Goal: Task Accomplishment & Management: Use online tool/utility

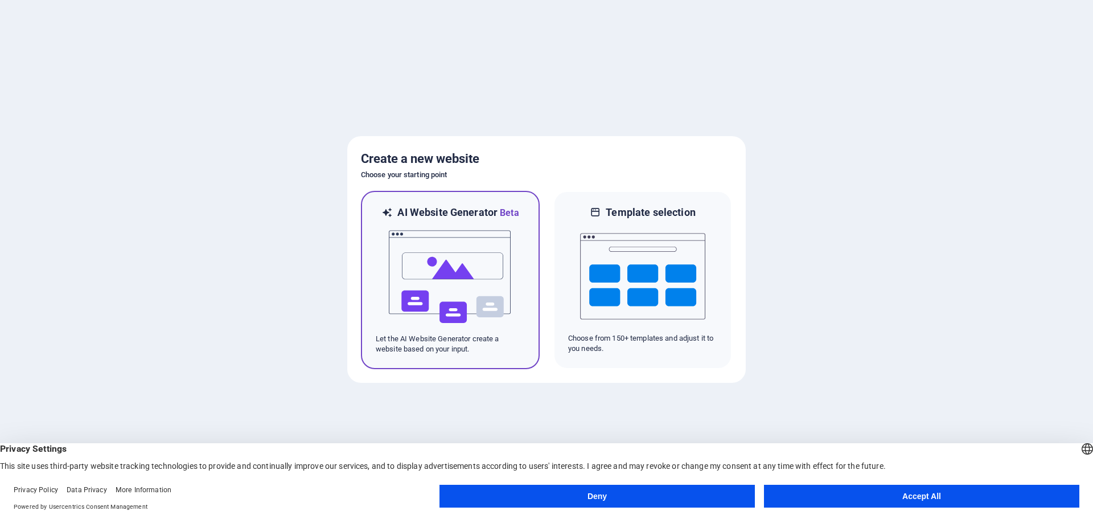
click at [516, 232] on div at bounding box center [450, 277] width 149 height 114
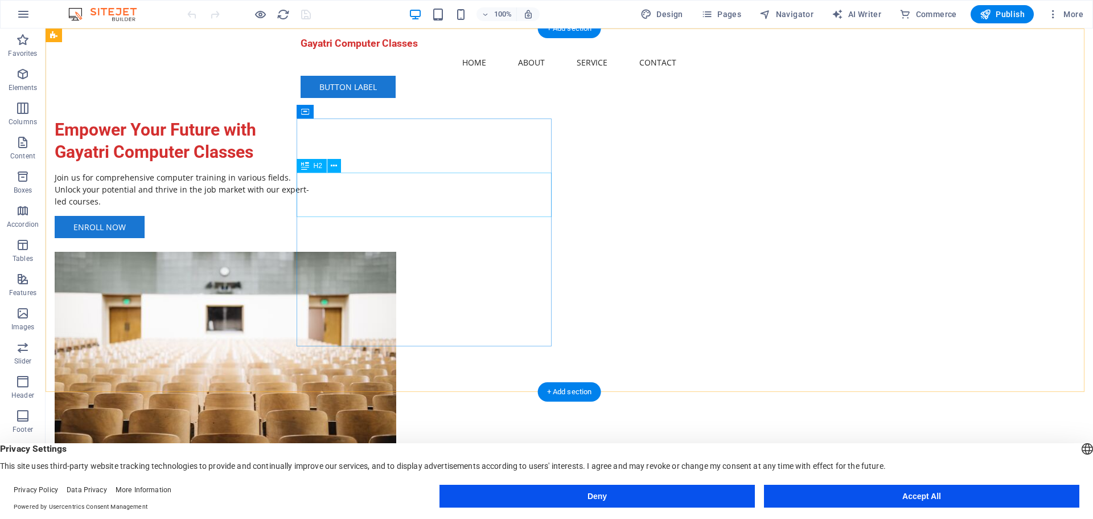
click at [310, 163] on div "Empower Your Future with Gayatri Computer Classes" at bounding box center [182, 140] width 255 height 44
click at [310, 238] on div "Enroll Now" at bounding box center [182, 227] width 255 height 22
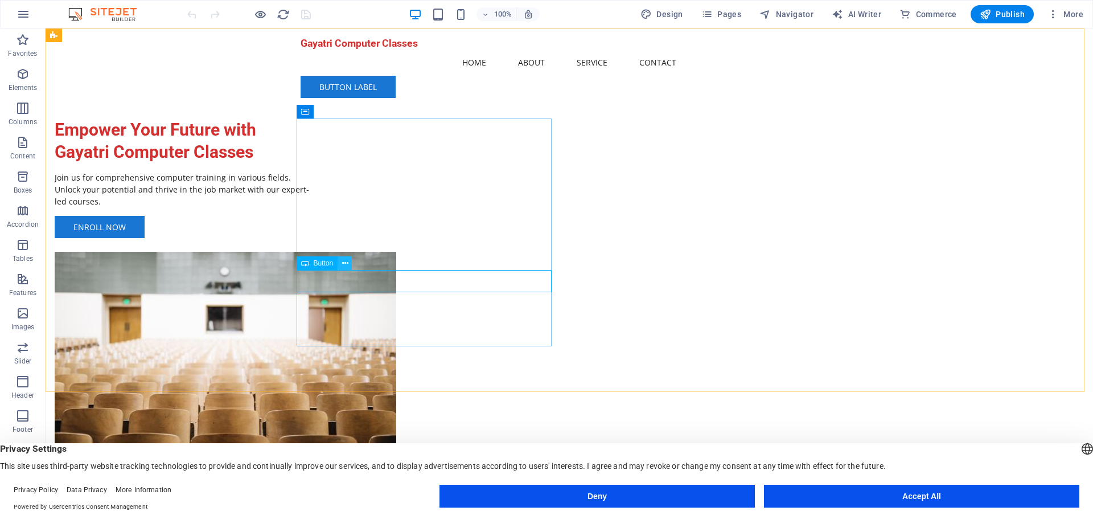
click at [343, 262] on icon at bounding box center [345, 263] width 6 height 12
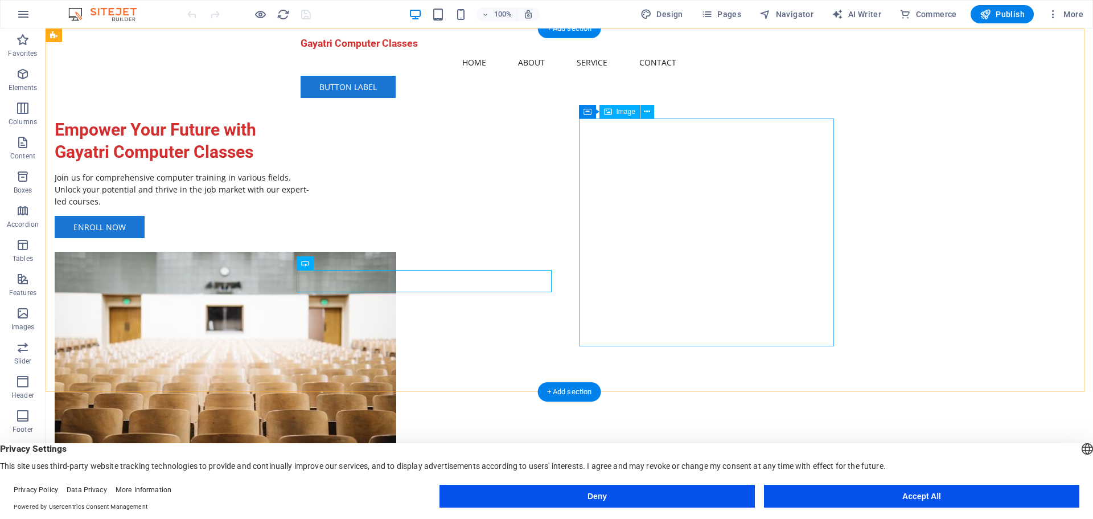
click at [310, 252] on figure at bounding box center [182, 366] width 255 height 228
click at [646, 110] on icon at bounding box center [647, 112] width 6 height 12
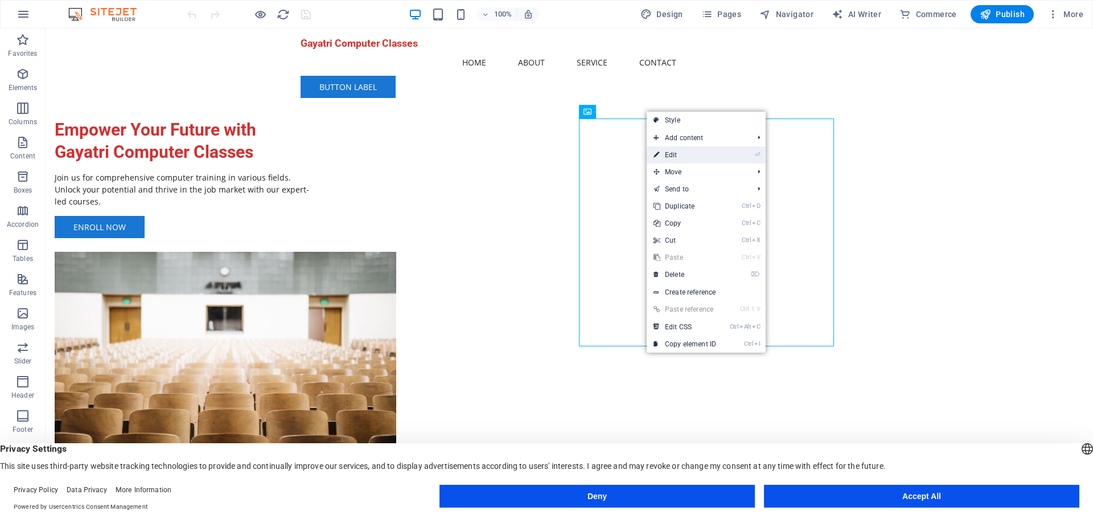
click at [670, 155] on link "⏎ Edit" at bounding box center [685, 154] width 76 height 17
select select "px"
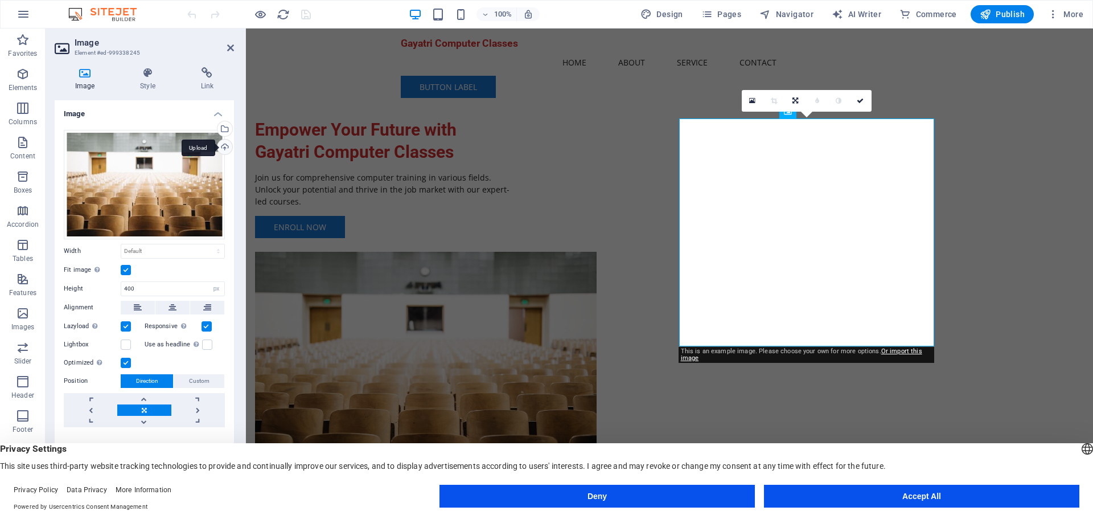
click at [224, 143] on div "Upload" at bounding box center [223, 147] width 17 height 17
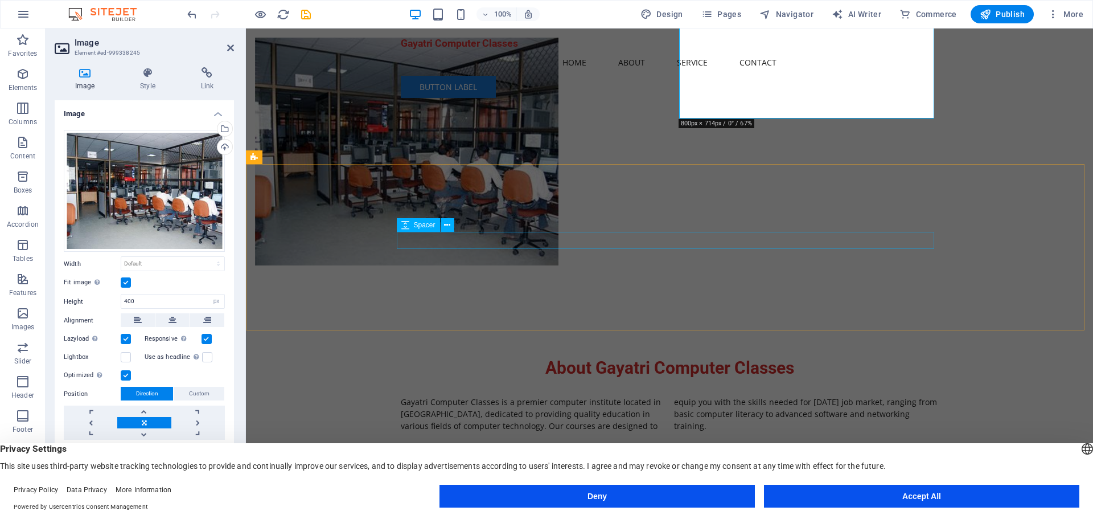
scroll to position [228, 0]
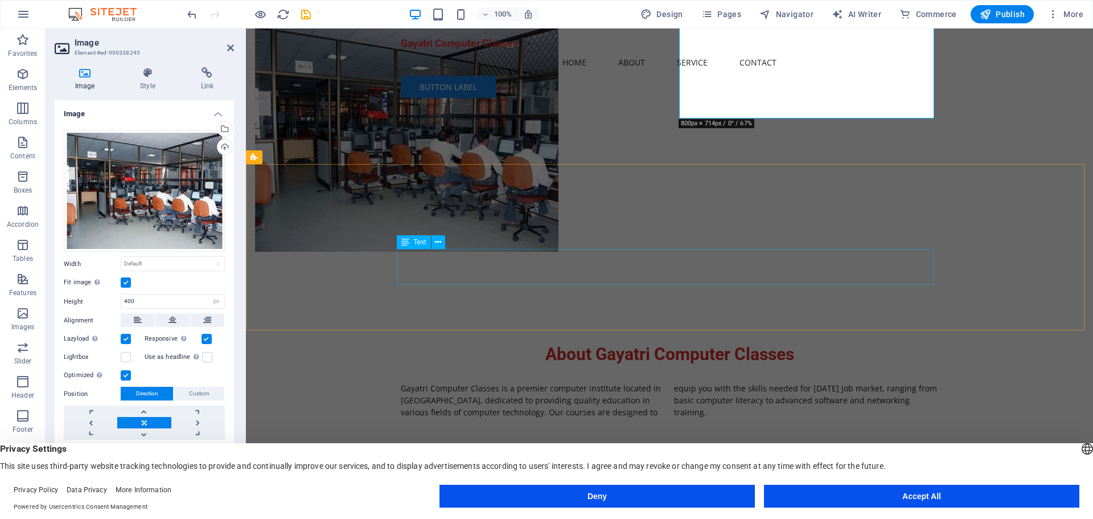
click at [461, 382] on div "Gayatri Computer Classes is a premier computer institute located in Dwarka, ded…" at bounding box center [669, 400] width 537 height 36
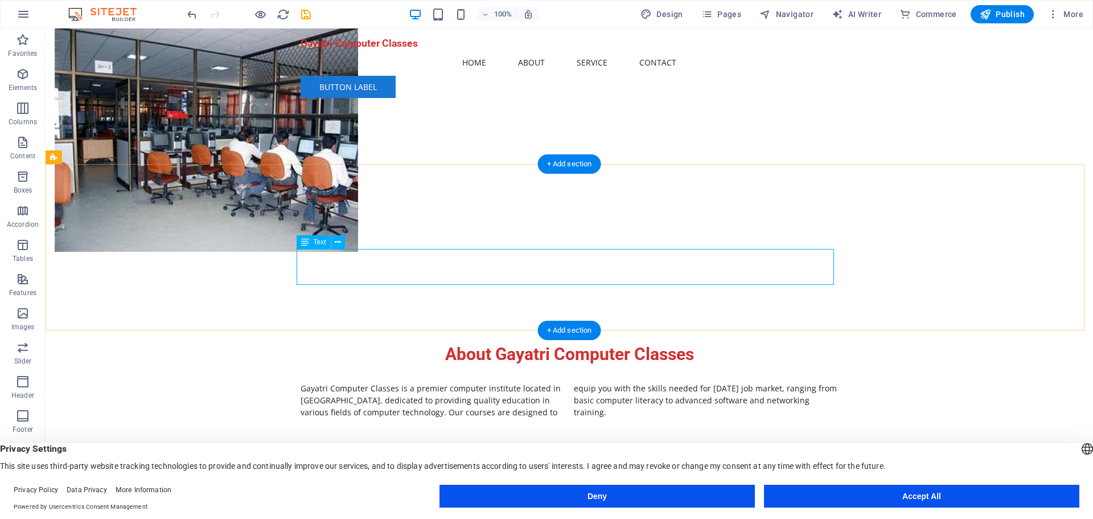
click at [494, 382] on div "Gayatri Computer Classes is a premier computer institute located in Dwarka, ded…" at bounding box center [569, 400] width 537 height 36
click at [523, 382] on div "Gayatri Computer Classes is a premier computer institute located in Dwarka, ded…" at bounding box center [569, 400] width 537 height 36
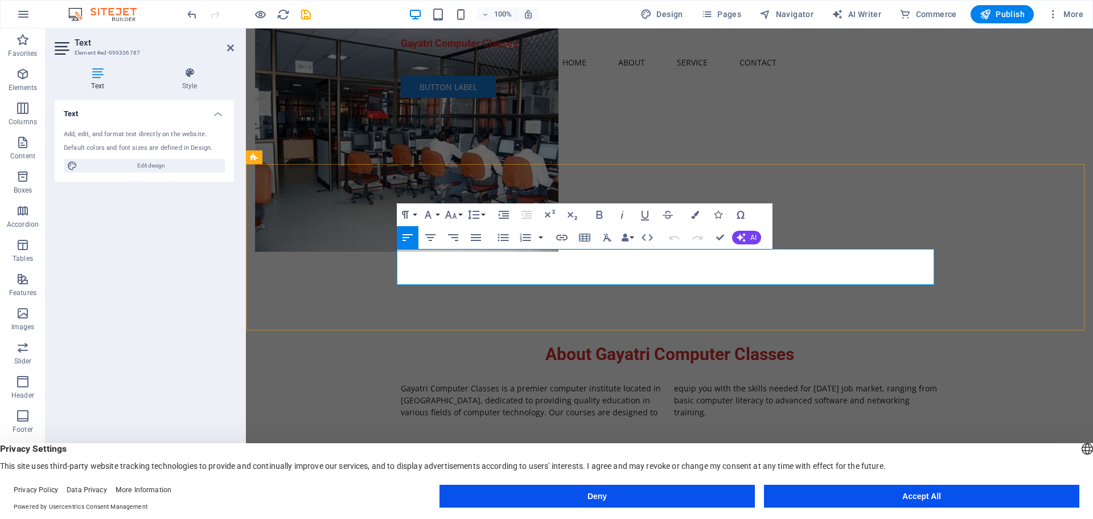
click at [565, 382] on p "Gayatri Computer Classes is a premier computer institute located in Dwarka, ded…" at bounding box center [669, 400] width 537 height 36
drag, startPoint x: 1034, startPoint y: 262, endPoint x: 1233, endPoint y: 259, distance: 198.7
click at [1093, 297] on div "About Gayatri Computer Classes Gayatri Computer Classes is a premier computer i…" at bounding box center [669, 380] width 847 height 166
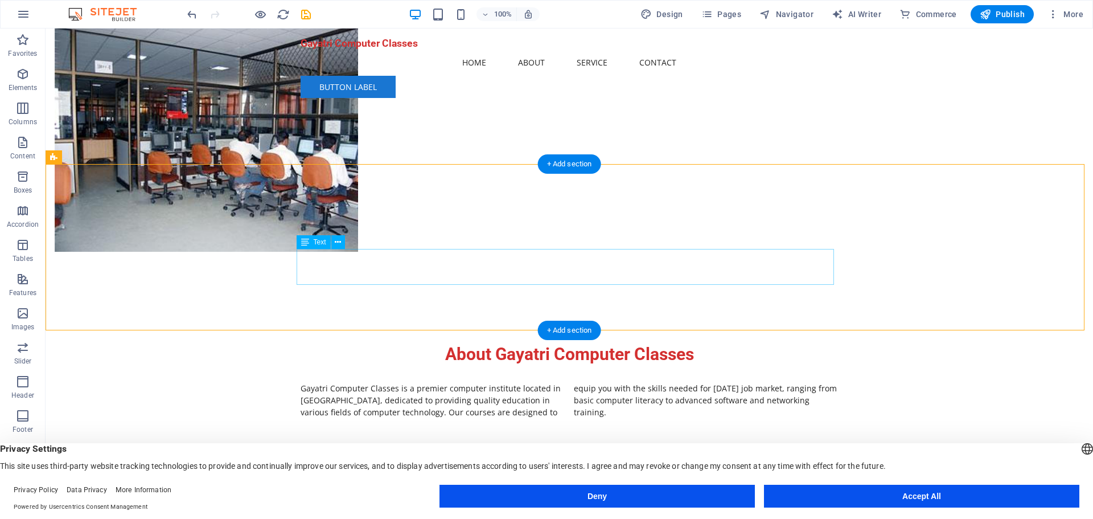
click at [460, 382] on div "Gayatri Computer Classes is a premier computer institute located in Dwarka, ded…" at bounding box center [569, 400] width 537 height 36
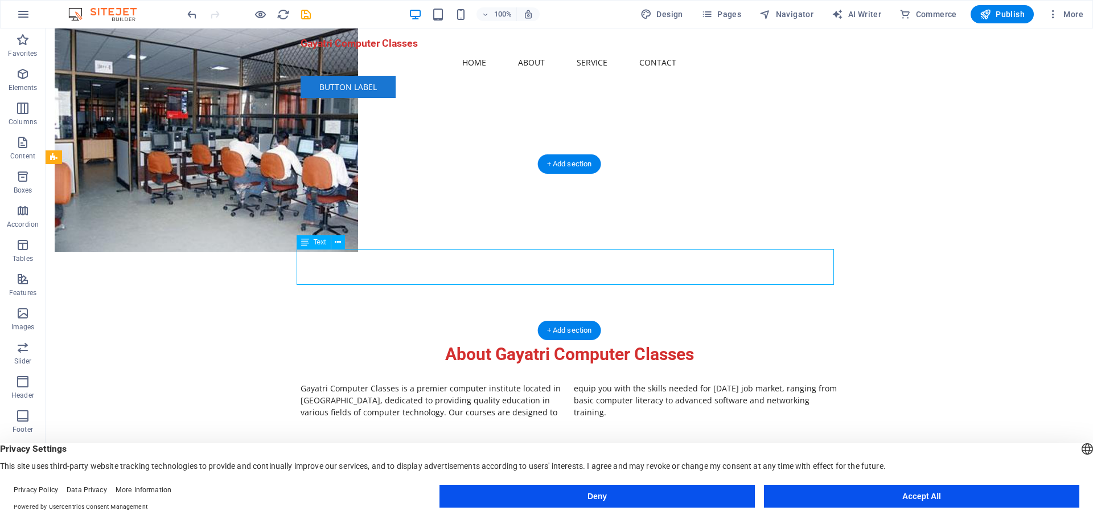
click at [773, 382] on div "Gayatri Computer Classes is a premier computer institute located in Dwarka, ded…" at bounding box center [569, 400] width 537 height 36
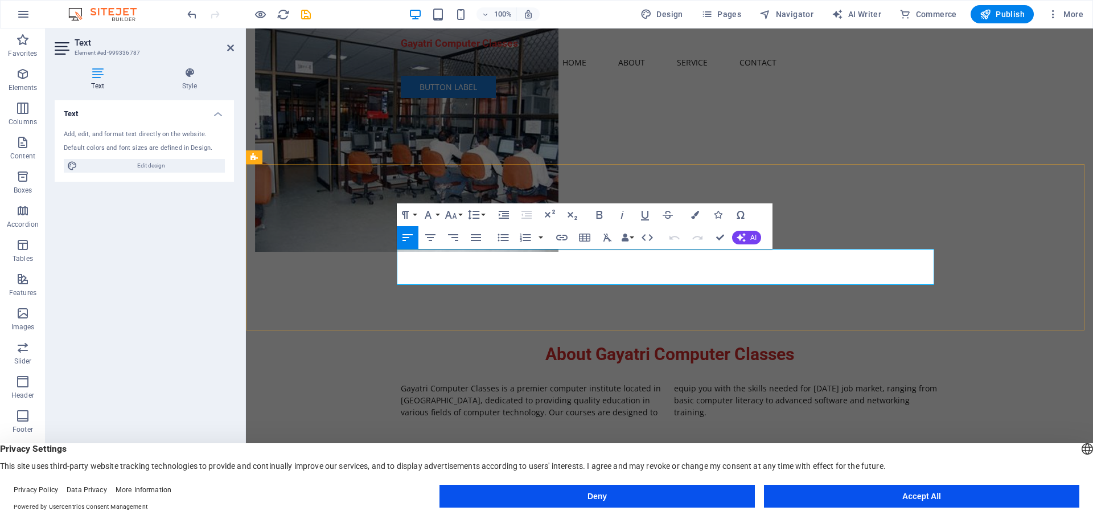
click at [906, 382] on p "Gayatri Computer Classes is a premier computer institute located in Dwarka, ded…" at bounding box center [669, 400] width 537 height 36
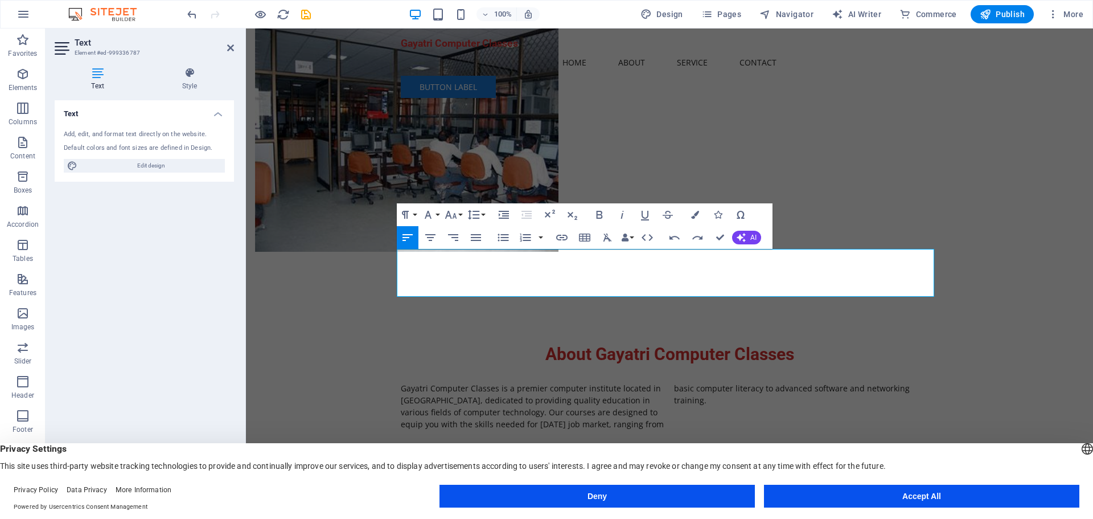
click at [132, 332] on div "Text Add, edit, and format text directly on the website. Default colors and fon…" at bounding box center [144, 295] width 179 height 391
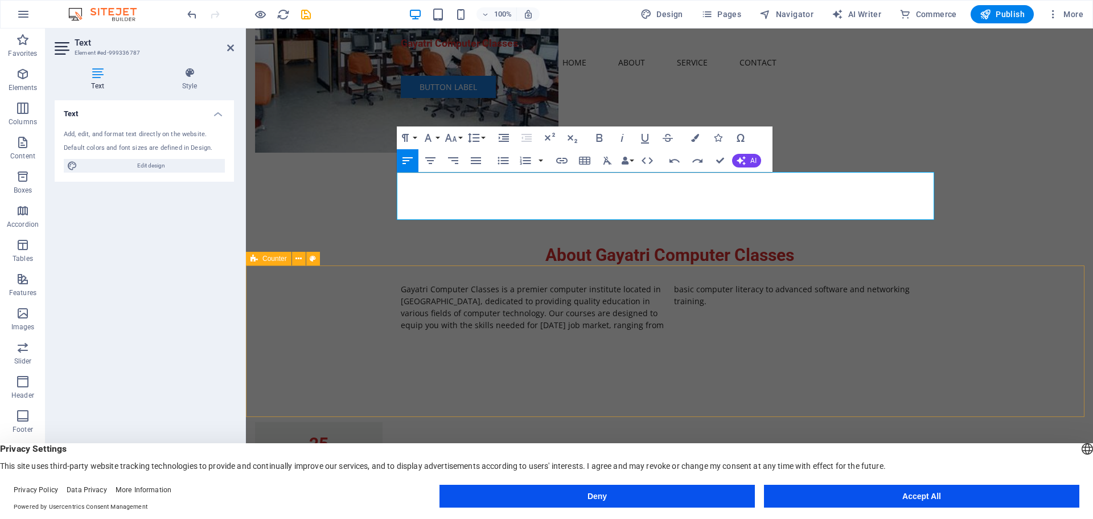
scroll to position [342, 0]
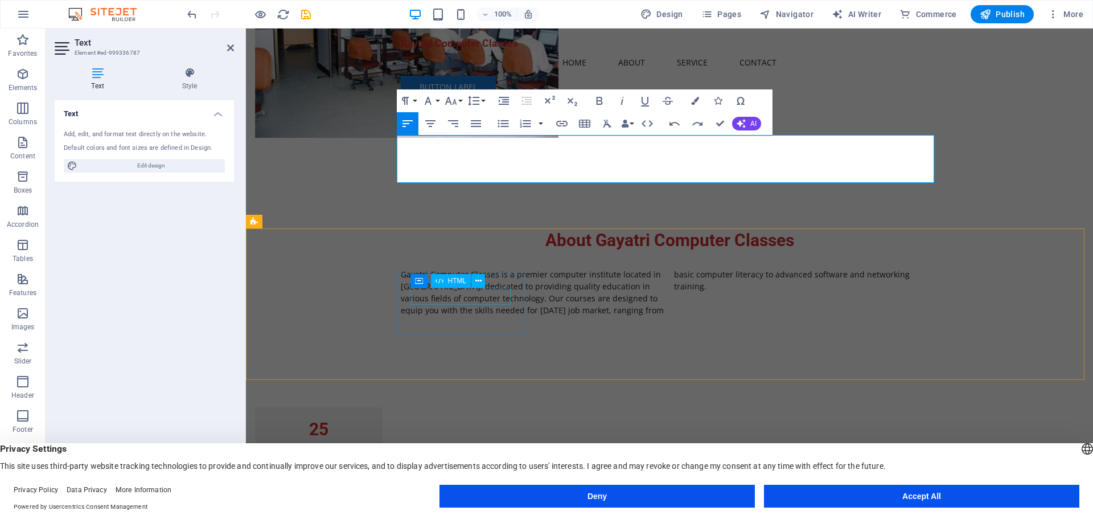
click at [369, 421] on div "25" at bounding box center [319, 429] width 100 height 17
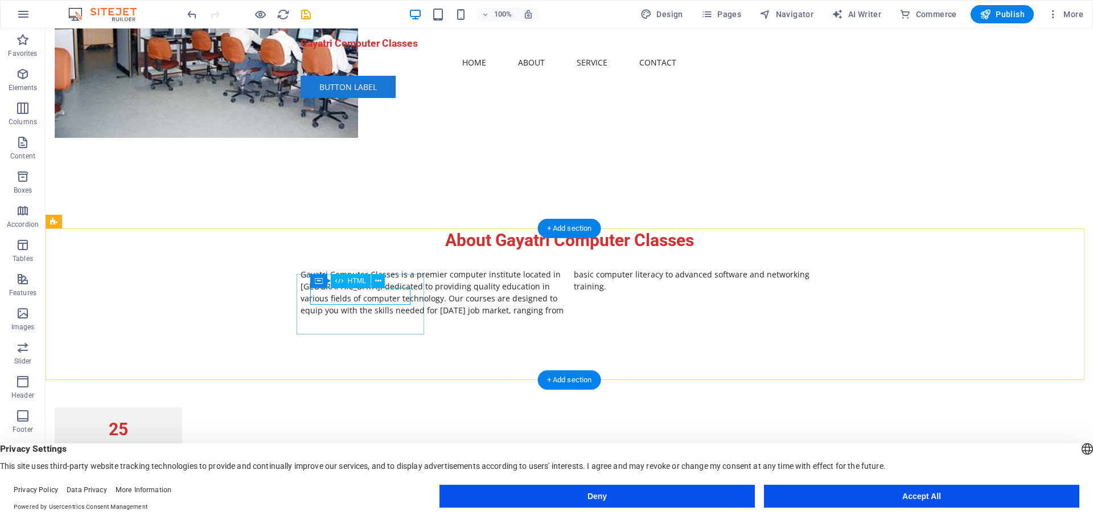
click at [169, 421] on div "25" at bounding box center [118, 429] width 100 height 17
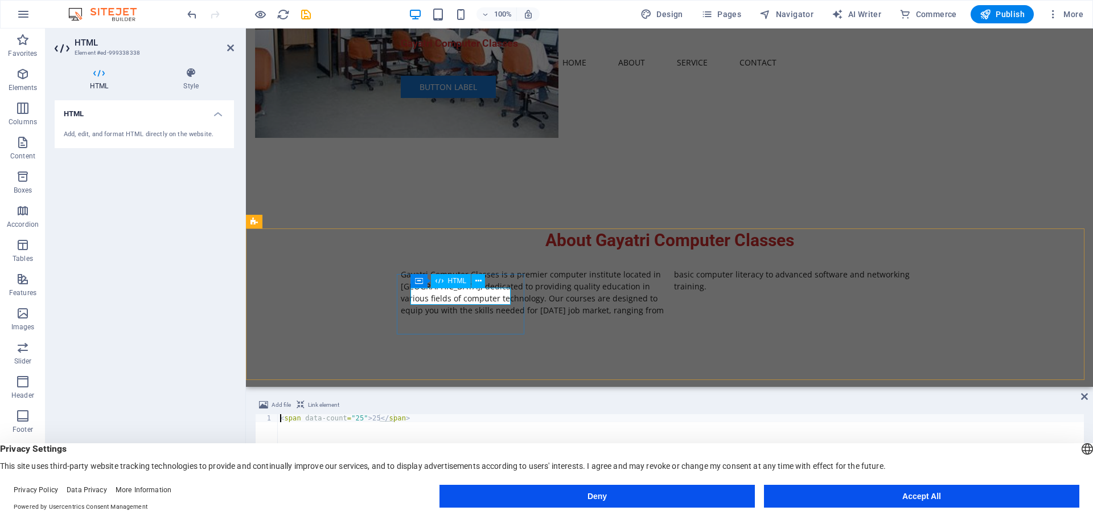
click at [369, 421] on div "25" at bounding box center [319, 429] width 100 height 17
click at [475, 280] on icon at bounding box center [478, 281] width 6 height 12
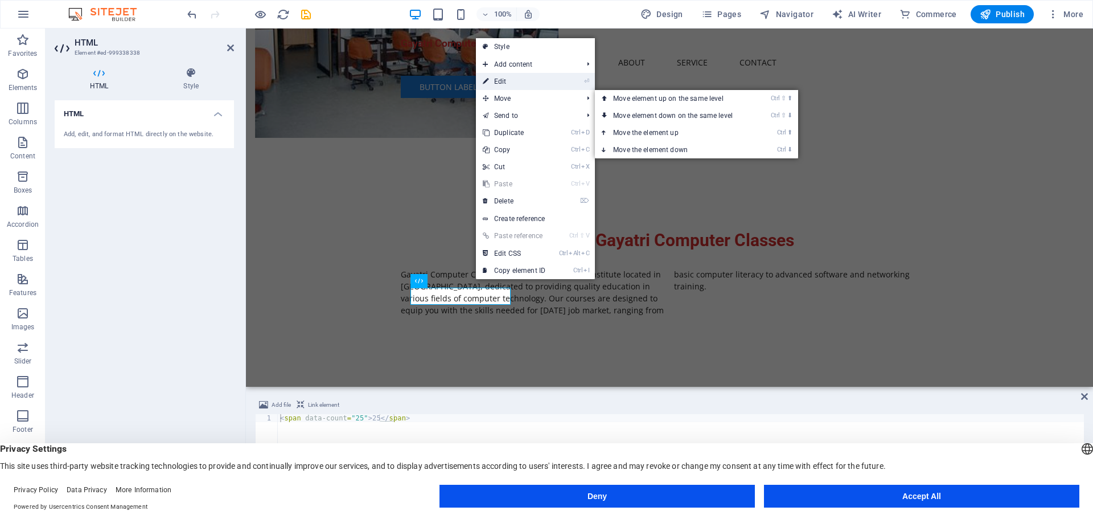
click at [519, 83] on link "⏎ Edit" at bounding box center [514, 81] width 76 height 17
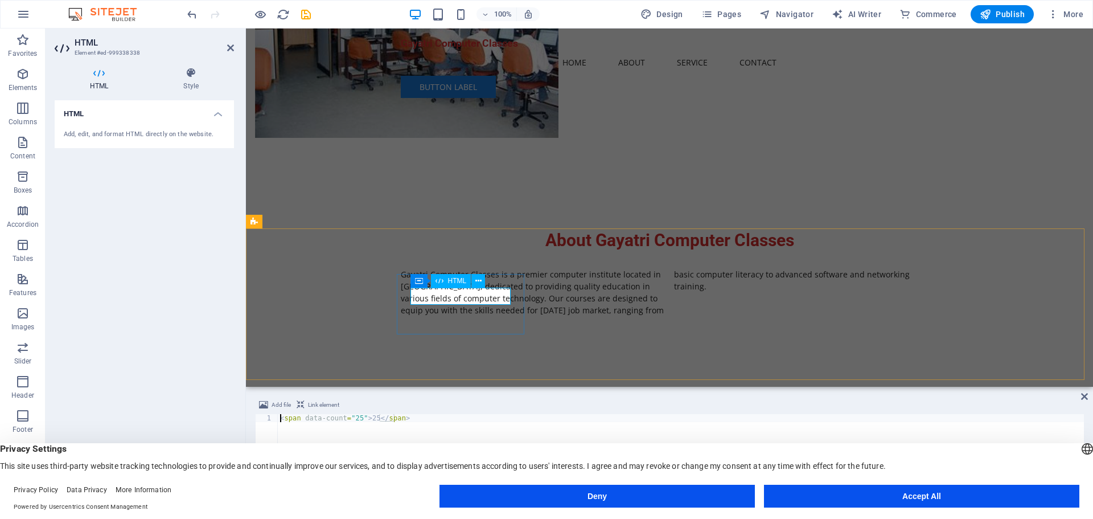
click at [369, 421] on div "25" at bounding box center [319, 429] width 100 height 17
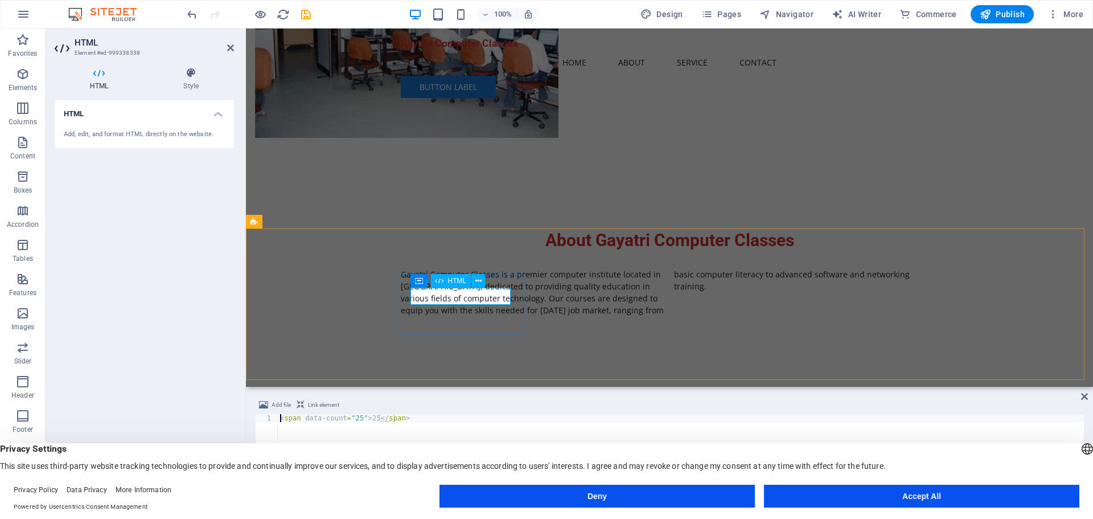
click at [369, 421] on div "25" at bounding box center [319, 429] width 100 height 17
click at [101, 79] on h4 "HTML" at bounding box center [101, 79] width 93 height 24
click at [101, 126] on div "Add, edit, and format HTML directly on the website." at bounding box center [144, 135] width 179 height 28
click at [220, 116] on h4 "HTML" at bounding box center [144, 110] width 179 height 20
click at [220, 116] on h4 "HTML" at bounding box center [144, 113] width 179 height 27
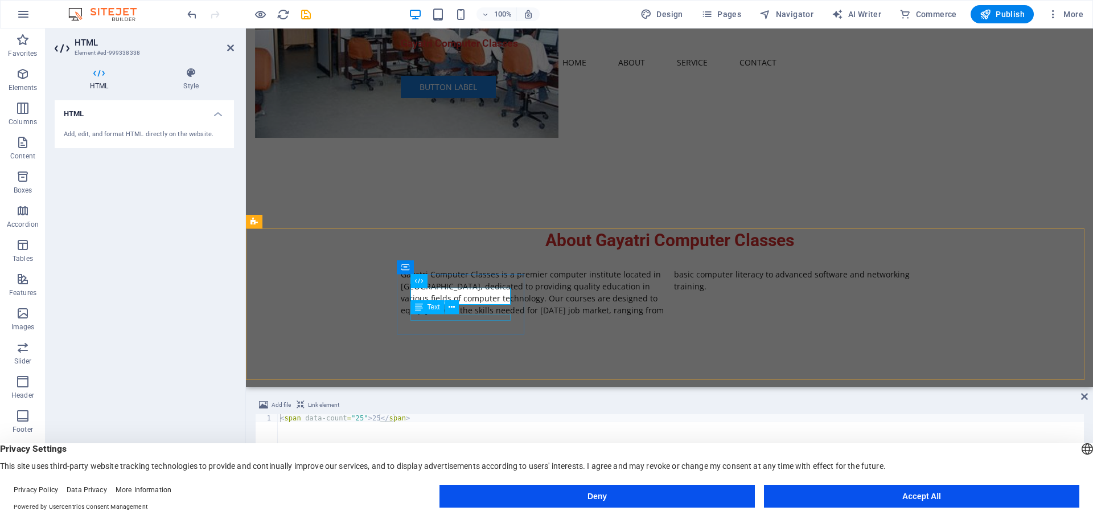
click at [428, 314] on div "Text" at bounding box center [438, 307] width 56 height 14
click at [456, 310] on button at bounding box center [452, 307] width 14 height 14
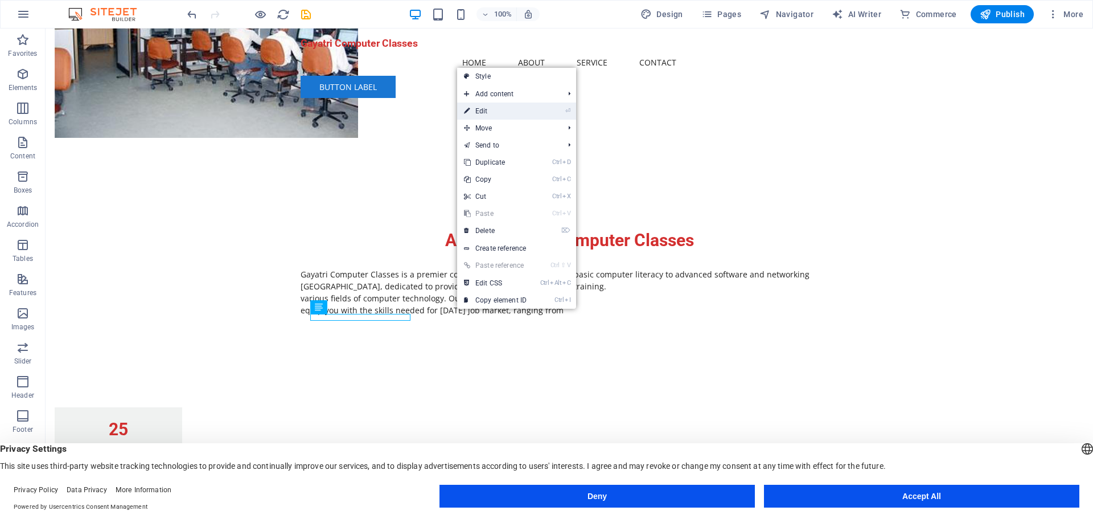
click at [494, 117] on link "⏎ Edit" at bounding box center [495, 110] width 76 height 17
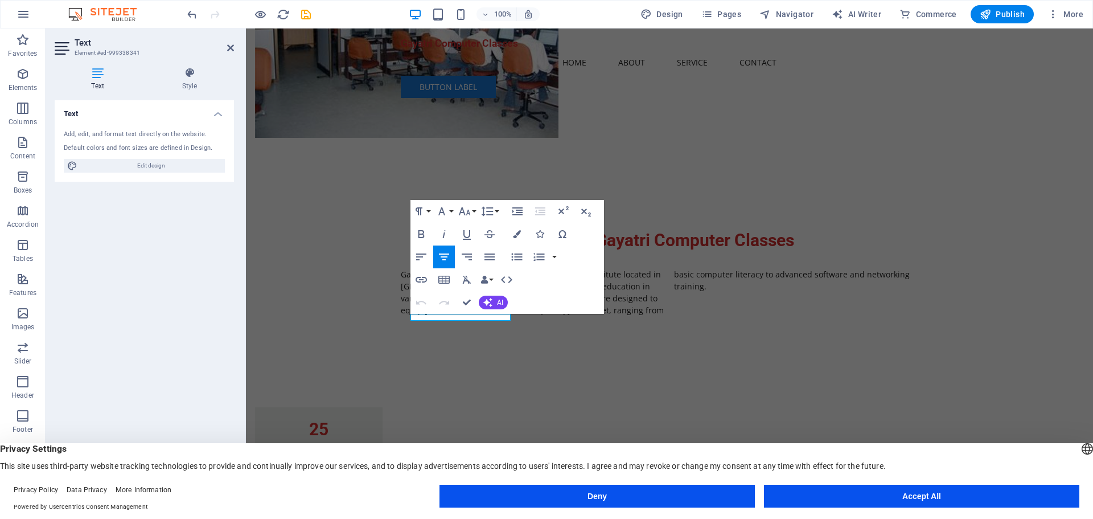
click at [98, 74] on icon at bounding box center [98, 72] width 86 height 11
click at [83, 45] on h2 "Text" at bounding box center [154, 43] width 159 height 10
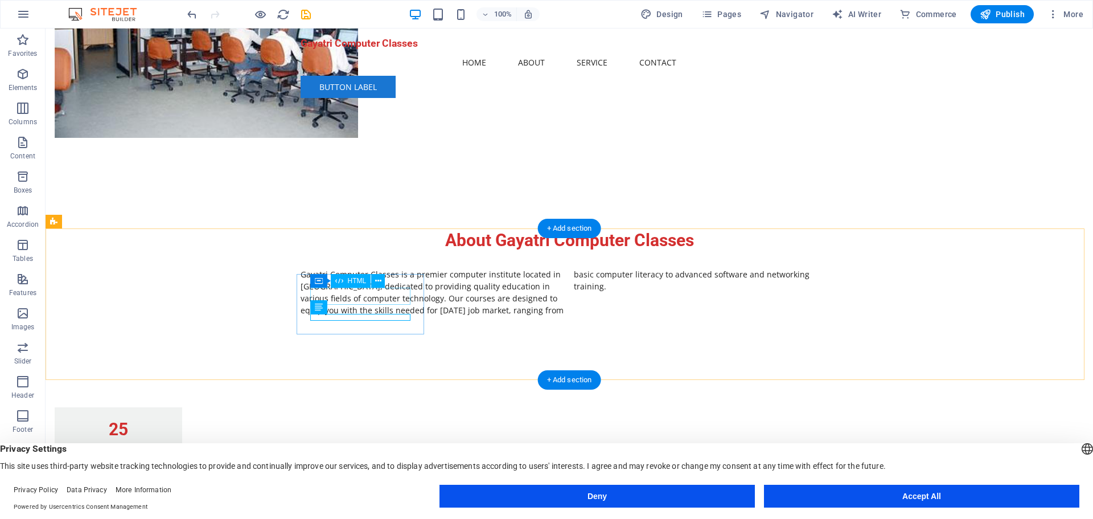
click at [169, 421] on div "25" at bounding box center [118, 429] width 100 height 17
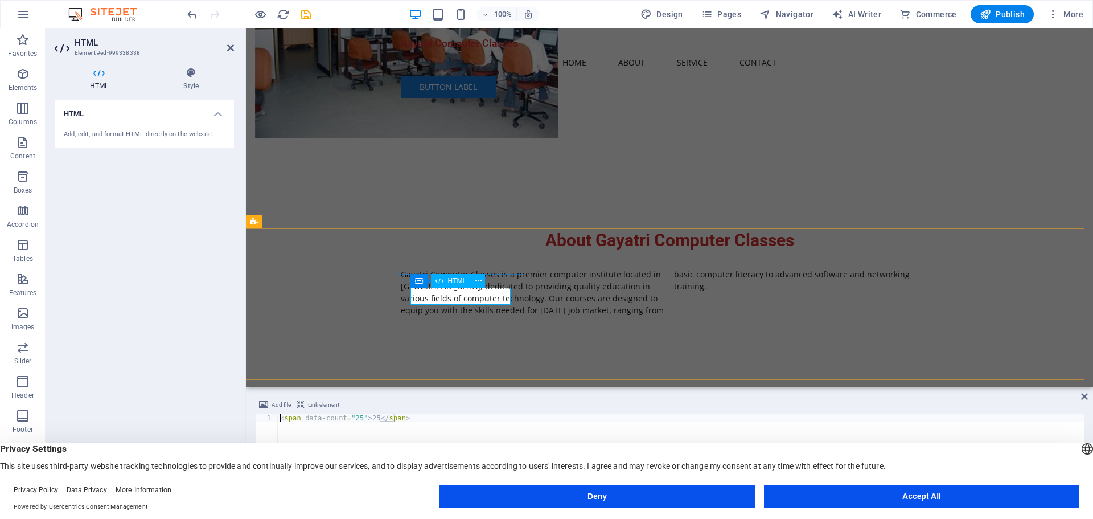
click at [369, 421] on div "25" at bounding box center [319, 429] width 100 height 17
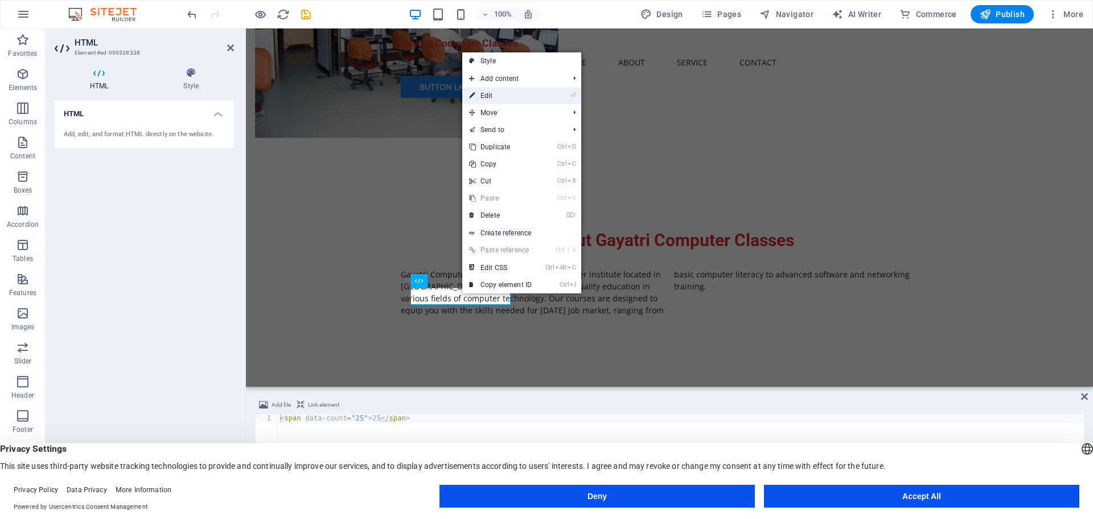
click at [508, 95] on link "⏎ Edit" at bounding box center [500, 95] width 76 height 17
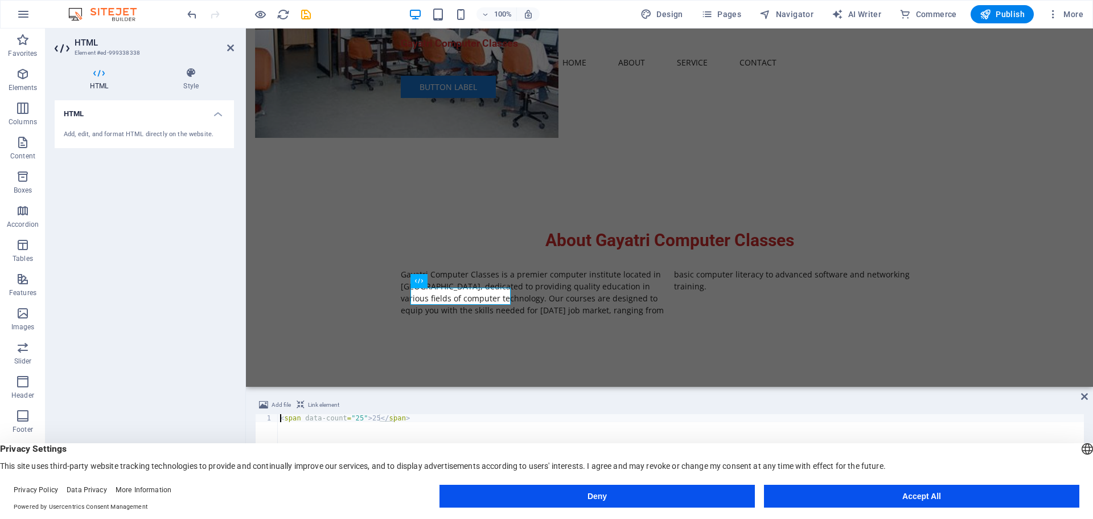
click at [103, 74] on icon at bounding box center [99, 72] width 89 height 11
click at [97, 73] on icon at bounding box center [99, 72] width 89 height 11
click at [188, 79] on h4 "Style" at bounding box center [191, 79] width 86 height 24
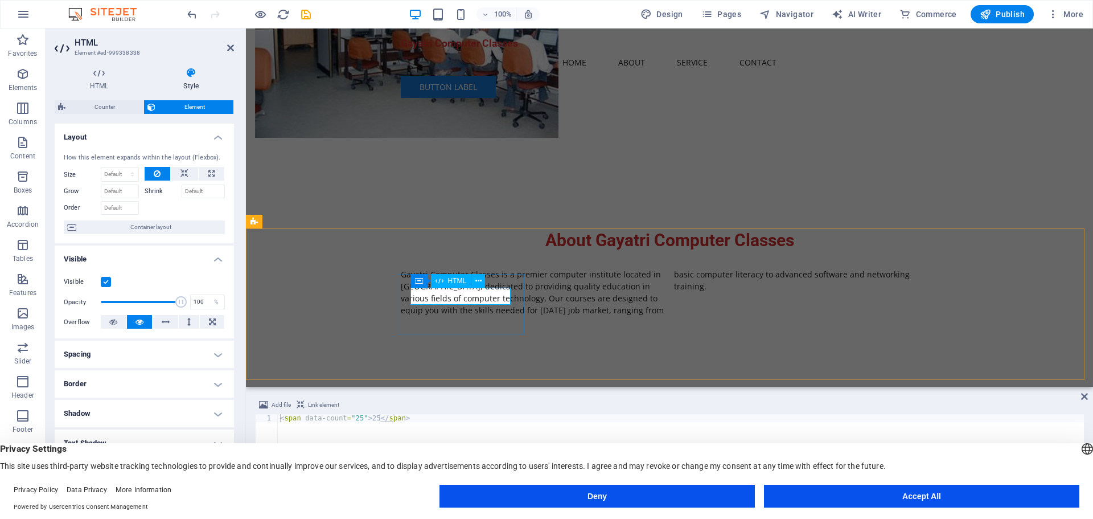
click at [369, 421] on div "25" at bounding box center [319, 429] width 100 height 17
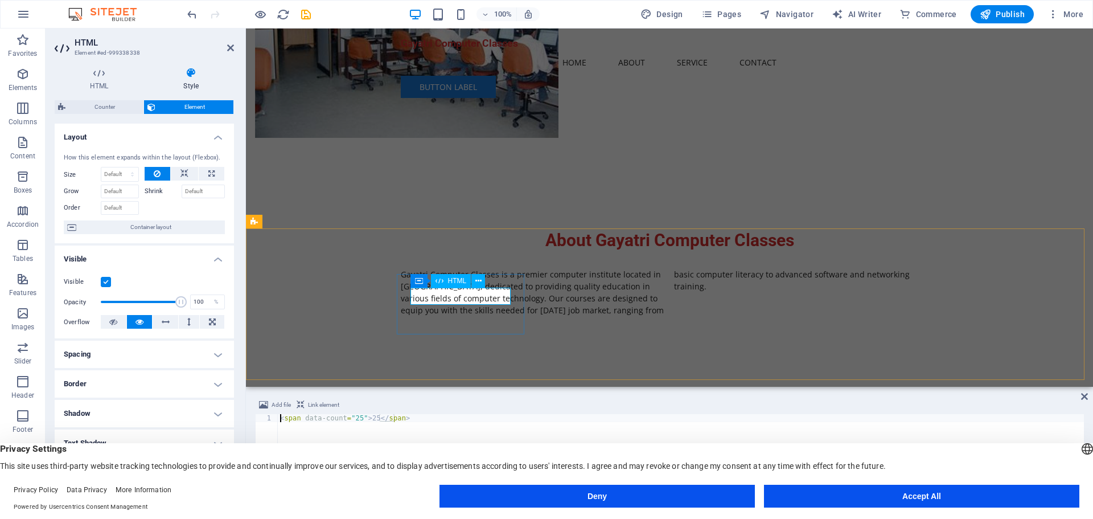
click at [369, 421] on div "25" at bounding box center [319, 429] width 100 height 17
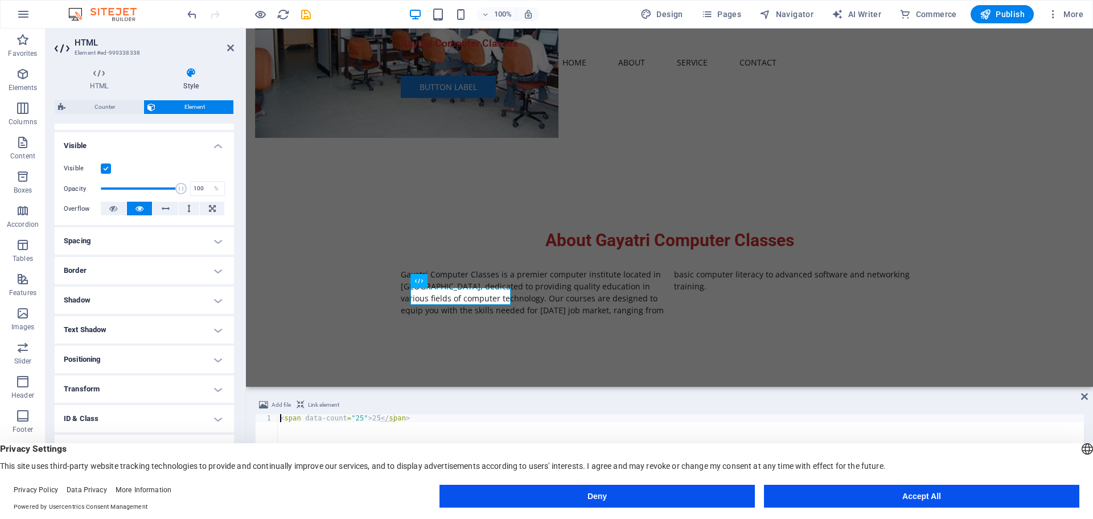
scroll to position [0, 0]
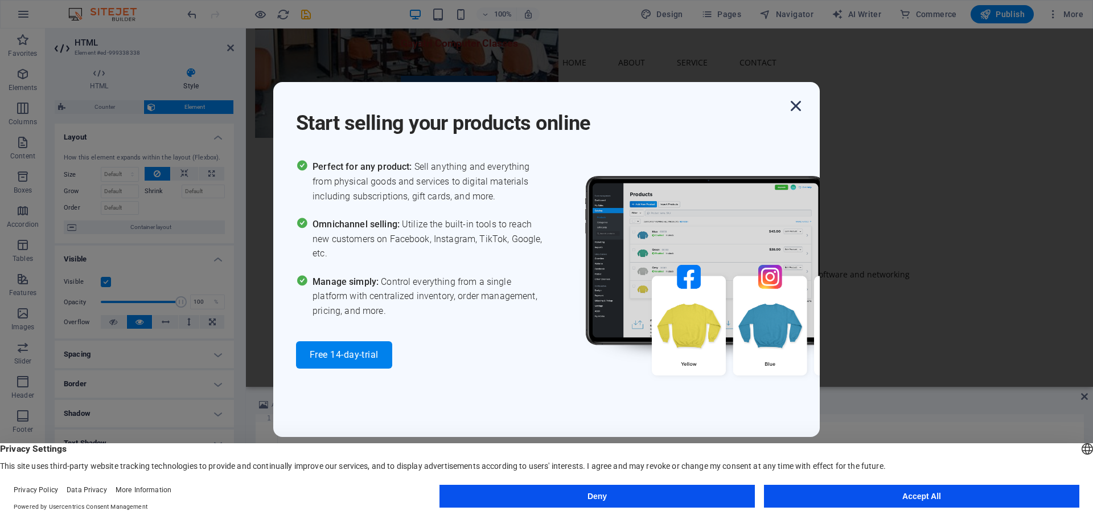
click at [798, 106] on icon "button" at bounding box center [796, 106] width 20 height 20
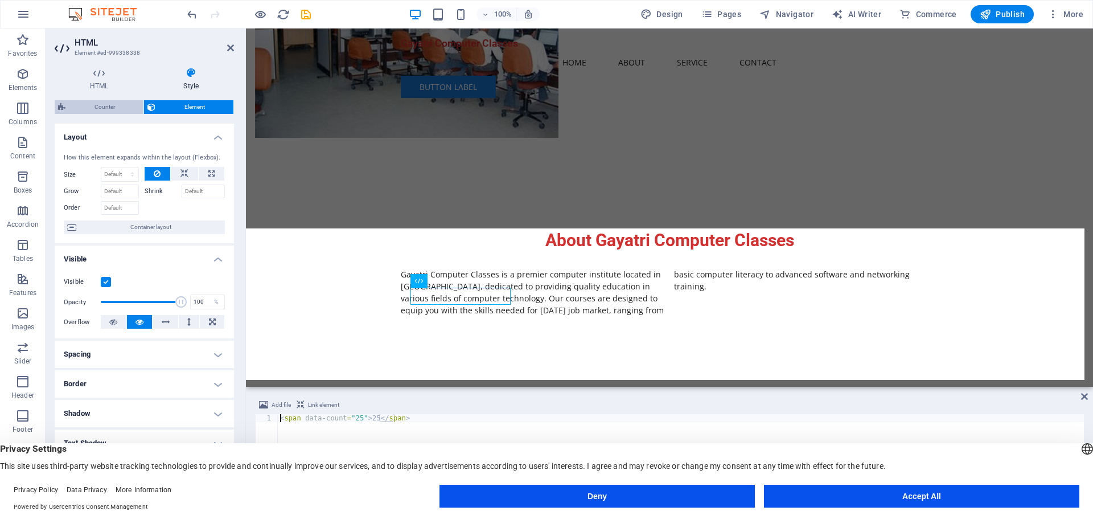
click at [100, 108] on span "Counter" at bounding box center [104, 107] width 71 height 14
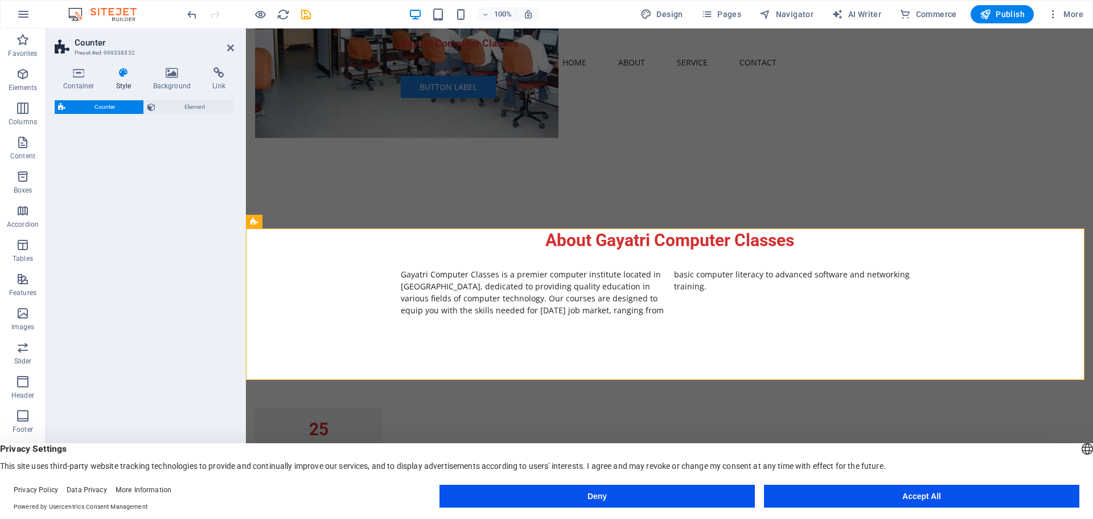
select select "rem"
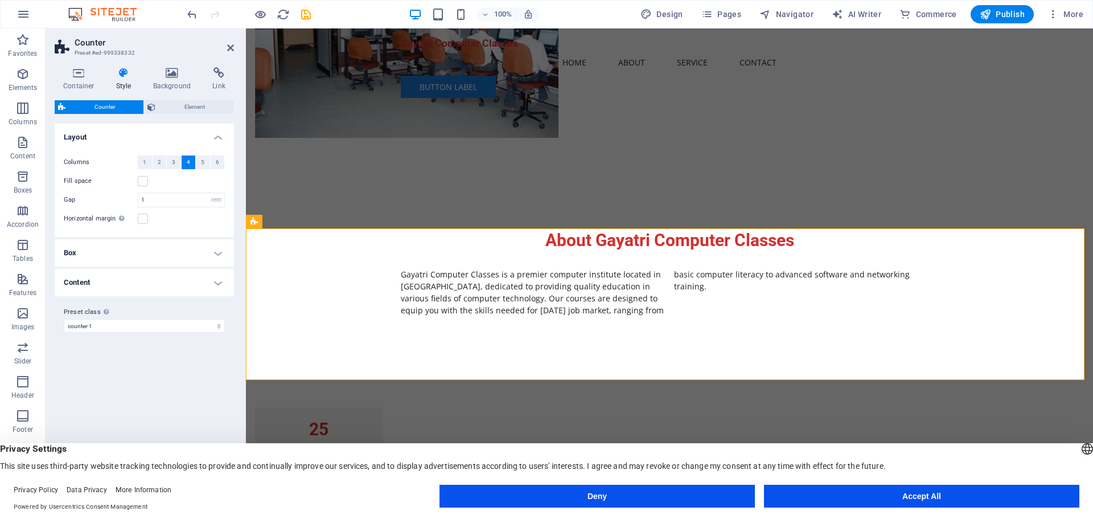
click at [158, 253] on h4 "Box" at bounding box center [144, 252] width 179 height 27
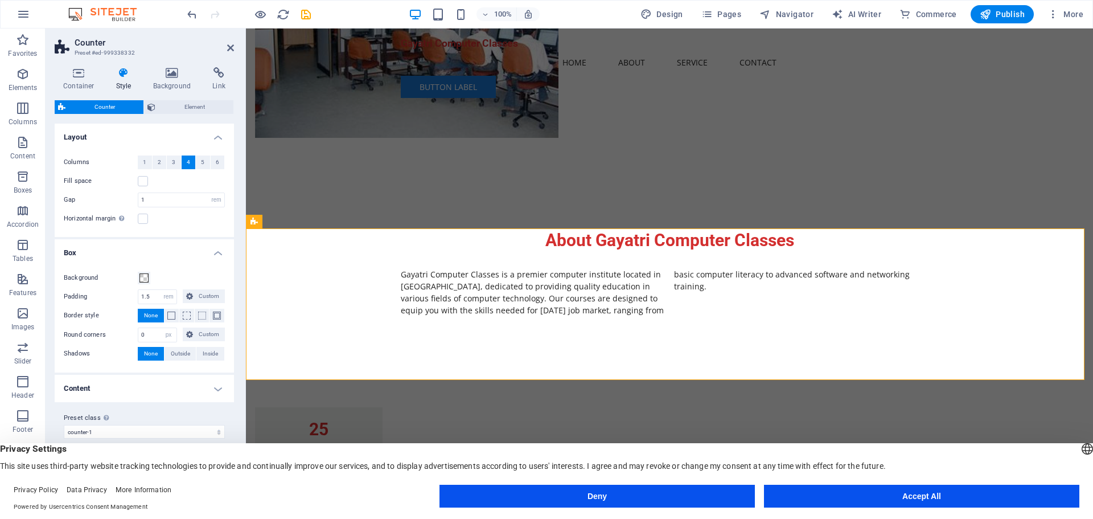
click at [158, 253] on h4 "Box" at bounding box center [144, 249] width 179 height 20
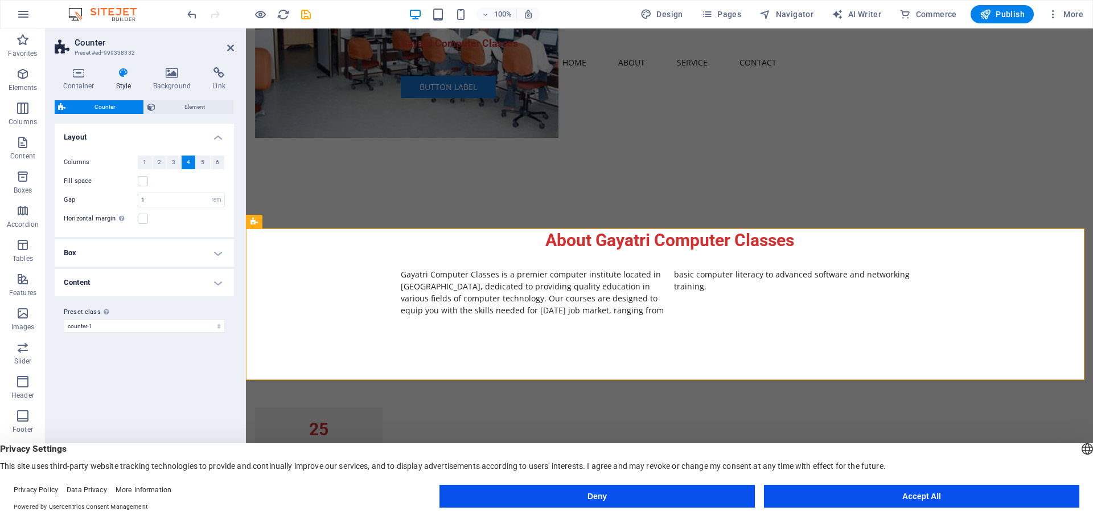
click at [155, 275] on h4 "Content" at bounding box center [144, 282] width 179 height 27
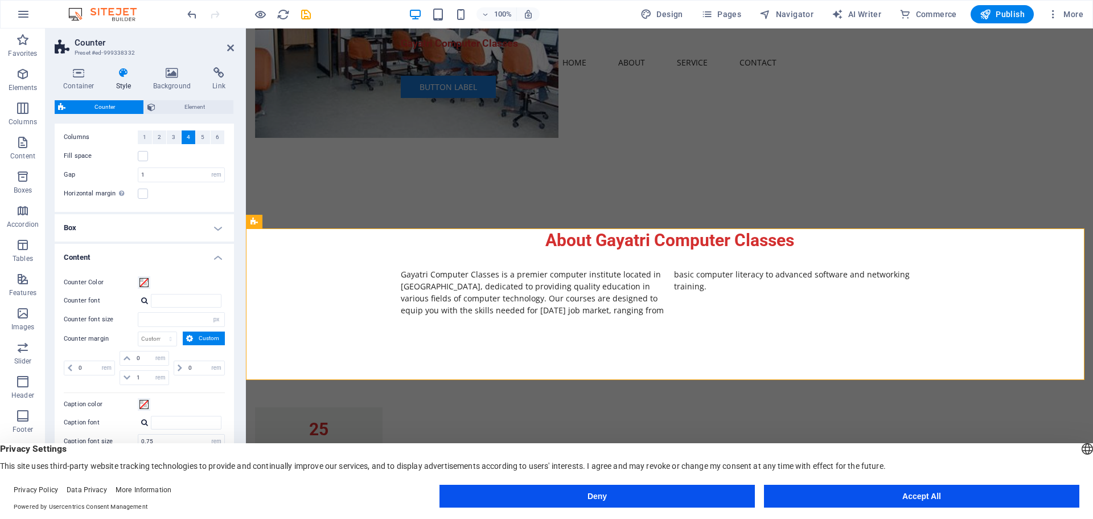
scroll to position [39, 0]
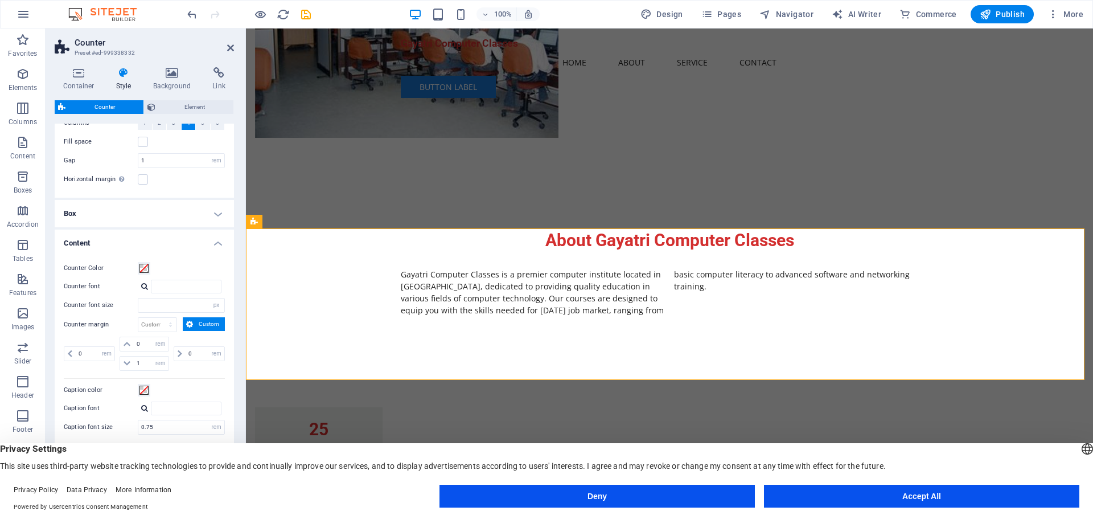
click at [217, 243] on h4 "Content" at bounding box center [144, 239] width 179 height 20
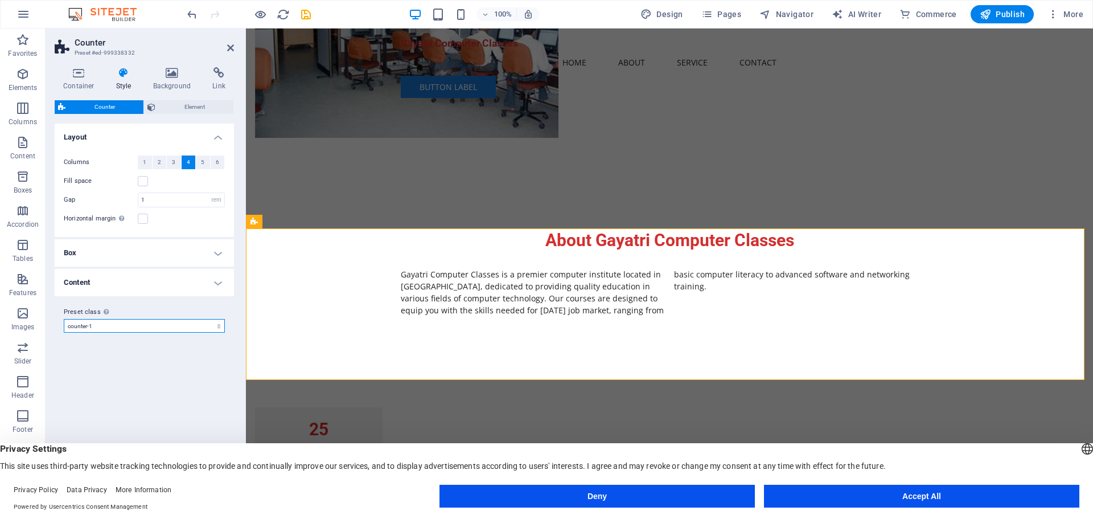
click at [157, 326] on select "counter-1 Add preset class" at bounding box center [144, 326] width 161 height 14
click at [85, 71] on icon at bounding box center [79, 72] width 48 height 11
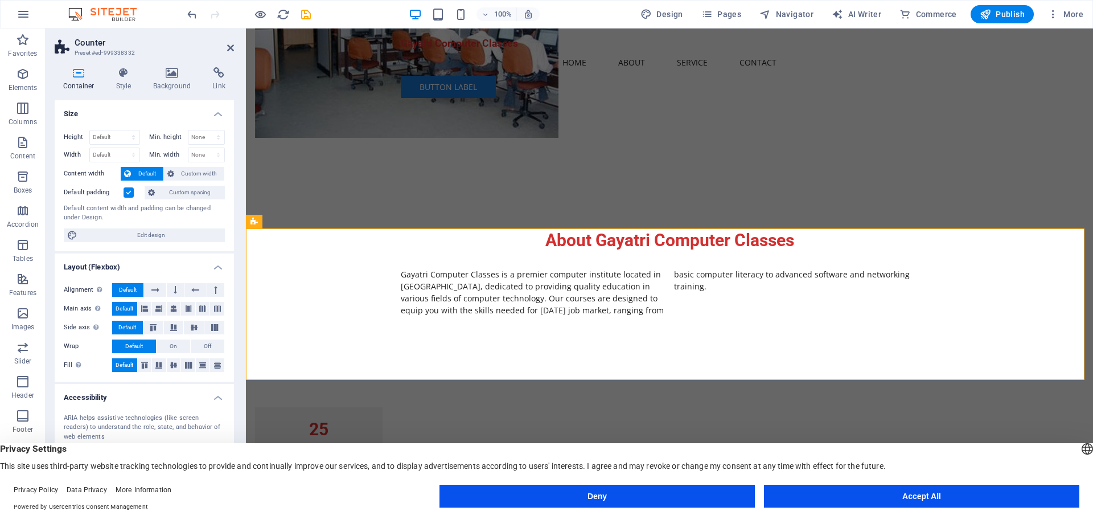
scroll to position [50, 0]
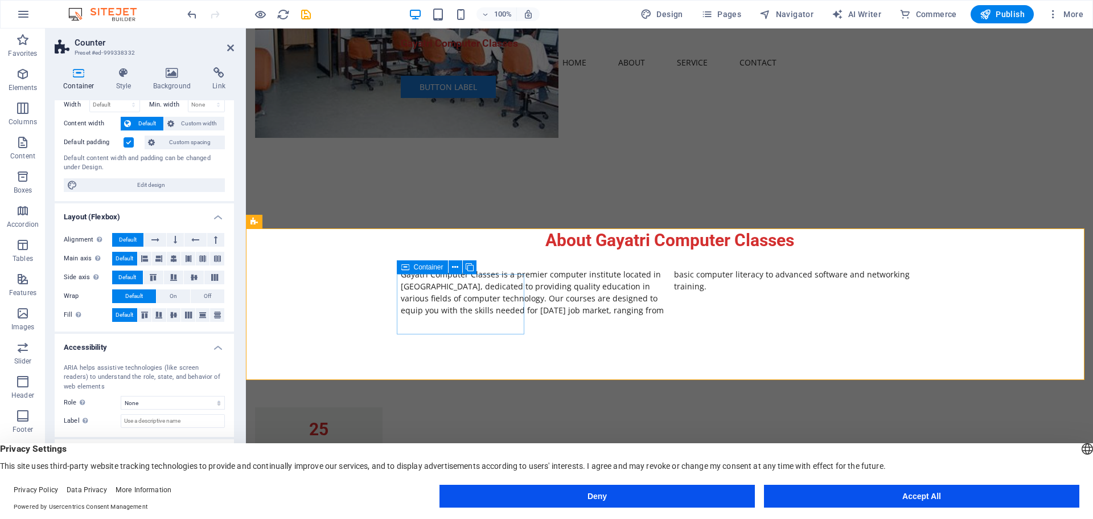
click at [383, 407] on div "25 Courses Offered" at bounding box center [319, 437] width 128 height 60
click at [369, 421] on div "25" at bounding box center [319, 429] width 100 height 17
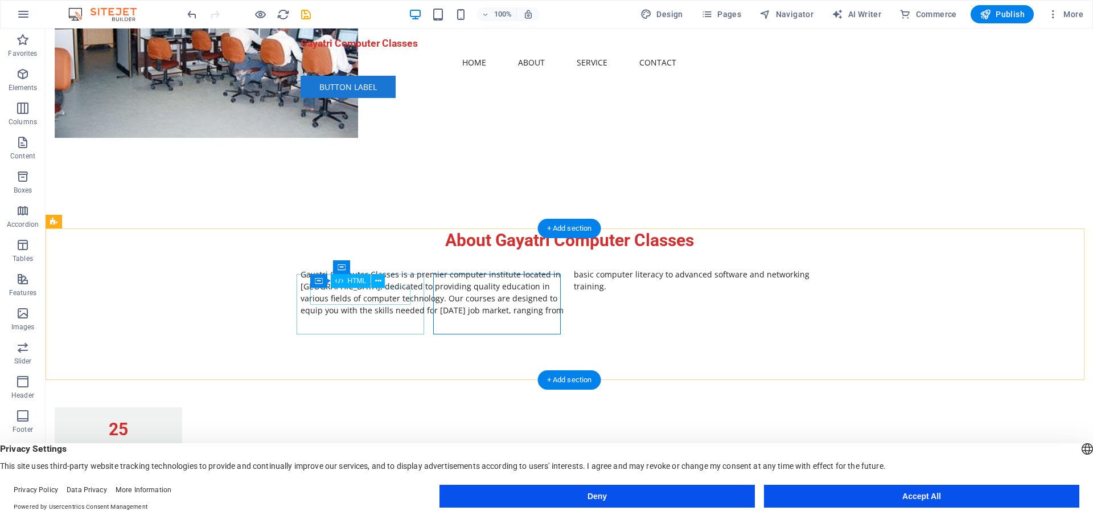
click at [169, 421] on div "25" at bounding box center [118, 429] width 100 height 17
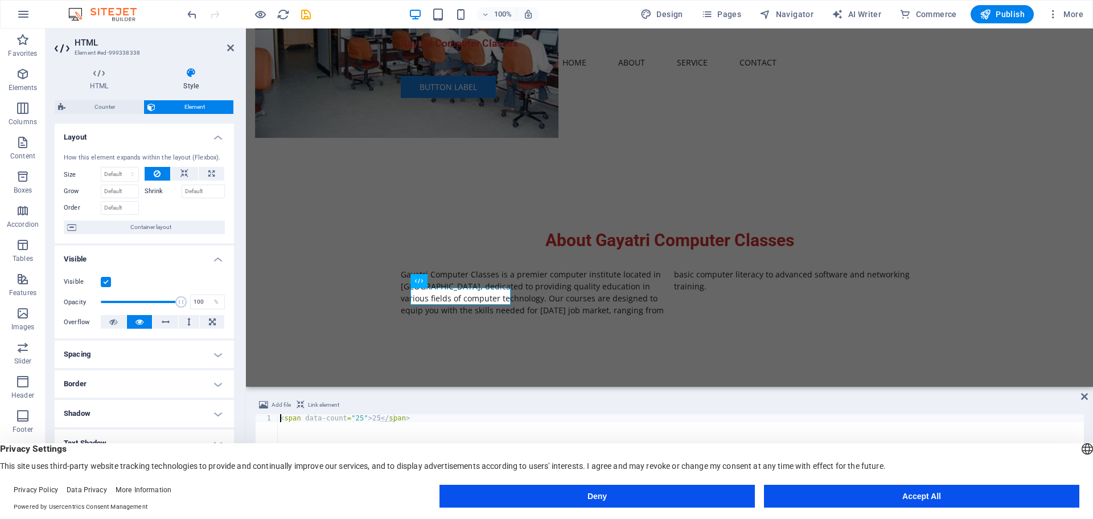
click at [312, 422] on div "< span data-count = "25" > 25 </ span >" at bounding box center [681, 460] width 806 height 93
click at [368, 414] on div "< span data-count = "25" > 25 </ span >" at bounding box center [681, 460] width 806 height 93
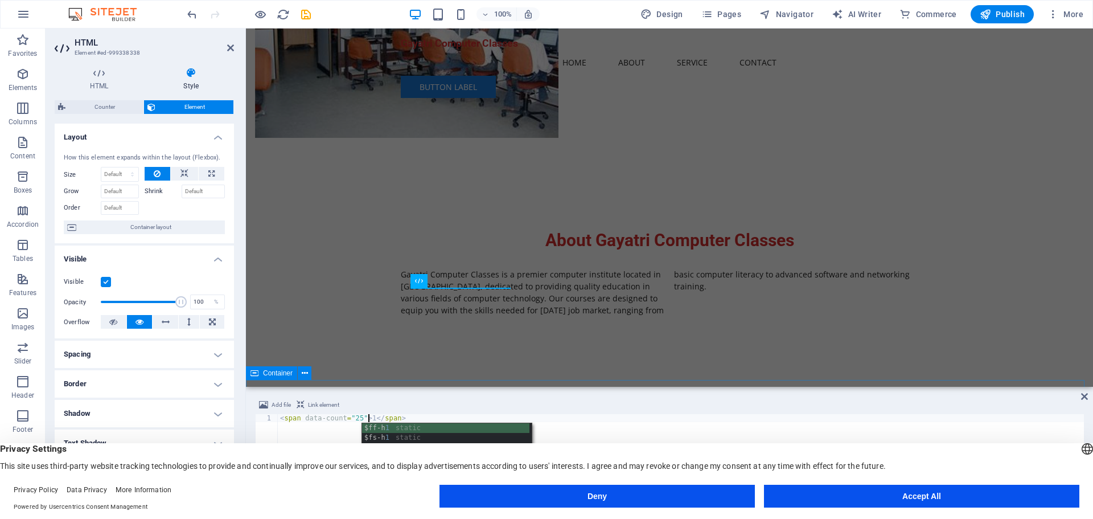
scroll to position [0, 7]
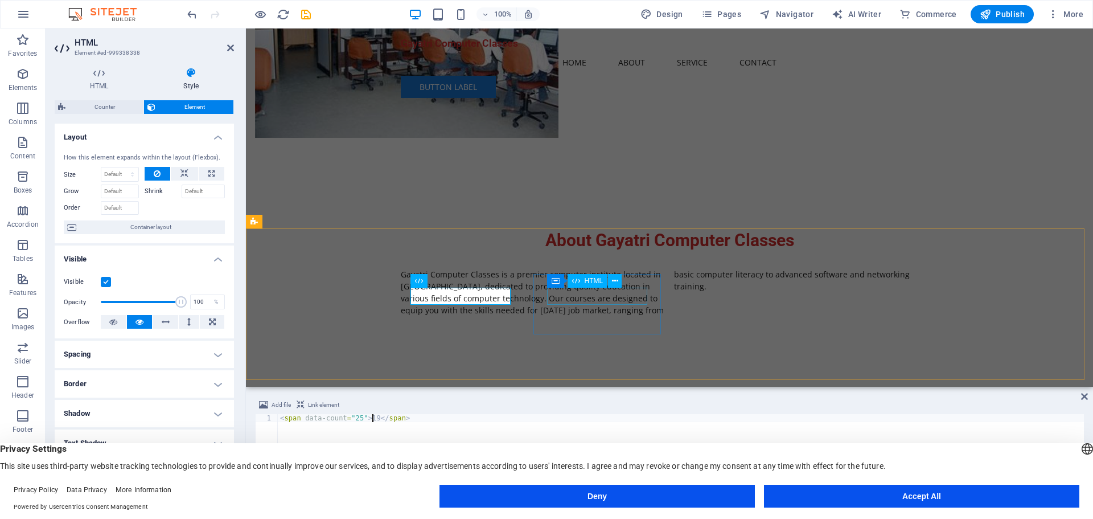
type textarea "<span data-count="25">19</span>"
click at [369, 486] on div "50" at bounding box center [319, 494] width 100 height 17
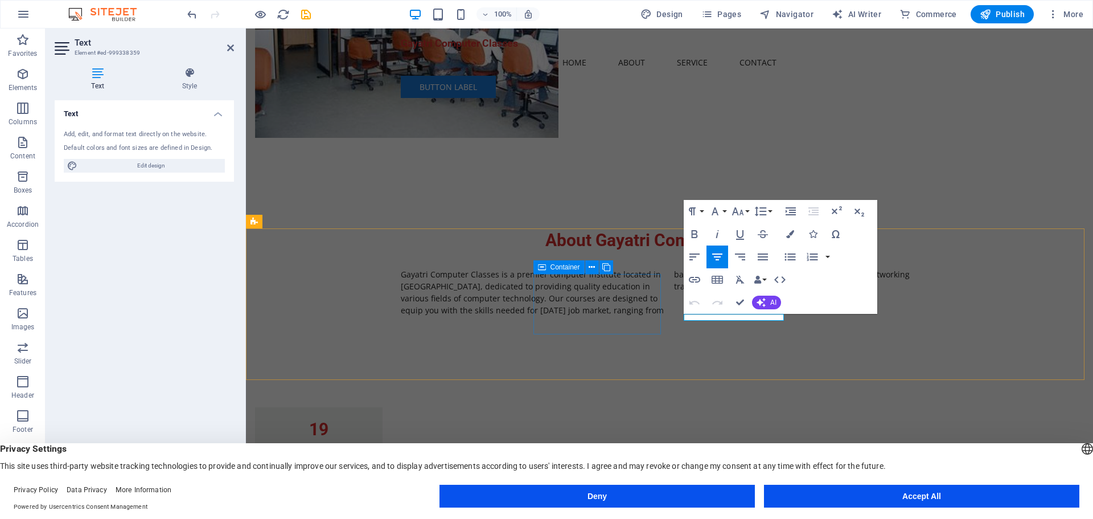
click at [383, 472] on div "50 Years of Excellence" at bounding box center [319, 502] width 128 height 60
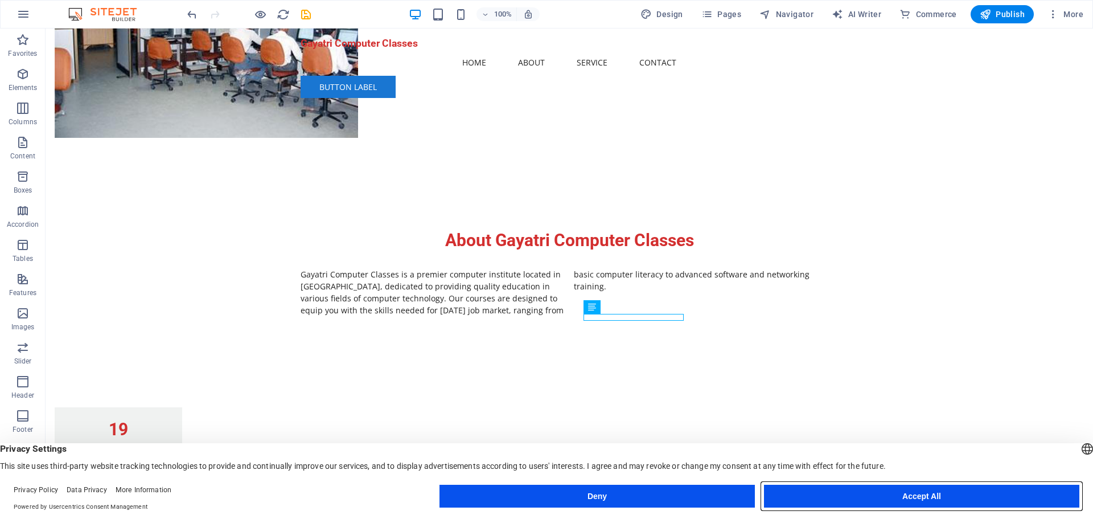
click at [886, 496] on button "Accept All" at bounding box center [921, 496] width 315 height 23
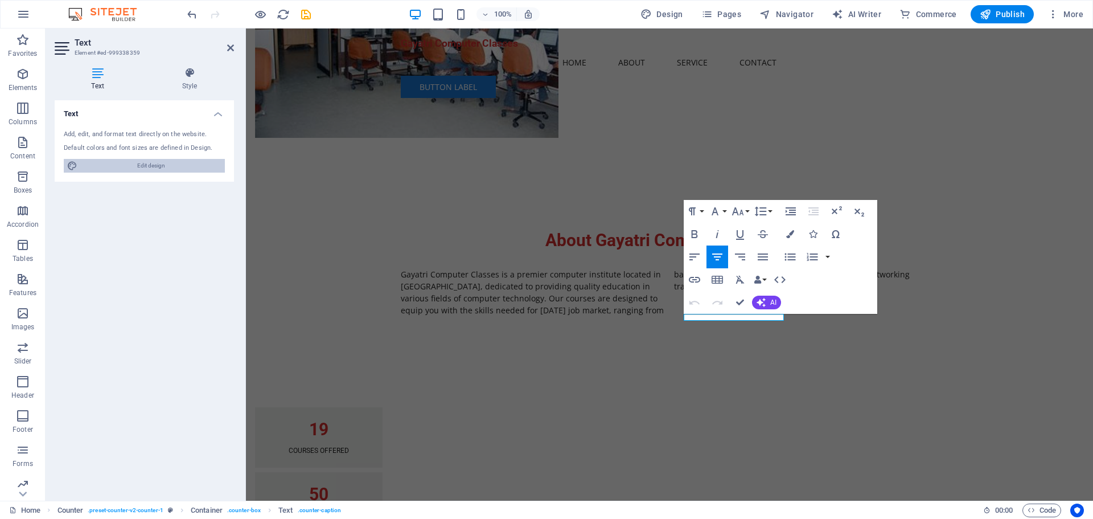
click at [166, 167] on span "Edit design" at bounding box center [151, 166] width 141 height 14
select select "px"
select select "200"
select select "px"
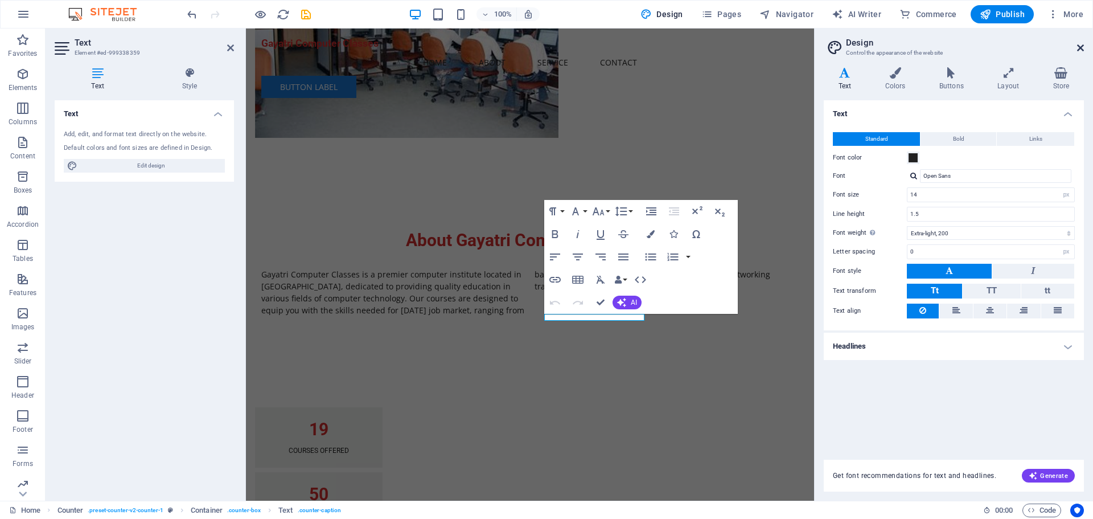
click at [1081, 46] on icon at bounding box center [1080, 47] width 7 height 9
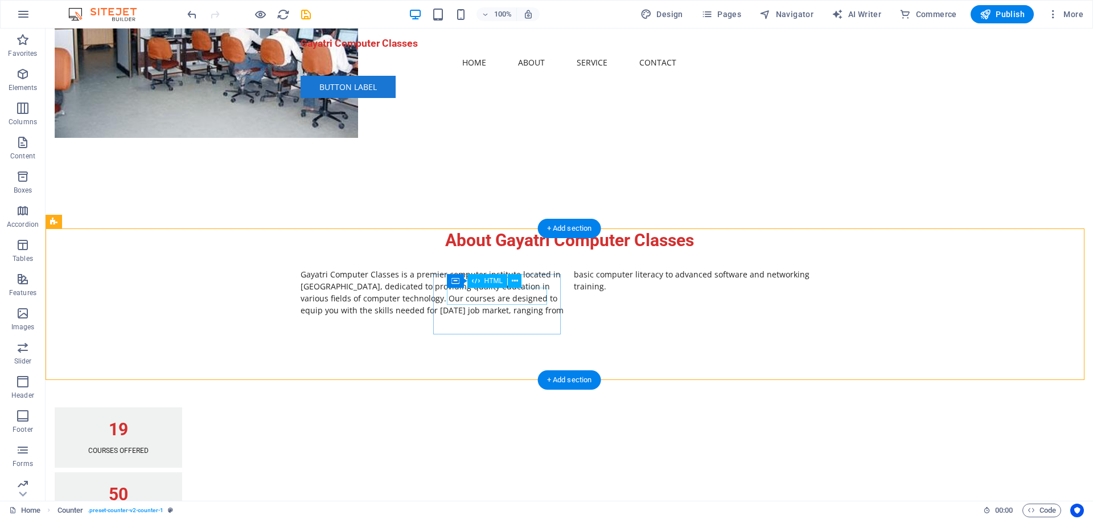
click at [169, 486] on div "50" at bounding box center [118, 494] width 100 height 17
click at [169, 421] on div "19" at bounding box center [118, 429] width 100 height 17
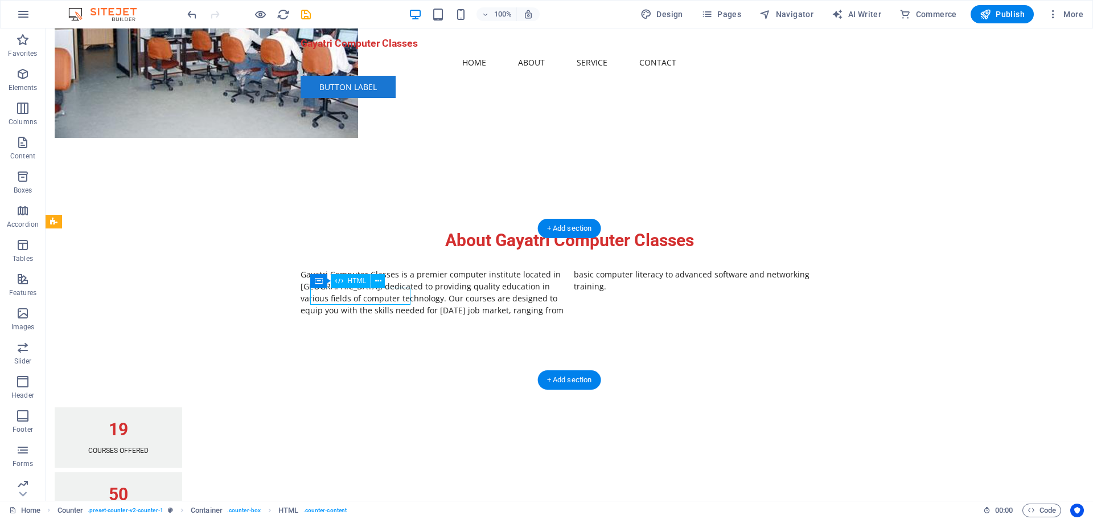
click at [169, 421] on div "19" at bounding box center [118, 429] width 100 height 17
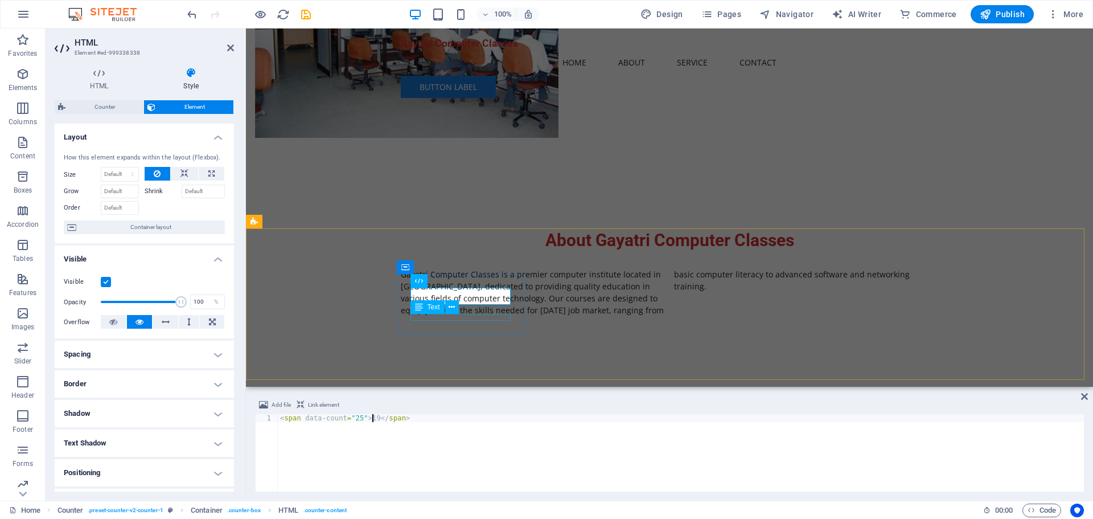
click at [369, 447] on div "Courses Offered" at bounding box center [319, 450] width 100 height 7
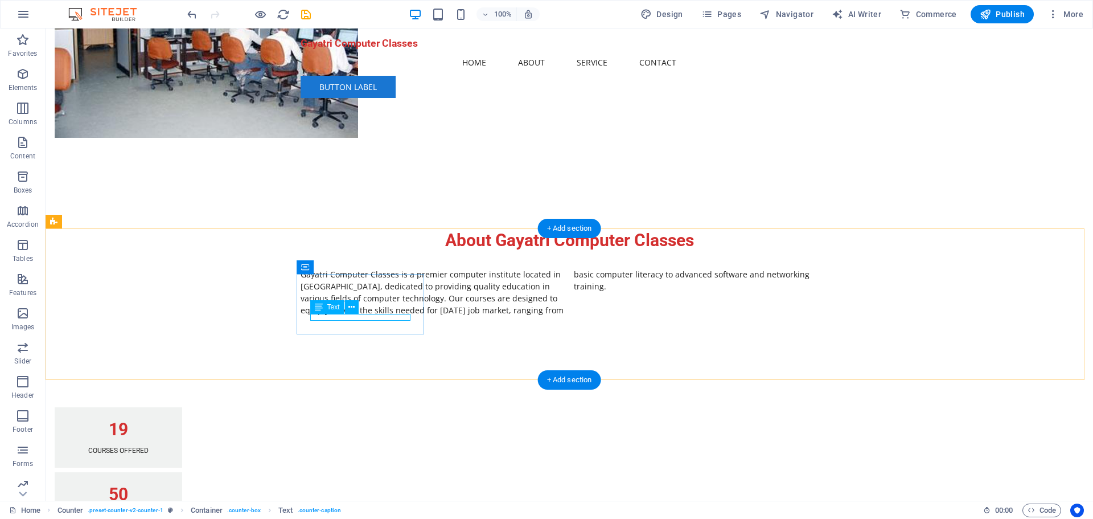
click at [169, 447] on div "Courses Offered" at bounding box center [118, 450] width 100 height 7
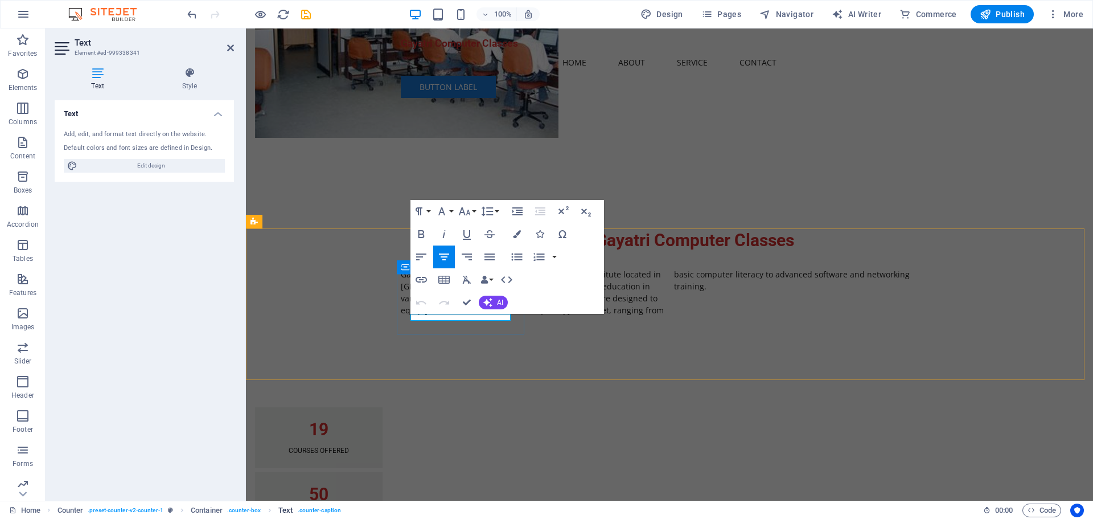
click at [329, 512] on span ". counter-caption" at bounding box center [320, 510] width 44 height 14
click at [103, 79] on h4 "Text" at bounding box center [100, 79] width 91 height 24
click at [92, 71] on icon at bounding box center [98, 72] width 86 height 11
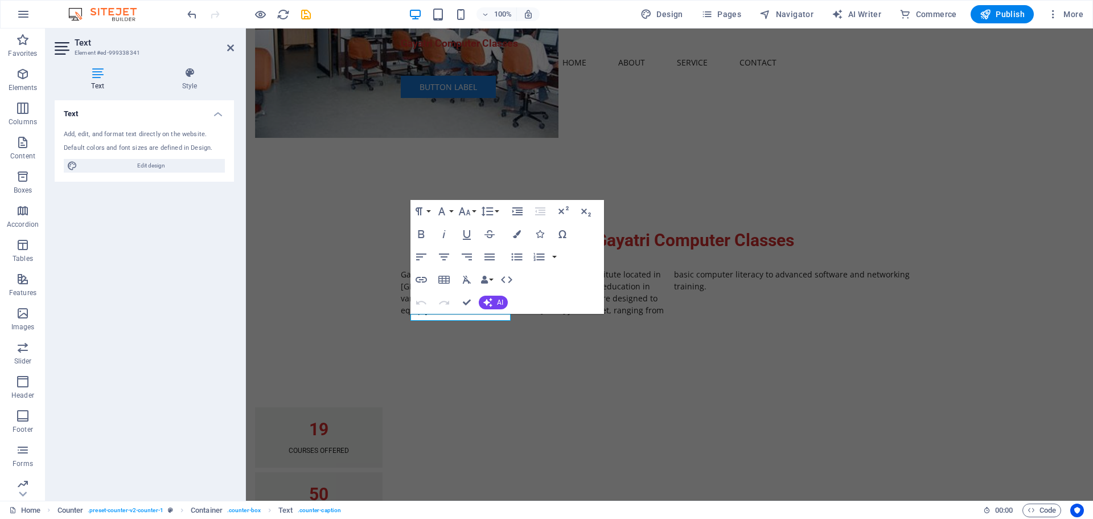
click at [191, 142] on div "Add, edit, and format text directly on the website. Default colors and font siz…" at bounding box center [144, 151] width 179 height 61
click at [369, 447] on p "Courses Offered" at bounding box center [319, 450] width 100 height 7
click at [369, 512] on div "Years of Excellence" at bounding box center [319, 515] width 100 height 7
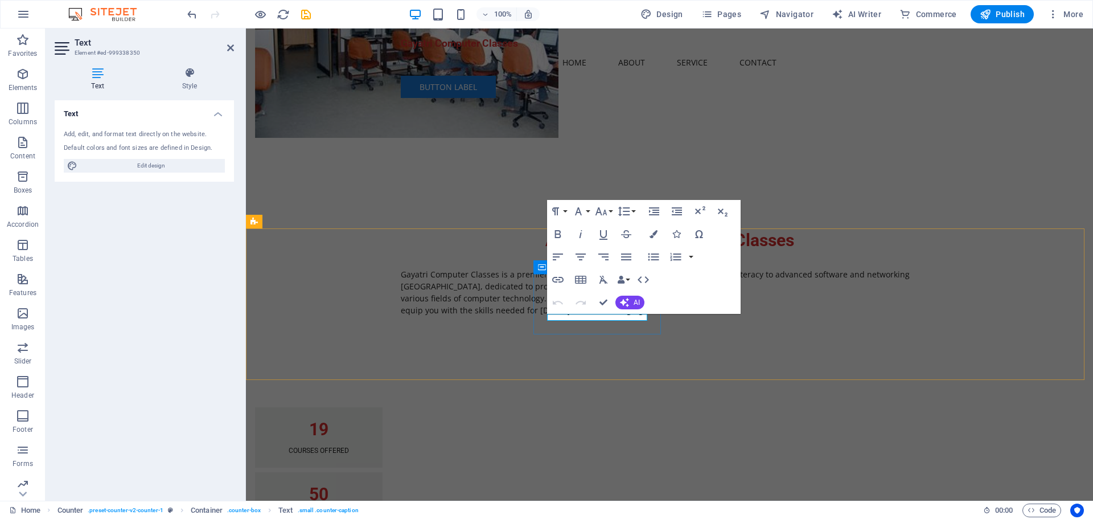
click at [369, 512] on p "Years of Excellence" at bounding box center [319, 515] width 100 height 7
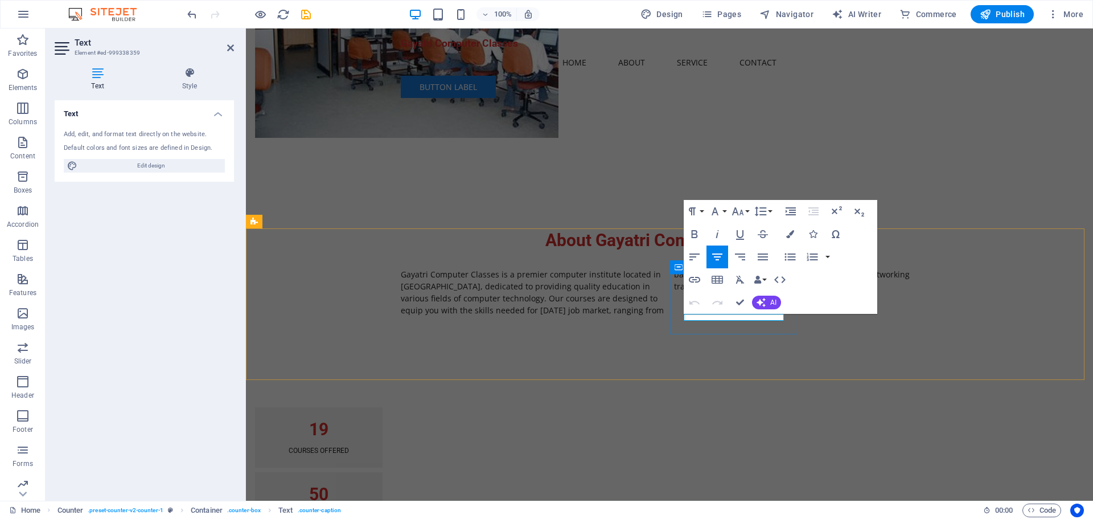
drag, startPoint x: 777, startPoint y: 317, endPoint x: 736, endPoint y: 318, distance: 40.4
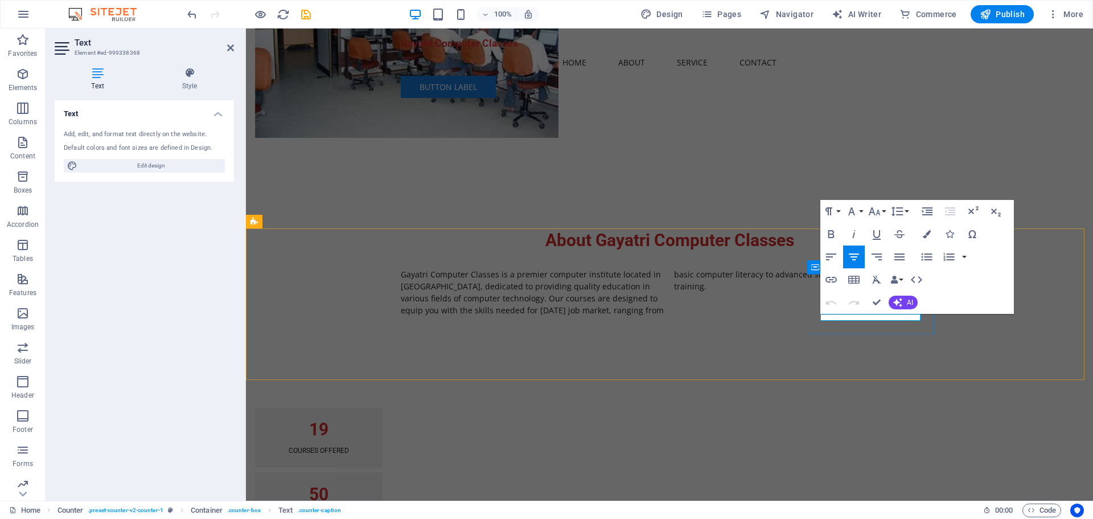
drag, startPoint x: 896, startPoint y: 315, endPoint x: 822, endPoint y: 318, distance: 73.5
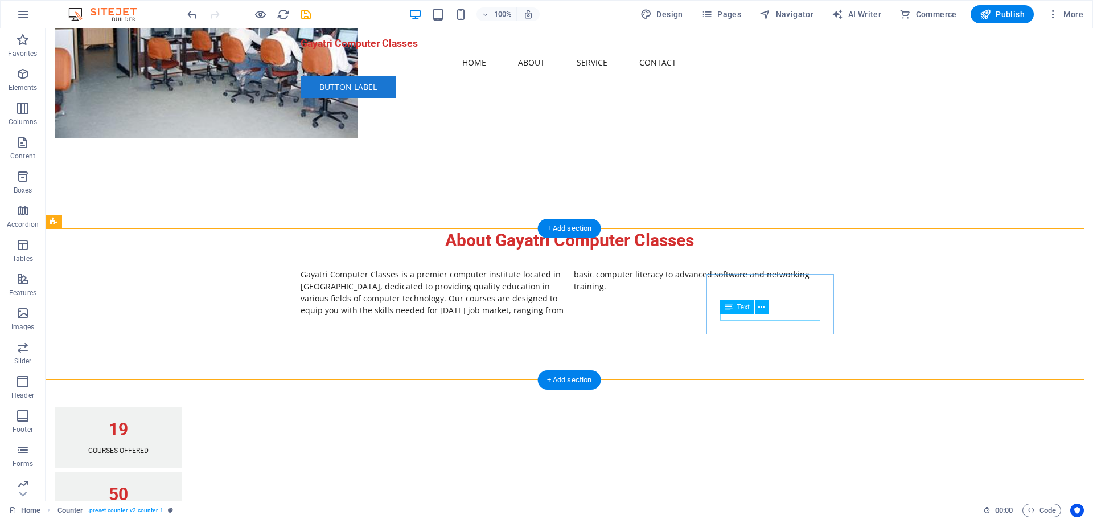
click at [742, 306] on span "Text" at bounding box center [743, 306] width 13 height 7
click at [765, 306] on button at bounding box center [762, 307] width 14 height 14
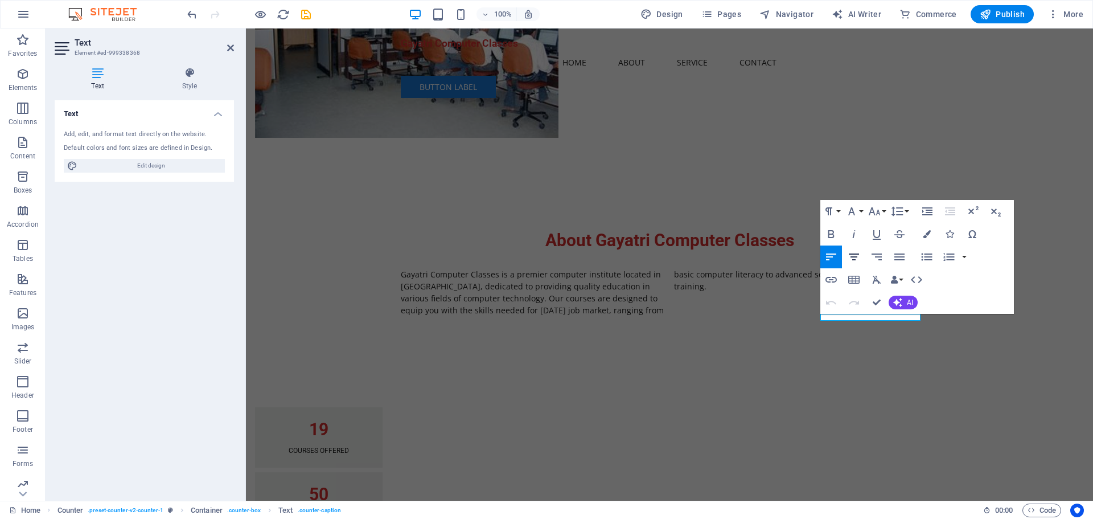
click at [855, 255] on icon "button" at bounding box center [854, 257] width 14 height 14
click at [1045, 188] on div "About Gayatri Computer Classes Gayatri Computer Classes is a premier computer i…" at bounding box center [669, 272] width 847 height 178
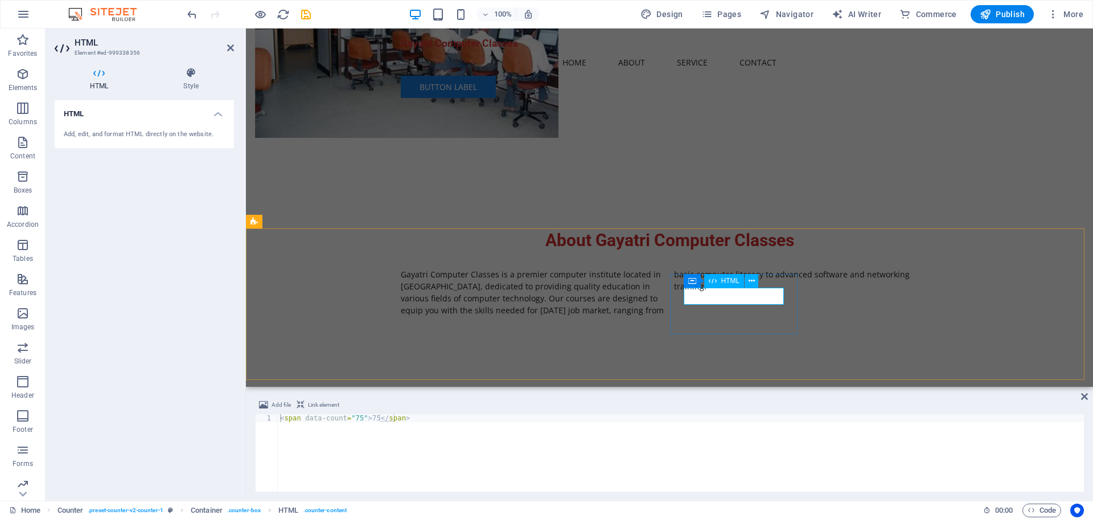
click at [355, 416] on div "< span data-count = "75" > 75 </ span >" at bounding box center [681, 460] width 806 height 93
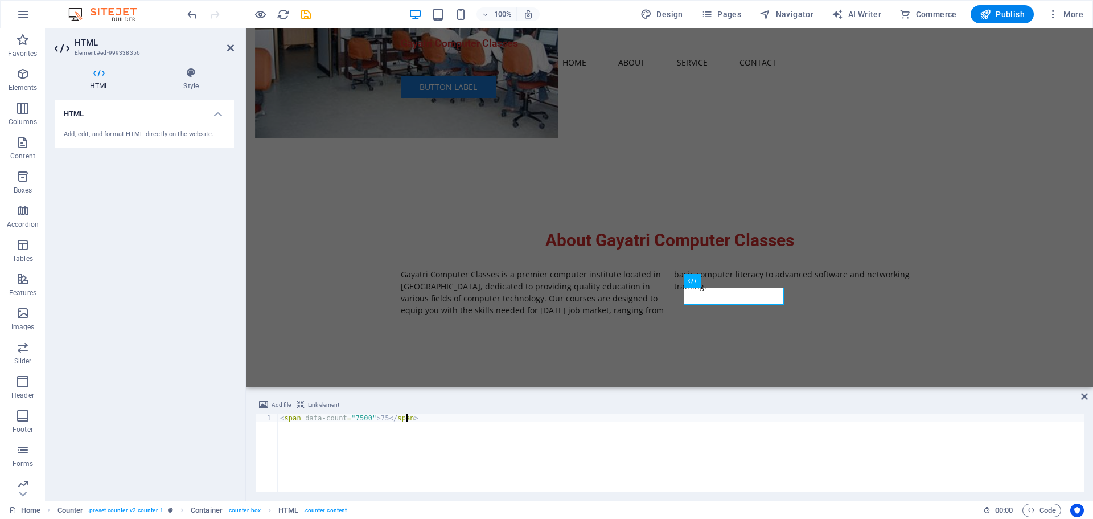
click at [441, 445] on div "< span data-count = "7500" > 75 </ span >" at bounding box center [681, 460] width 806 height 93
click at [703, 314] on div "Text" at bounding box center [712, 307] width 56 height 14
click at [362, 417] on div "< span data-count = "7500" > 75 </ span >" at bounding box center [681, 460] width 806 height 93
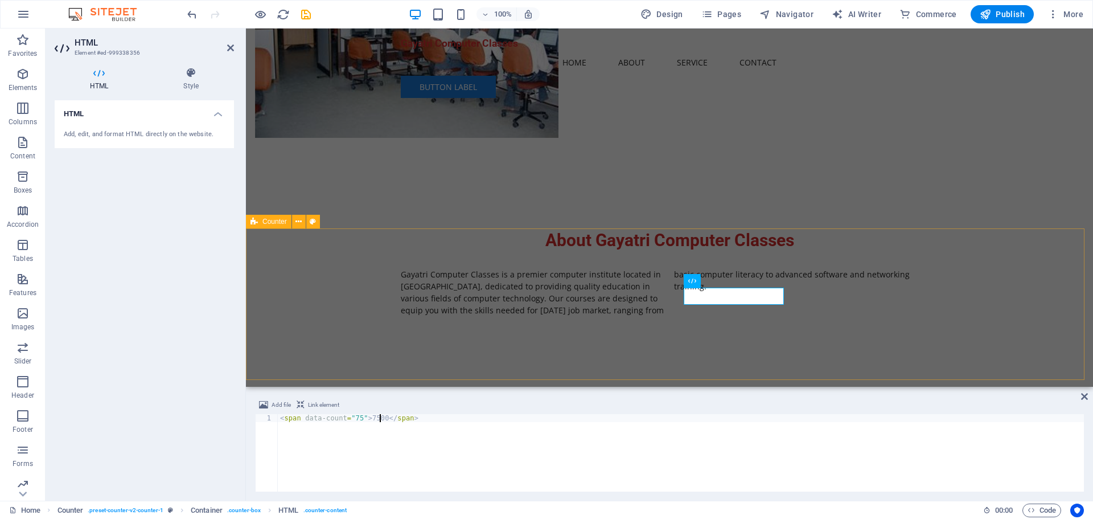
scroll to position [0, 8]
click at [356, 420] on div "< span data-count = "75" > 7500 </ span >" at bounding box center [681, 460] width 806 height 93
type textarea "<span data-count="7500">7500</span>"
click at [369, 486] on div "50" at bounding box center [319, 494] width 100 height 17
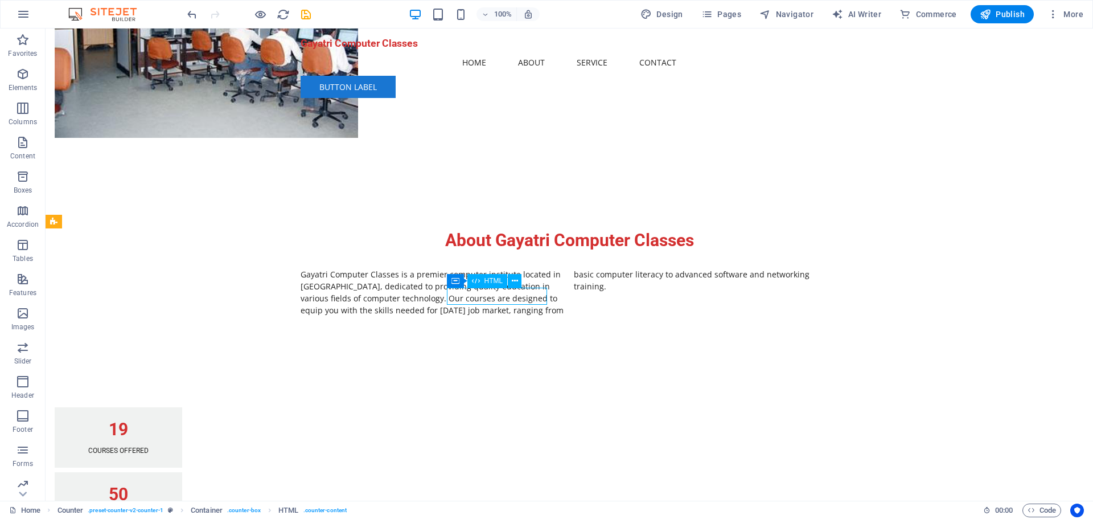
click at [169, 486] on div "50" at bounding box center [118, 494] width 100 height 17
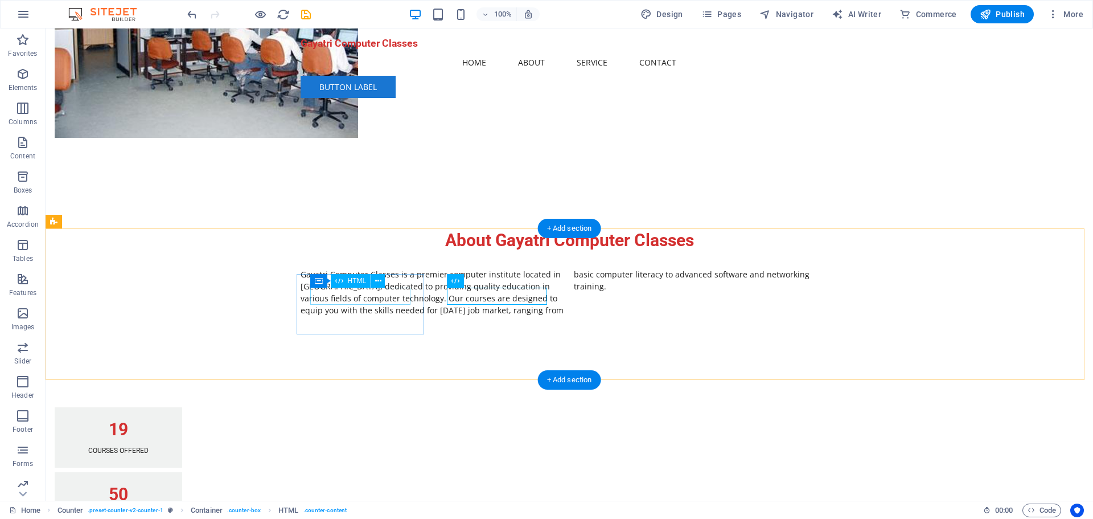
click at [169, 421] on div "19" at bounding box center [118, 429] width 100 height 17
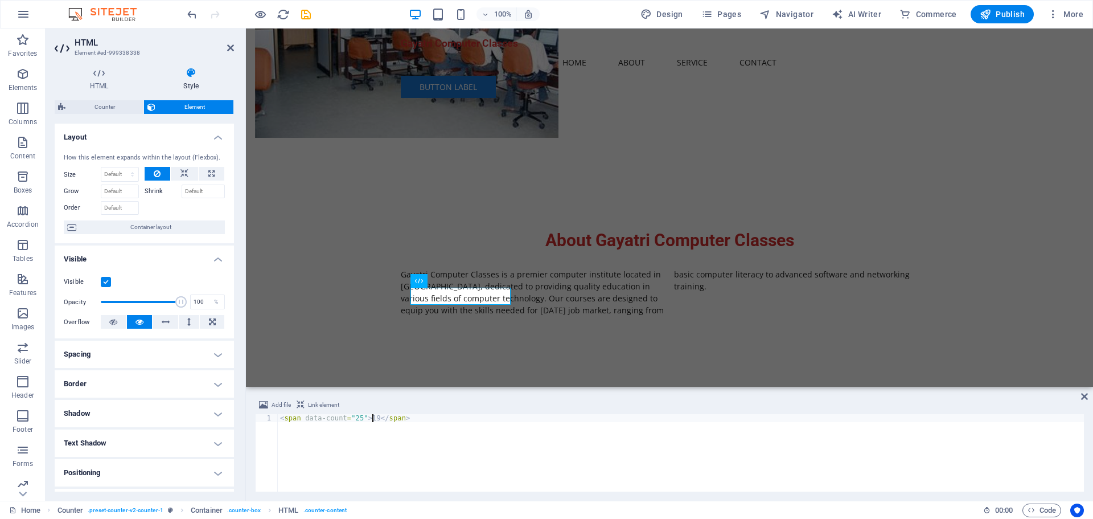
click at [356, 417] on div "< span data-count = "25" > 19 </ span >" at bounding box center [681, 460] width 806 height 93
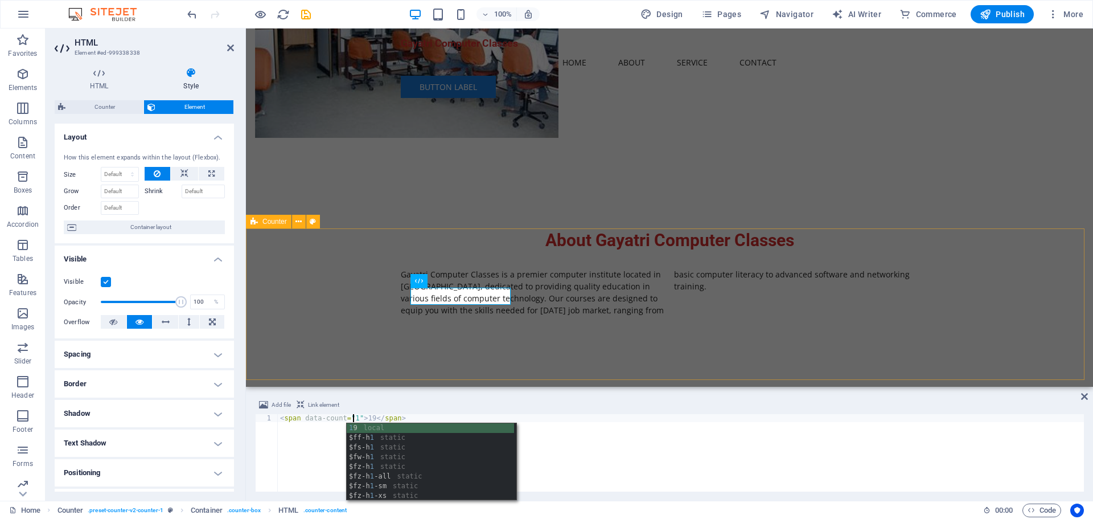
scroll to position [0, 6]
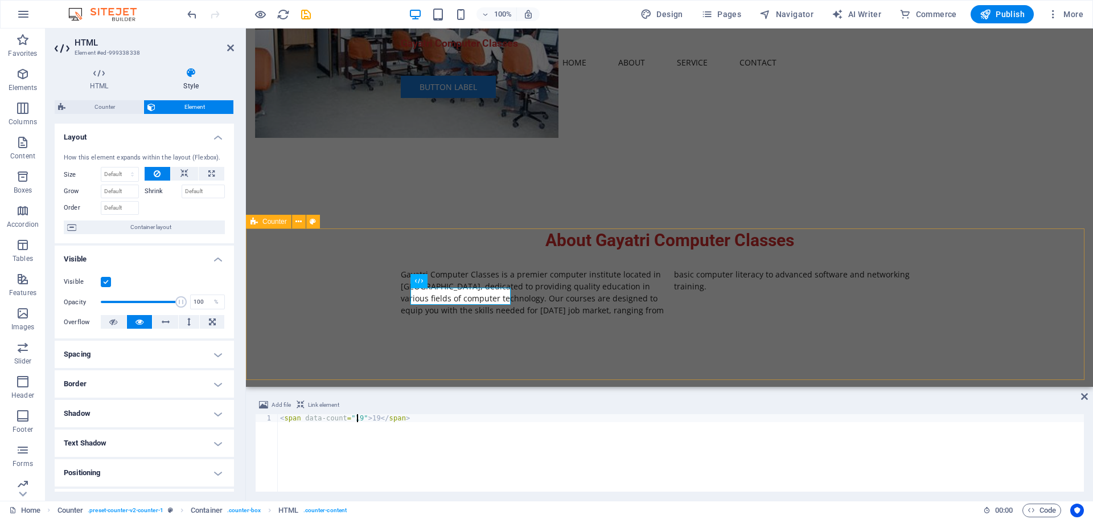
type textarea "<span data-count="19">19</span>"
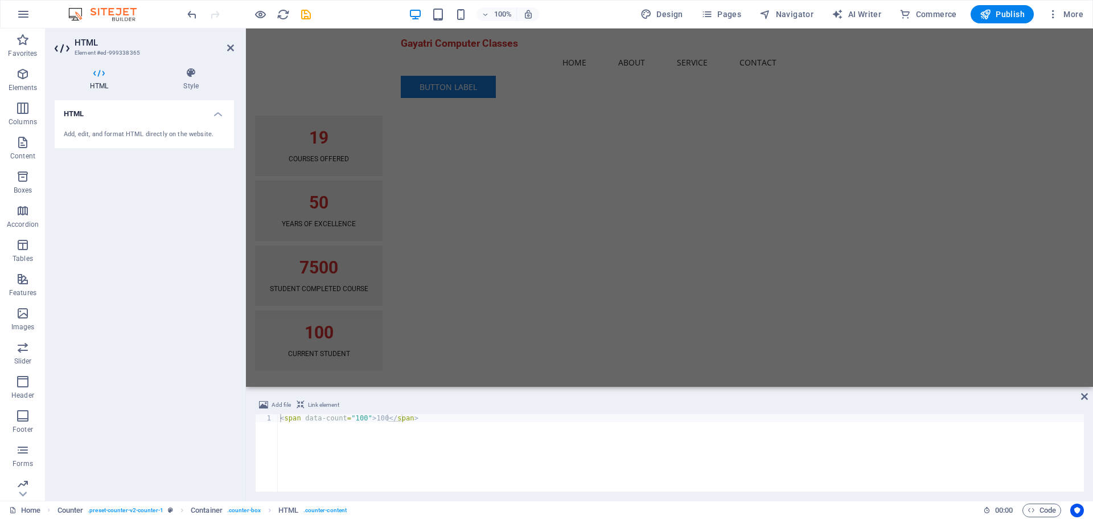
scroll to position [652, 0]
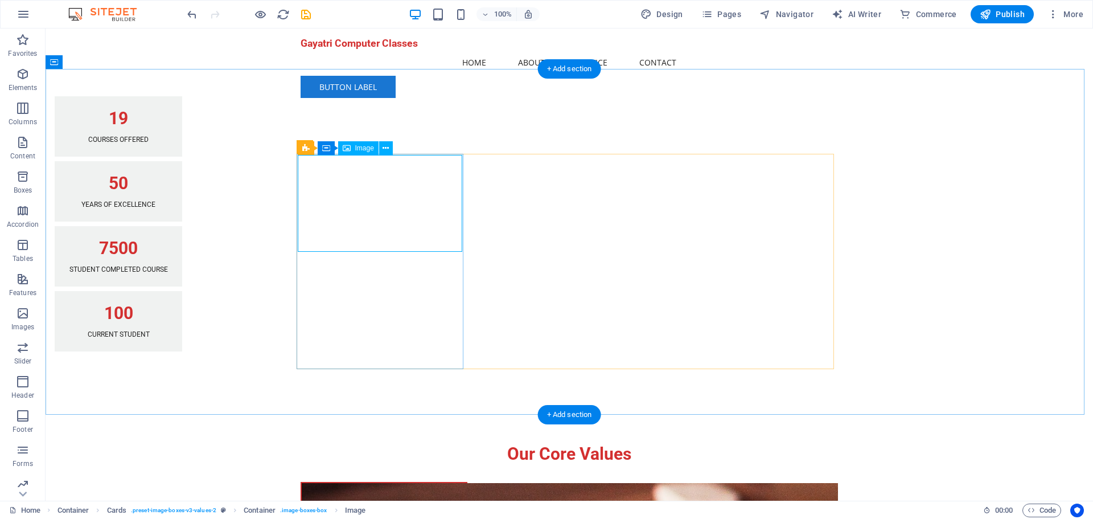
click at [359, 149] on span "Image" at bounding box center [364, 148] width 19 height 7
select select "vw"
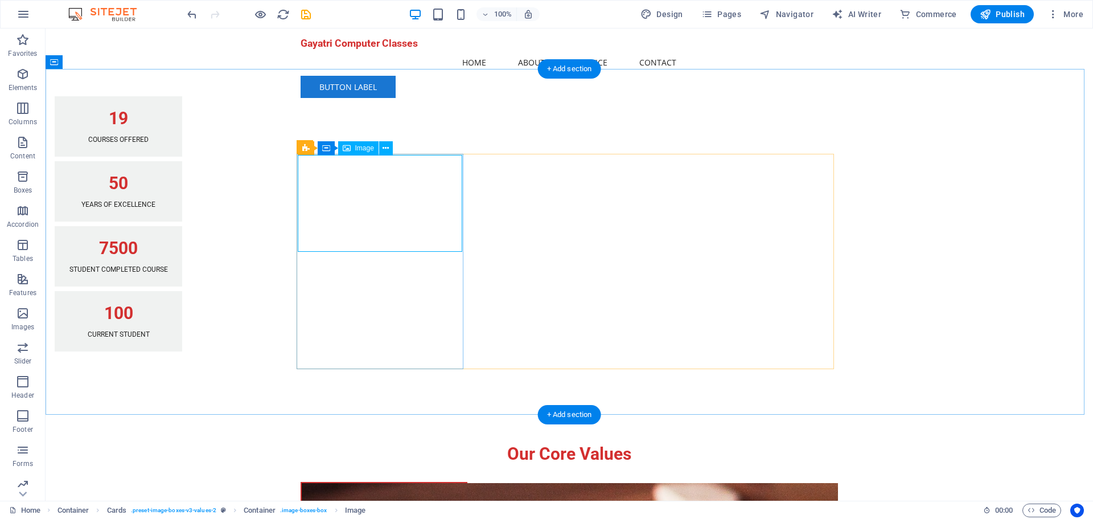
select select "px"
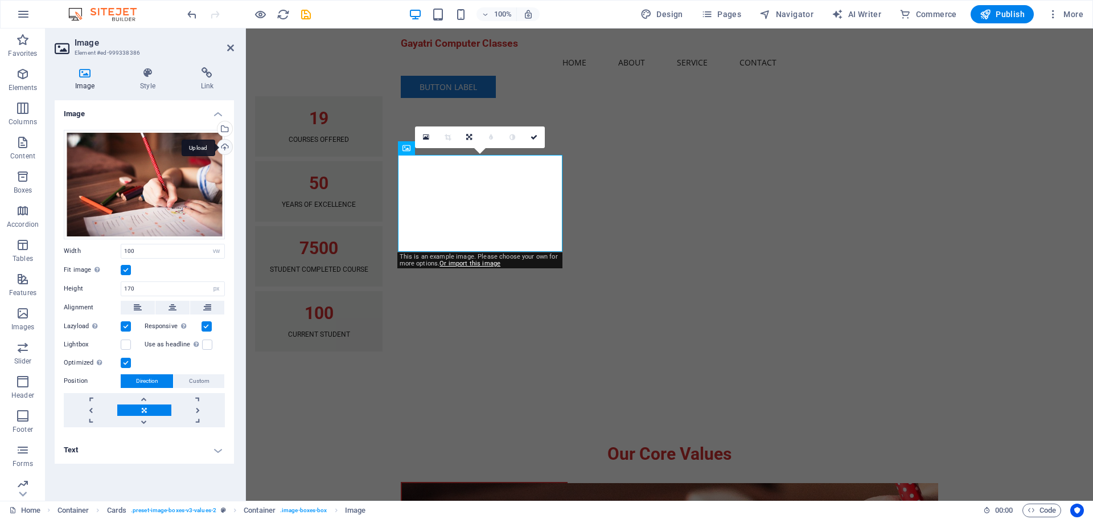
click at [227, 148] on div "Upload" at bounding box center [223, 147] width 17 height 17
click at [753, 442] on div "Our Core Values" at bounding box center [669, 453] width 537 height 22
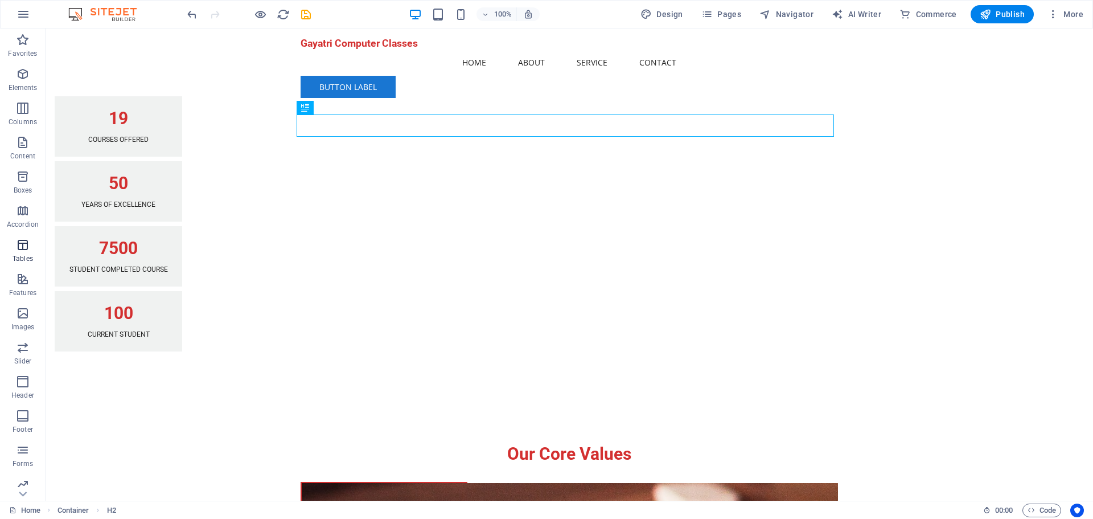
click at [23, 249] on icon "button" at bounding box center [23, 245] width 14 height 14
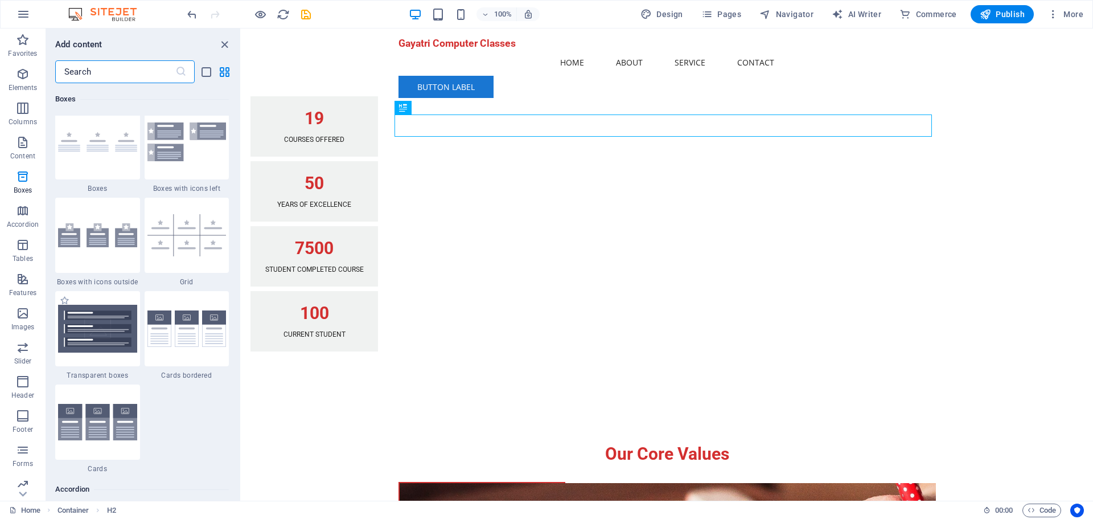
scroll to position [3302, 0]
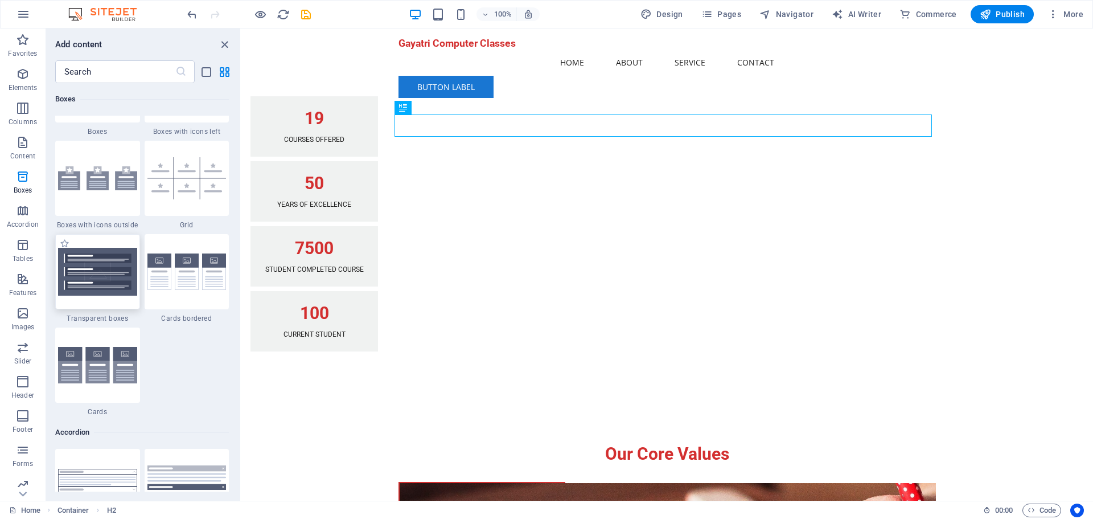
click at [101, 278] on img at bounding box center [97, 272] width 79 height 48
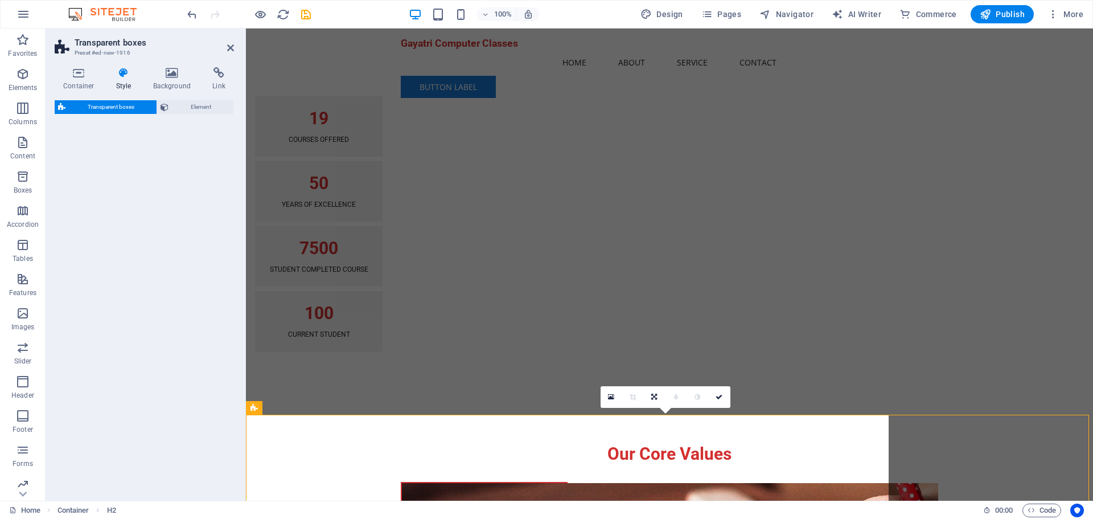
select select "rem"
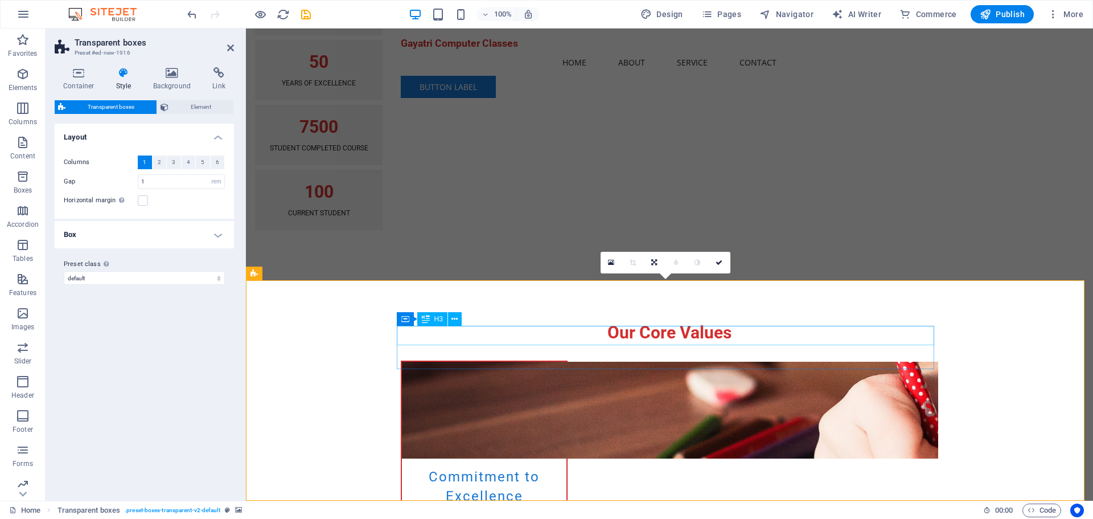
scroll to position [766, 0]
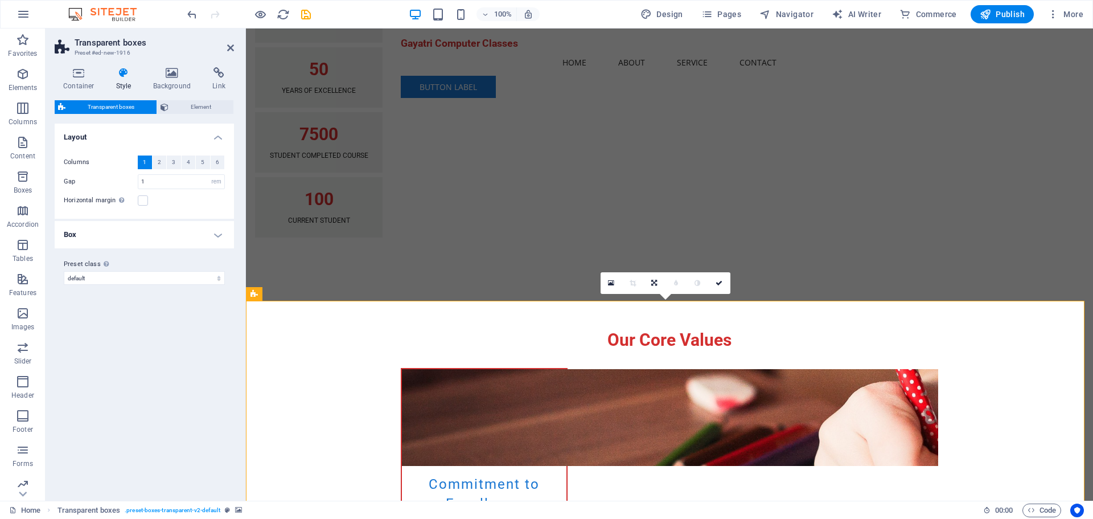
click at [174, 80] on h4 "Background" at bounding box center [175, 79] width 60 height 24
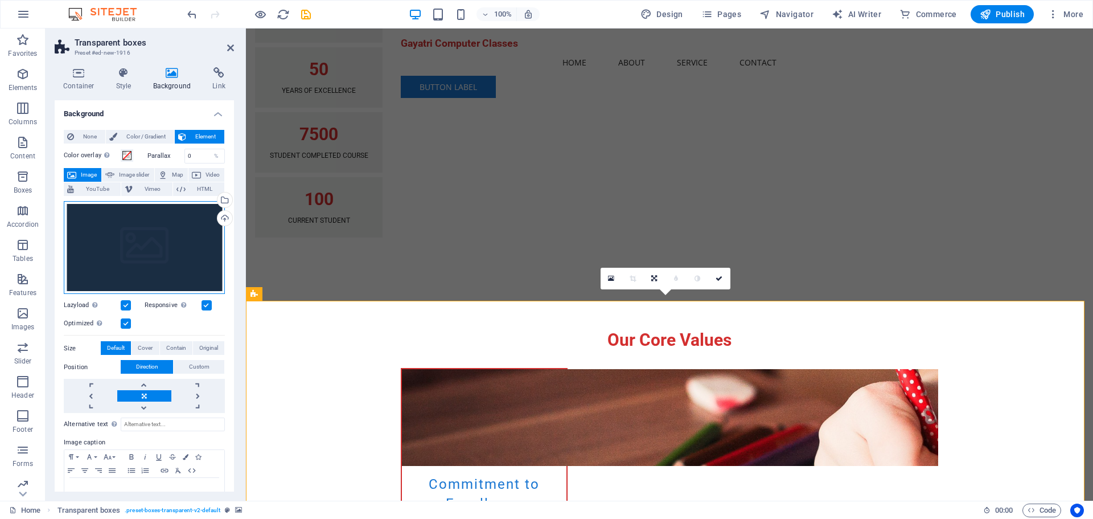
click at [170, 235] on div "Drag files here, click to choose files or select files from Files or our free s…" at bounding box center [144, 247] width 161 height 93
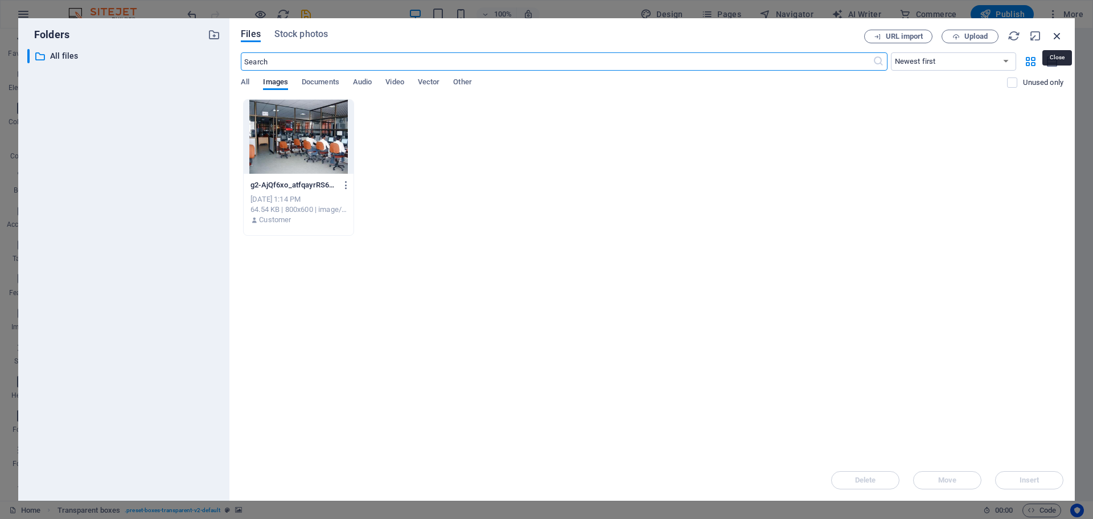
click at [1056, 35] on icon "button" at bounding box center [1057, 36] width 13 height 13
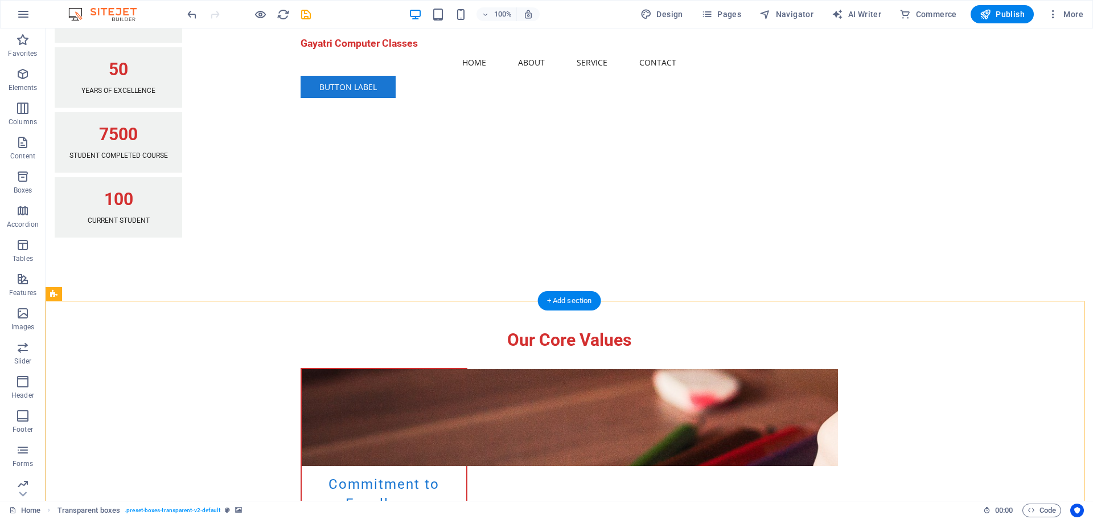
select select "rem"
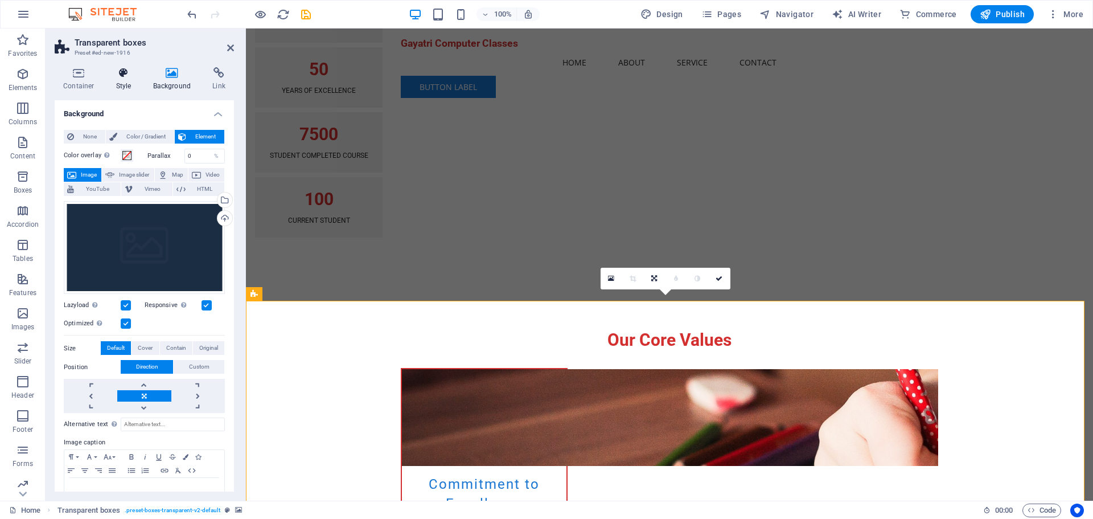
click at [127, 82] on h4 "Style" at bounding box center [126, 79] width 37 height 24
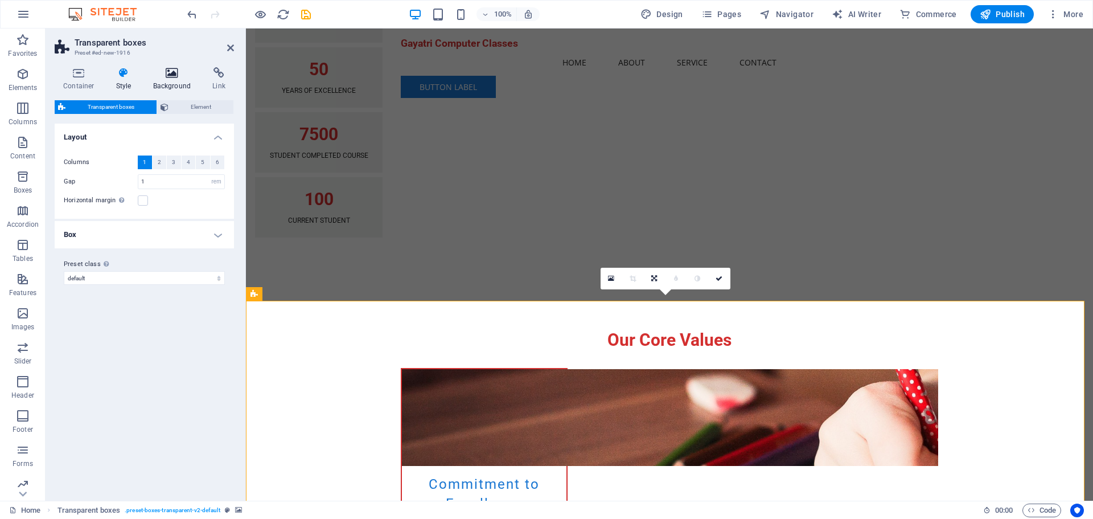
click at [184, 77] on icon at bounding box center [172, 72] width 55 height 11
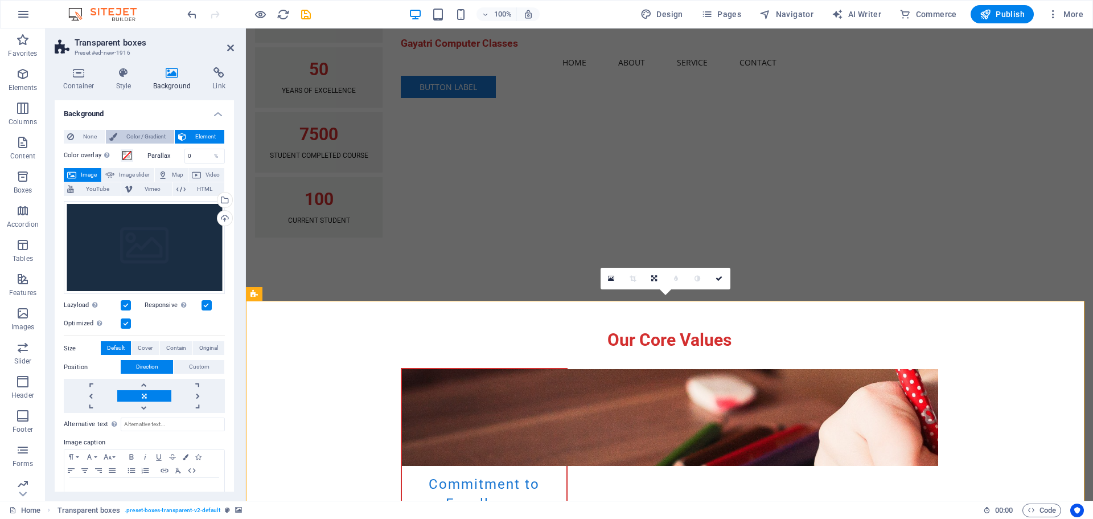
click at [141, 137] on span "Color / Gradient" at bounding box center [146, 137] width 50 height 14
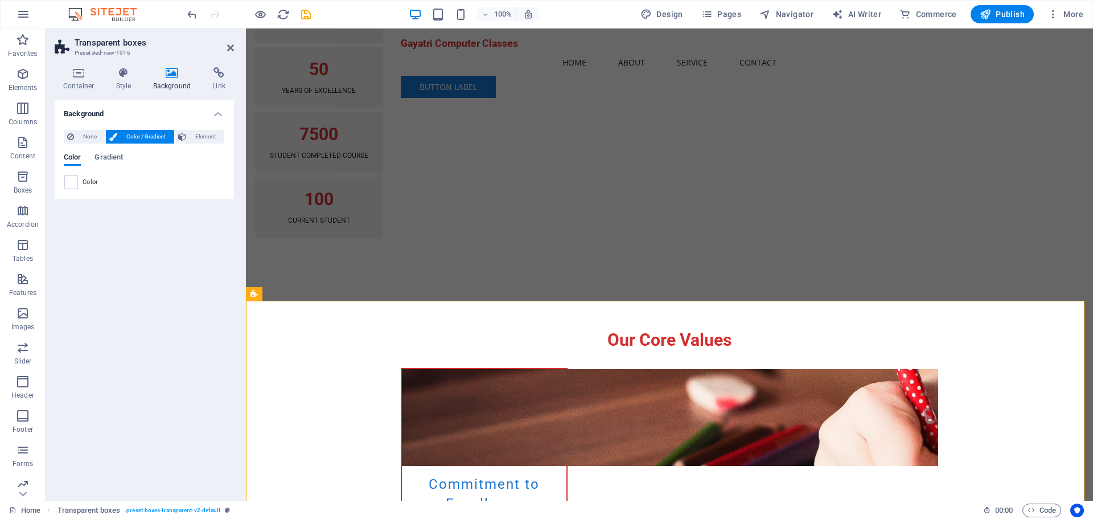
click at [85, 186] on span "Color" at bounding box center [91, 182] width 16 height 9
click at [106, 155] on span "Gradient" at bounding box center [109, 158] width 28 height 16
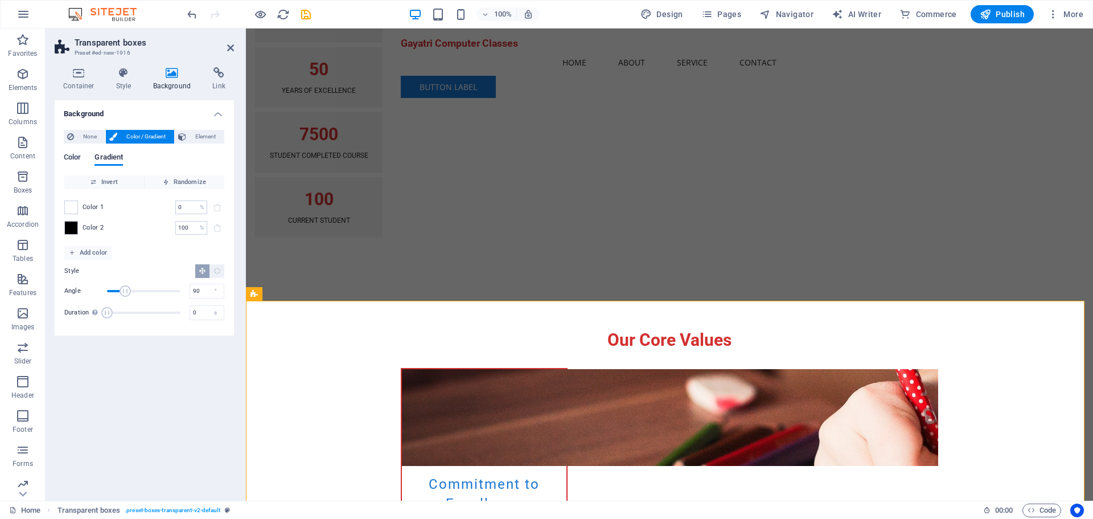
click at [75, 158] on span "Color" at bounding box center [72, 158] width 17 height 16
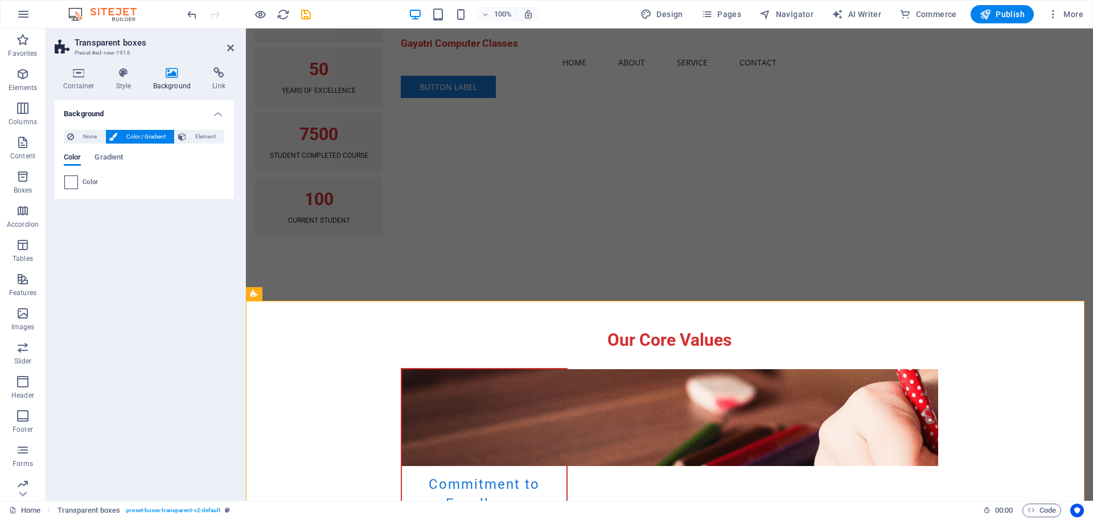
click at [70, 179] on span at bounding box center [71, 182] width 13 height 13
click at [0, 0] on li "Background color #FFFFFF" at bounding box center [0, 0] width 0 height 0
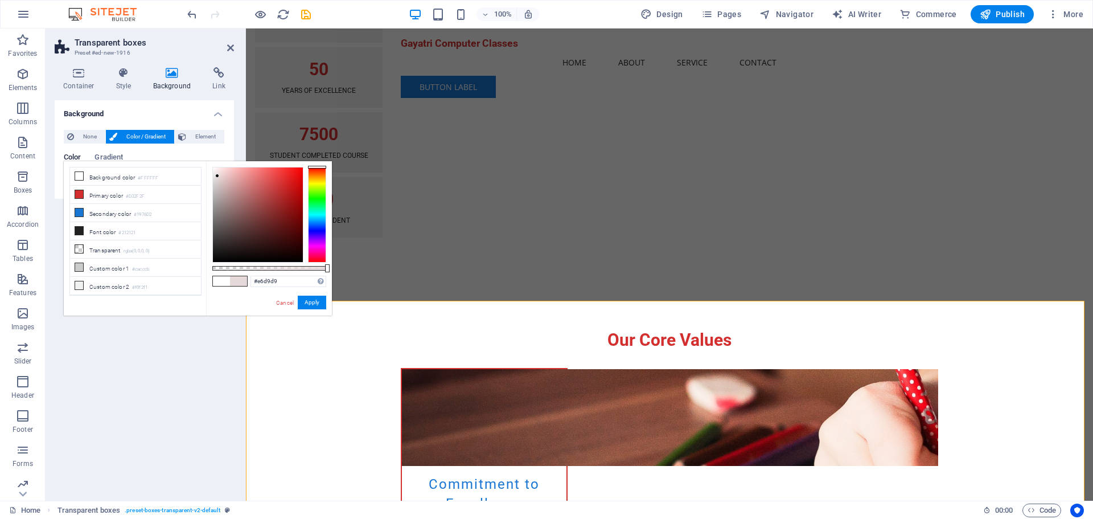
click at [217, 176] on div at bounding box center [258, 214] width 90 height 95
click at [235, 283] on span at bounding box center [238, 281] width 17 height 10
click at [222, 283] on span at bounding box center [221, 281] width 17 height 10
type input "#ffffff"
click at [136, 379] on div "Background None Color / Gradient Element Stretch background to full-width Color…" at bounding box center [144, 295] width 179 height 391
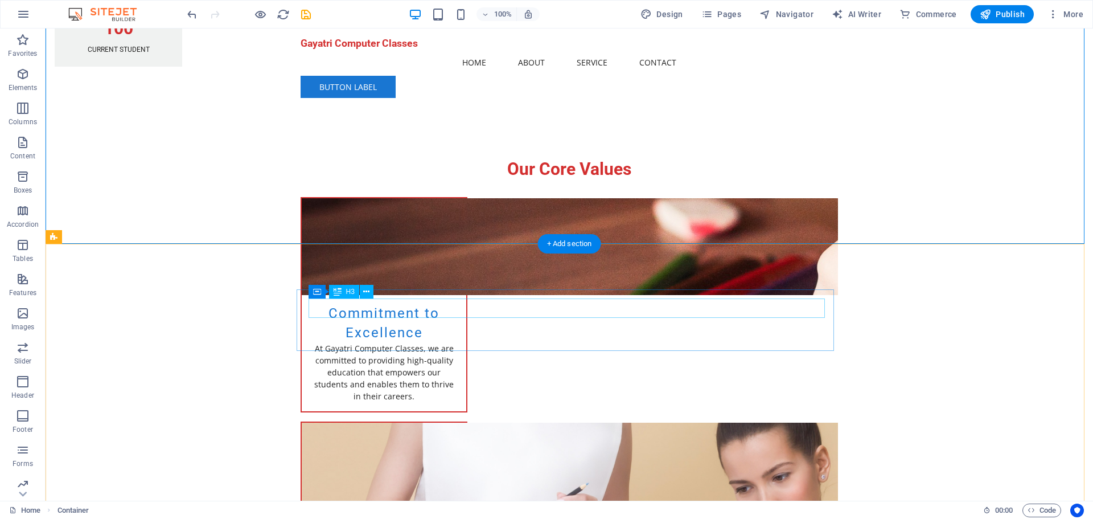
scroll to position [823, 0]
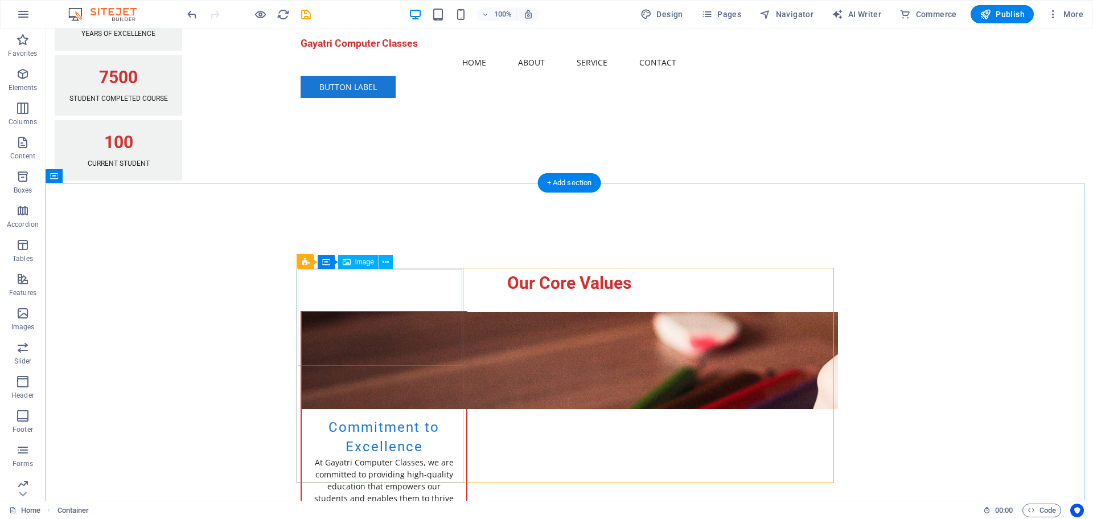
scroll to position [539, 0]
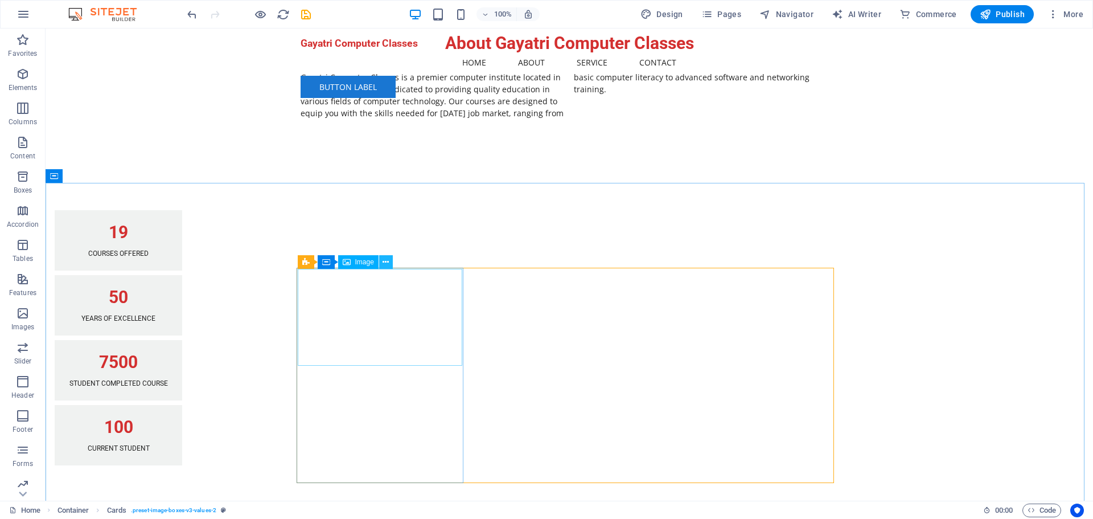
drag, startPoint x: 384, startPoint y: 262, endPoint x: 329, endPoint y: 266, distance: 55.9
click at [384, 262] on icon at bounding box center [386, 262] width 6 height 12
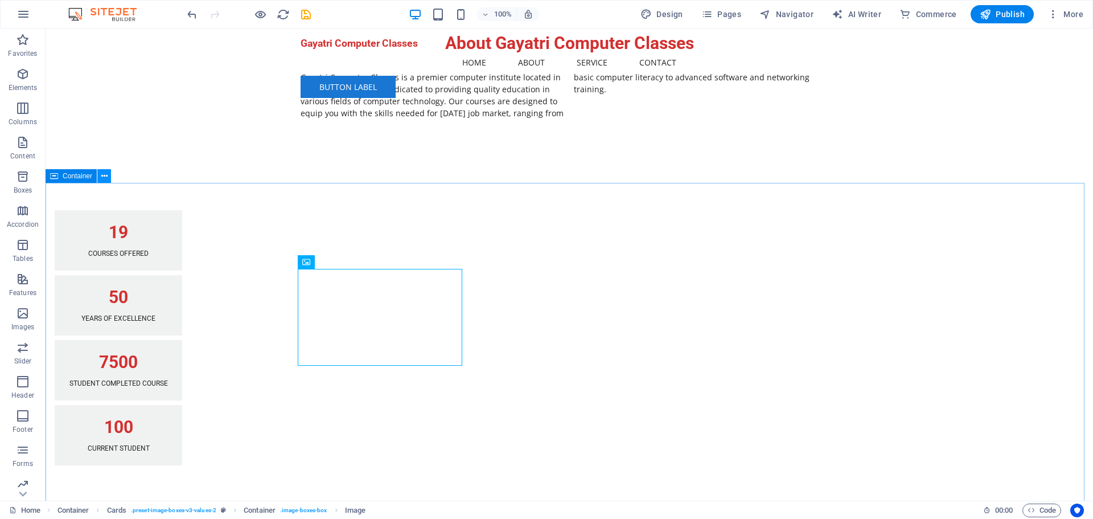
click at [104, 177] on icon at bounding box center [104, 176] width 6 height 12
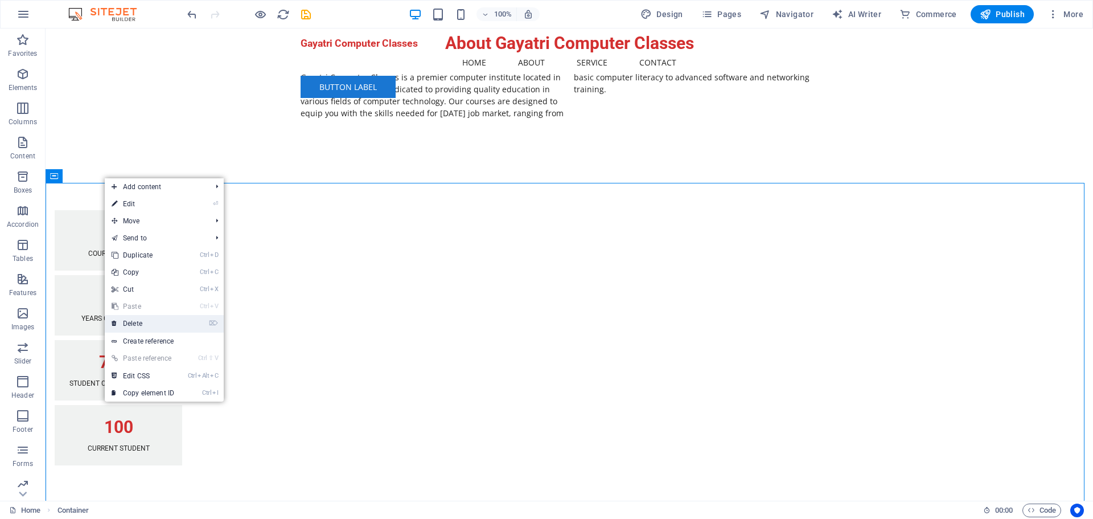
click at [146, 319] on link "⌦ Delete" at bounding box center [143, 323] width 76 height 17
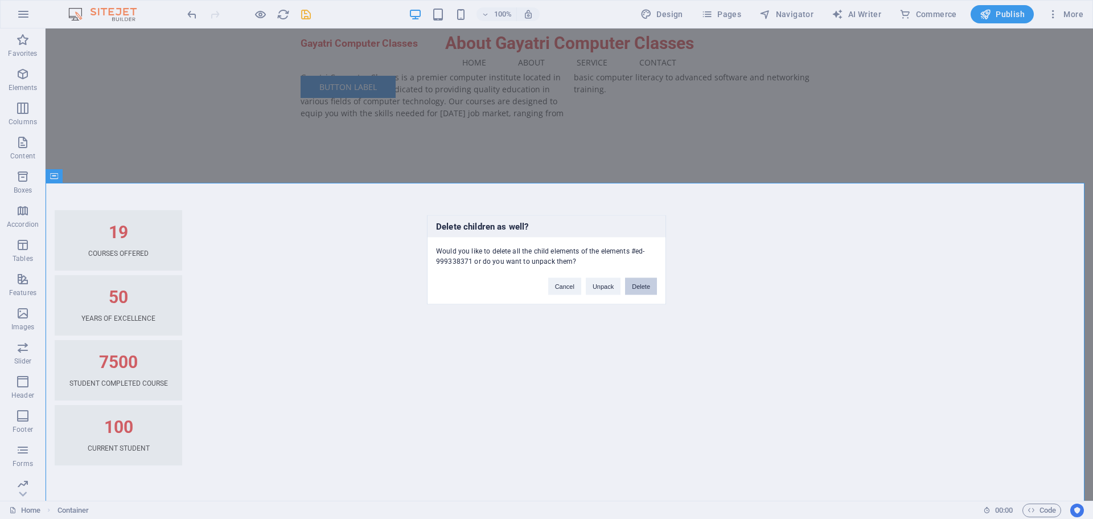
click at [645, 289] on button "Delete" at bounding box center [641, 285] width 32 height 17
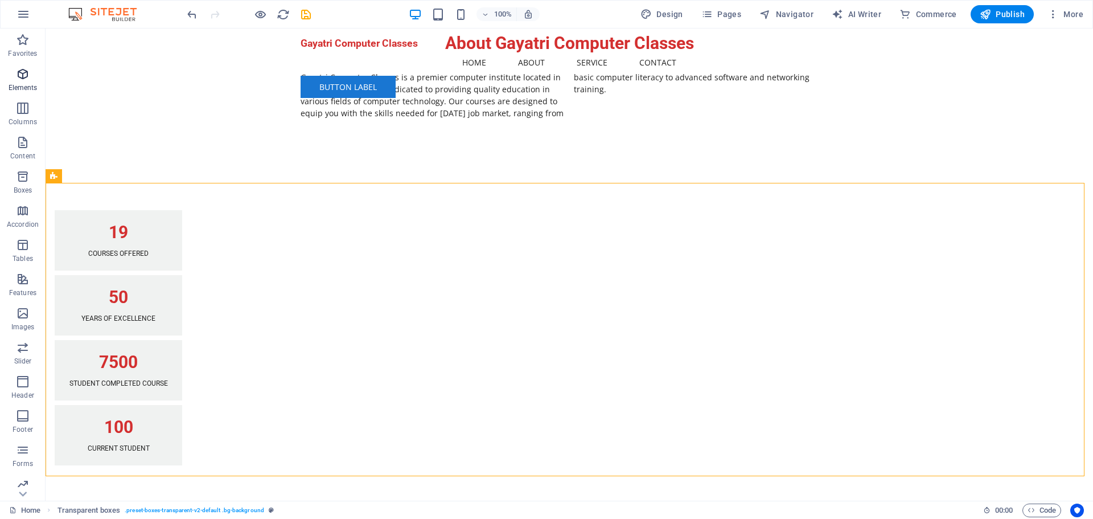
click at [19, 81] on span "Elements" at bounding box center [23, 80] width 46 height 27
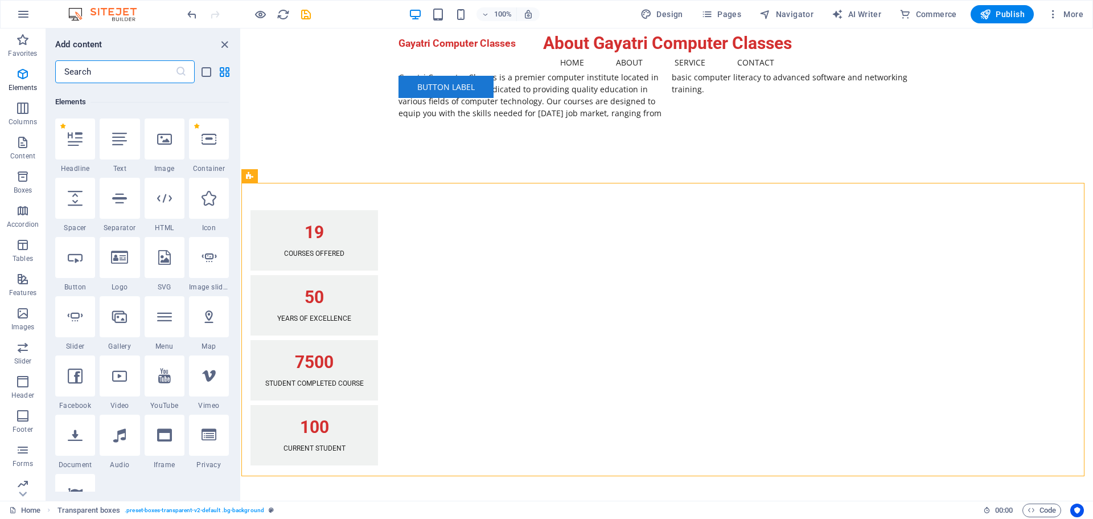
scroll to position [121, 0]
click at [69, 139] on icon at bounding box center [75, 136] width 15 height 15
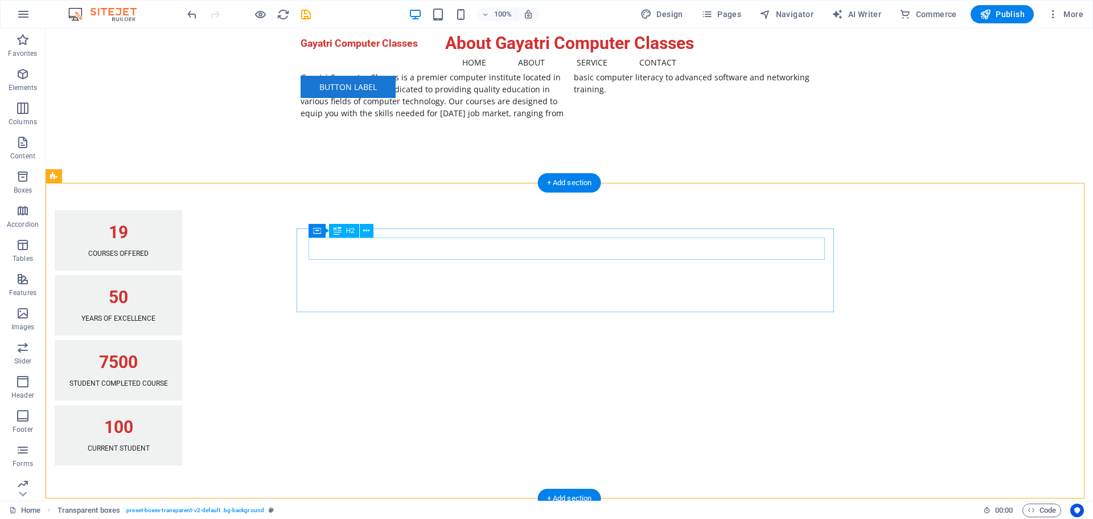
drag, startPoint x: 391, startPoint y: 245, endPoint x: 400, endPoint y: 236, distance: 12.9
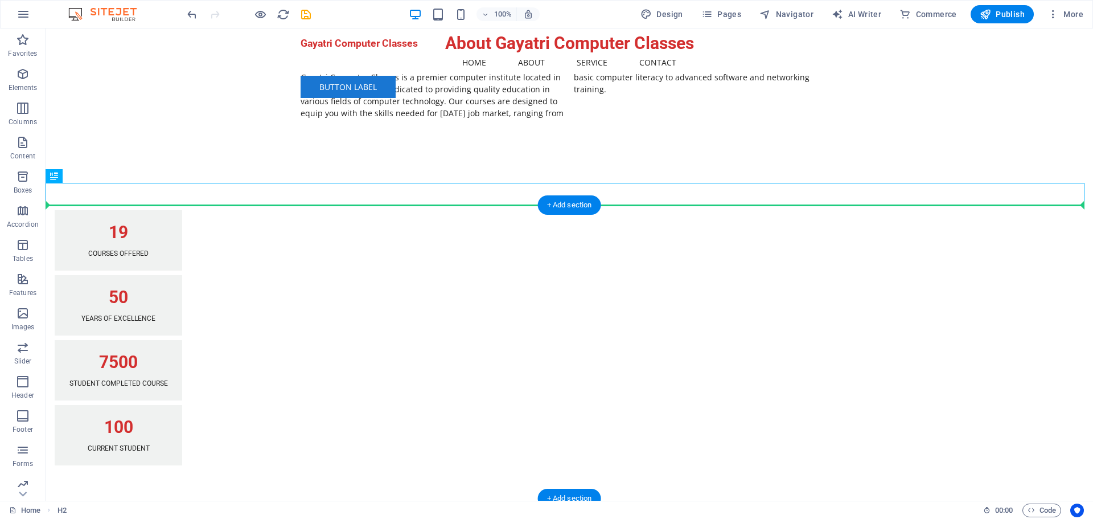
drag, startPoint x: 309, startPoint y: 196, endPoint x: 322, endPoint y: 230, distance: 36.8
drag, startPoint x: 97, startPoint y: 195, endPoint x: 251, endPoint y: 244, distance: 160.6
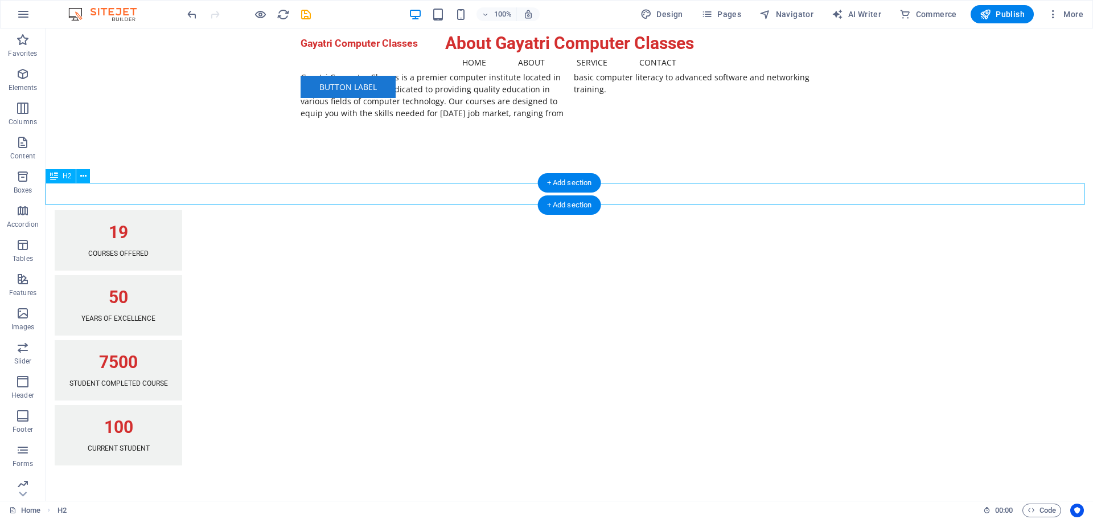
click at [163, 511] on div "New headline" at bounding box center [570, 522] width 1048 height 22
click at [52, 174] on icon at bounding box center [54, 176] width 8 height 14
click at [85, 179] on icon at bounding box center [83, 176] width 6 height 12
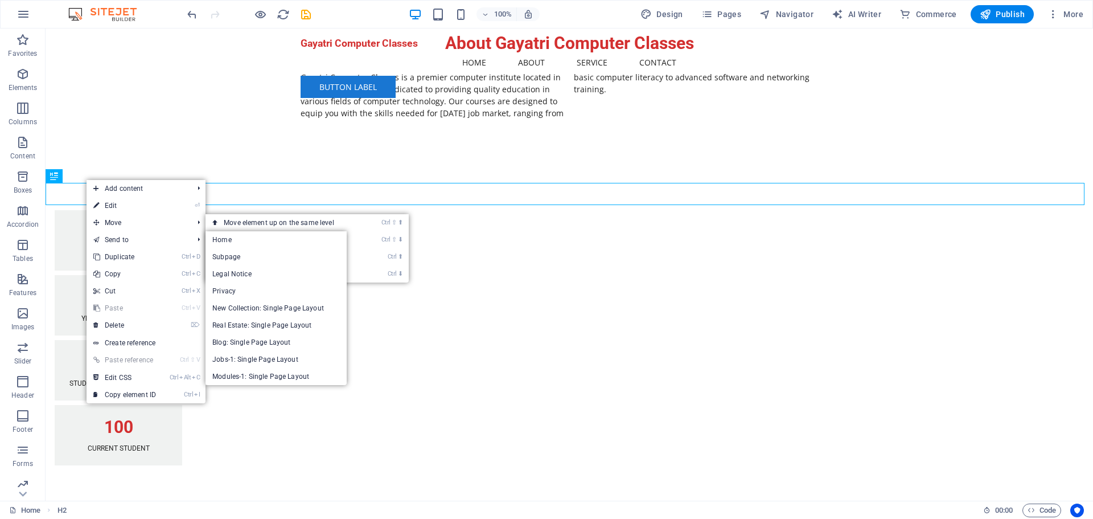
click at [524, 511] on div "New headline" at bounding box center [570, 522] width 1048 height 22
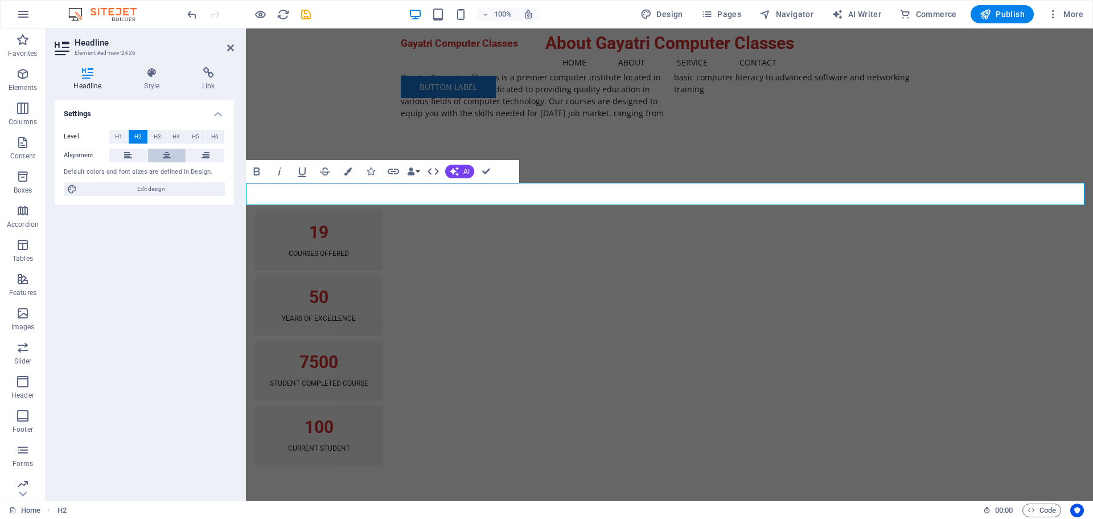
click at [161, 153] on button at bounding box center [167, 156] width 38 height 14
click at [747, 511] on h2 "New headline" at bounding box center [669, 522] width 847 height 22
drag, startPoint x: 741, startPoint y: 193, endPoint x: 601, endPoint y: 190, distance: 140.1
click at [601, 511] on h2 "New headline" at bounding box center [669, 522] width 847 height 22
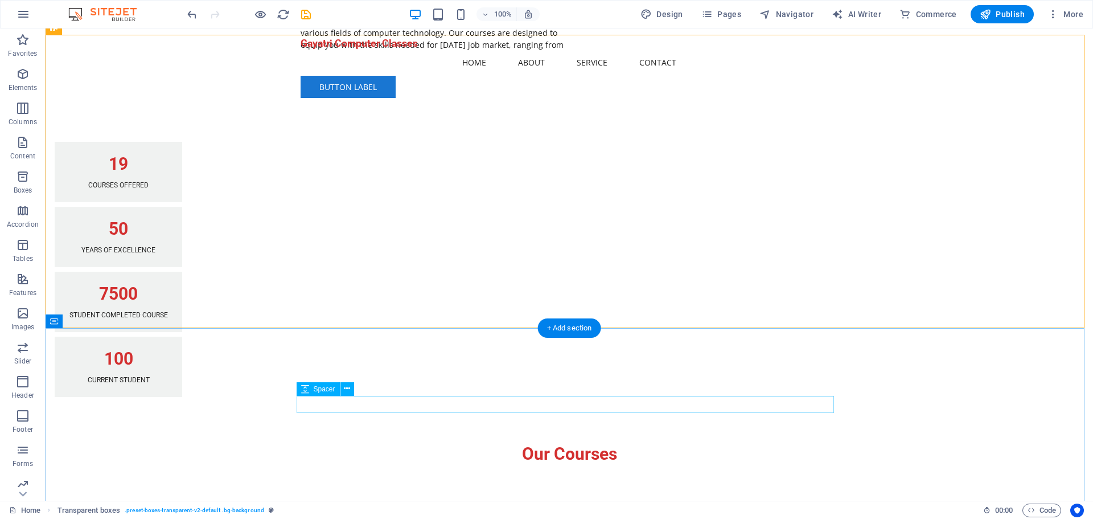
scroll to position [709, 0]
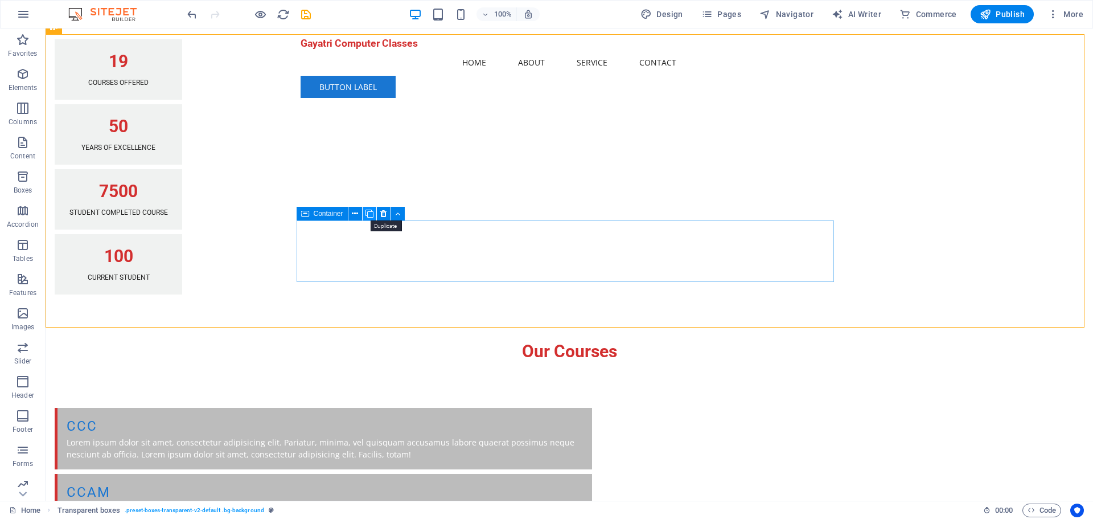
click at [370, 214] on icon at bounding box center [370, 214] width 8 height 12
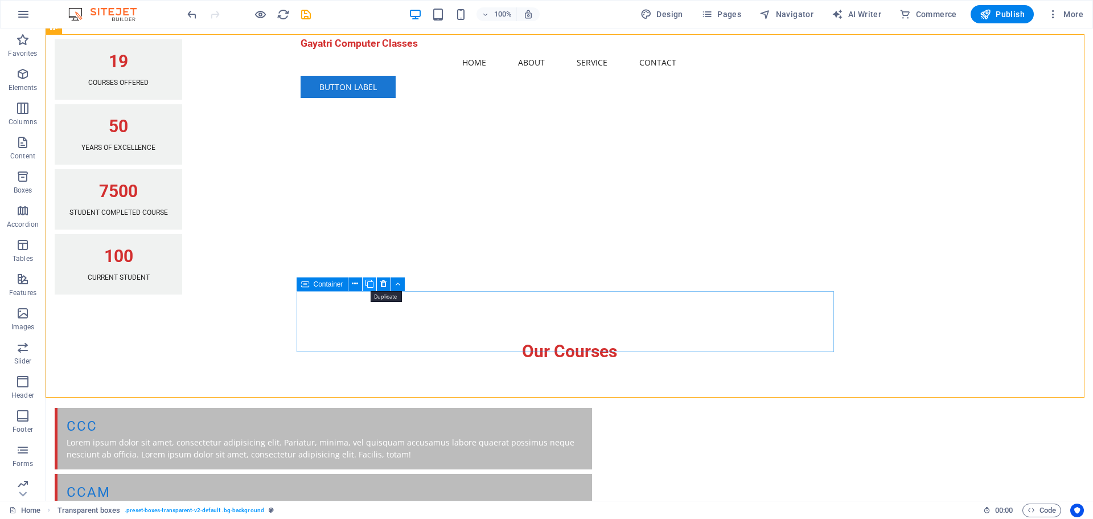
click at [371, 285] on icon at bounding box center [370, 284] width 8 height 12
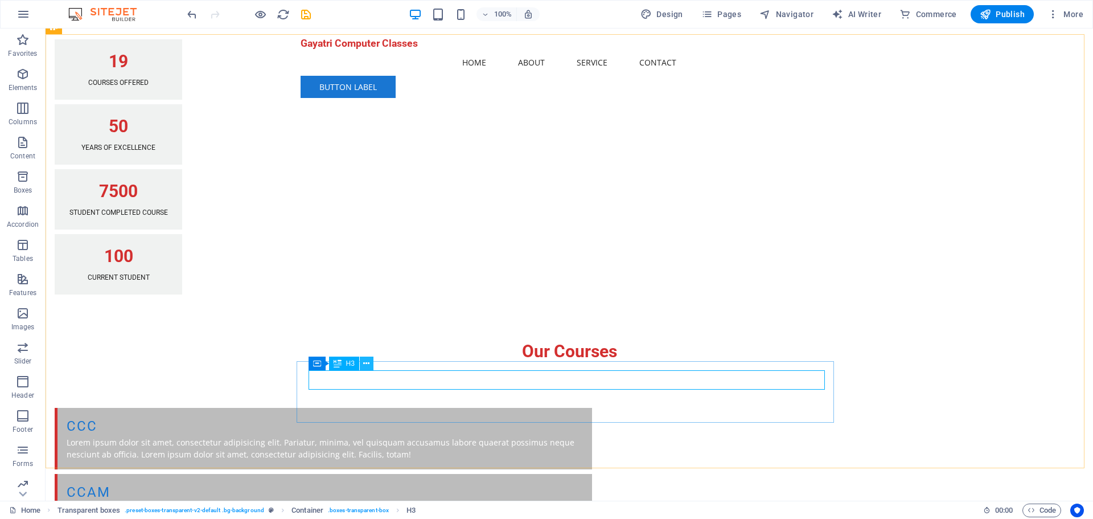
click at [372, 364] on button at bounding box center [367, 363] width 14 height 14
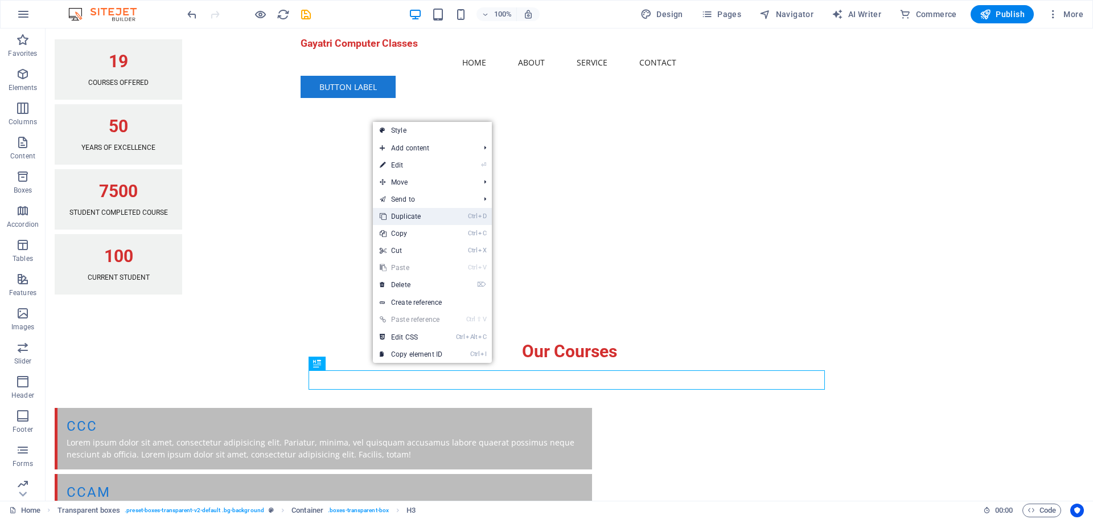
click at [420, 214] on link "Ctrl D Duplicate" at bounding box center [411, 216] width 76 height 17
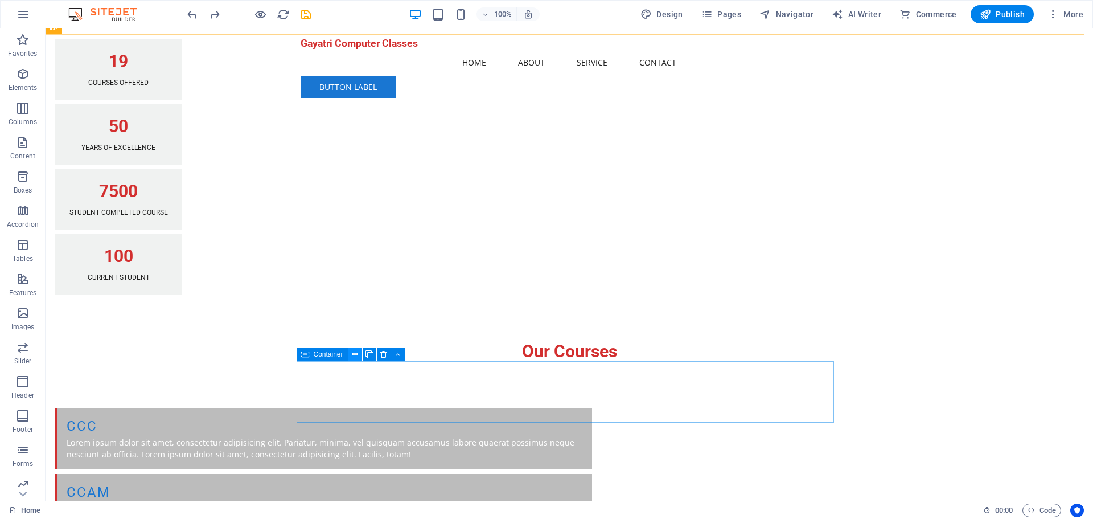
click at [359, 352] on button at bounding box center [355, 354] width 14 height 14
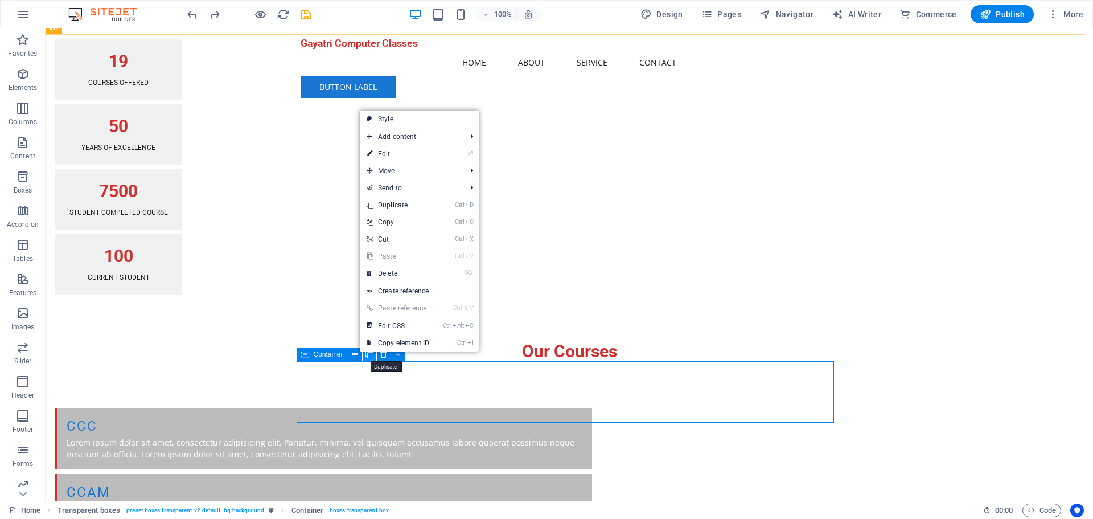
click at [368, 357] on icon at bounding box center [370, 354] width 8 height 12
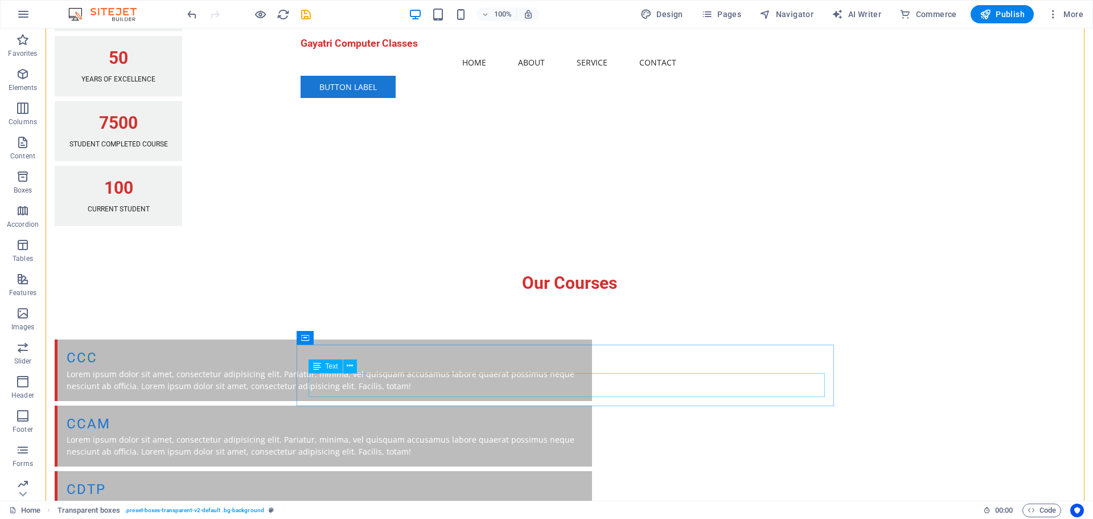
scroll to position [880, 0]
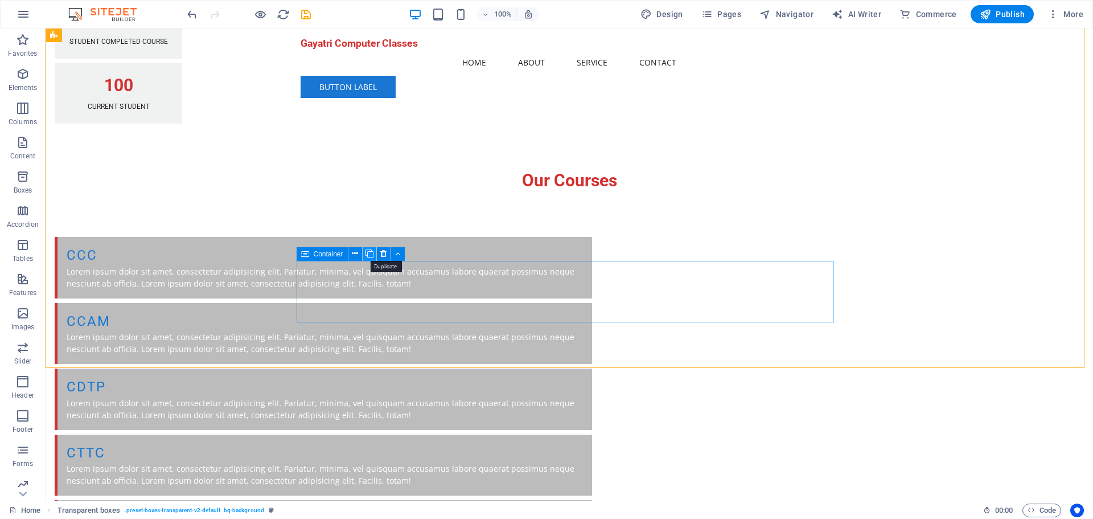
click at [367, 253] on icon at bounding box center [370, 254] width 8 height 12
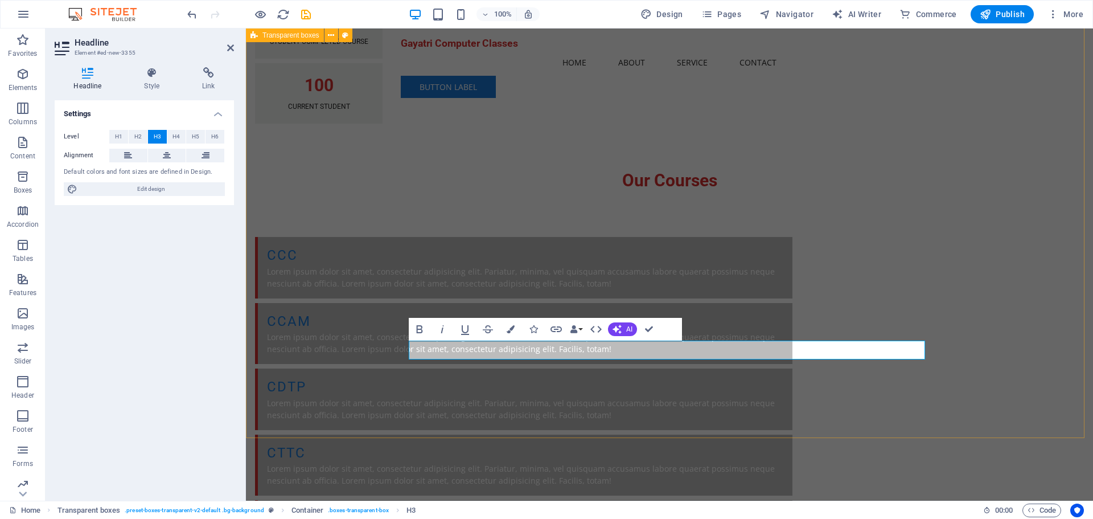
click at [334, 311] on div "CCC Lorem ipsum dolor sit amet, consectetur adipisicing elit. Pariatur, minima,…" at bounding box center [669, 464] width 847 height 547
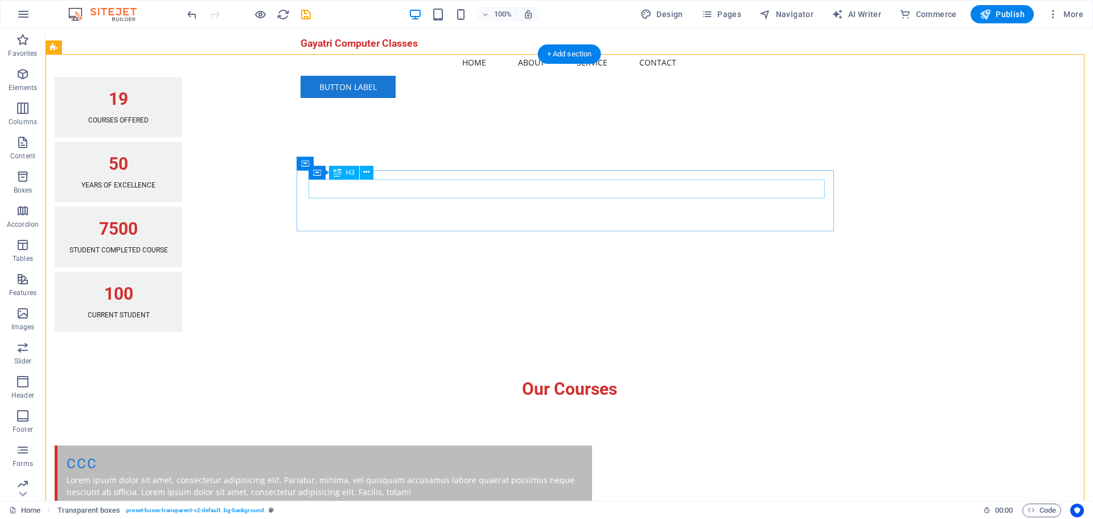
scroll to position [652, 0]
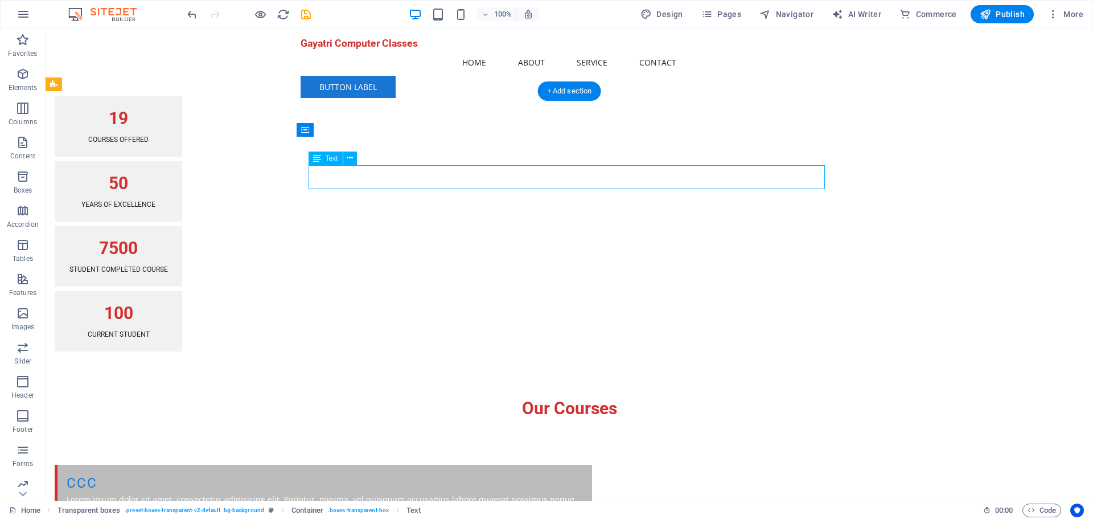
drag, startPoint x: 309, startPoint y: 173, endPoint x: 410, endPoint y: 183, distance: 102.5
click at [405, 493] on div "Lorem ipsum dolor sit amet, consectetur adipisicing elit. Pariatur, minima, vel…" at bounding box center [325, 505] width 516 height 24
click at [583, 493] on div "Lorem ipsum dolor sit amet, consectetur adipisicing elit. Pariatur, minima, vel…" at bounding box center [325, 505] width 516 height 24
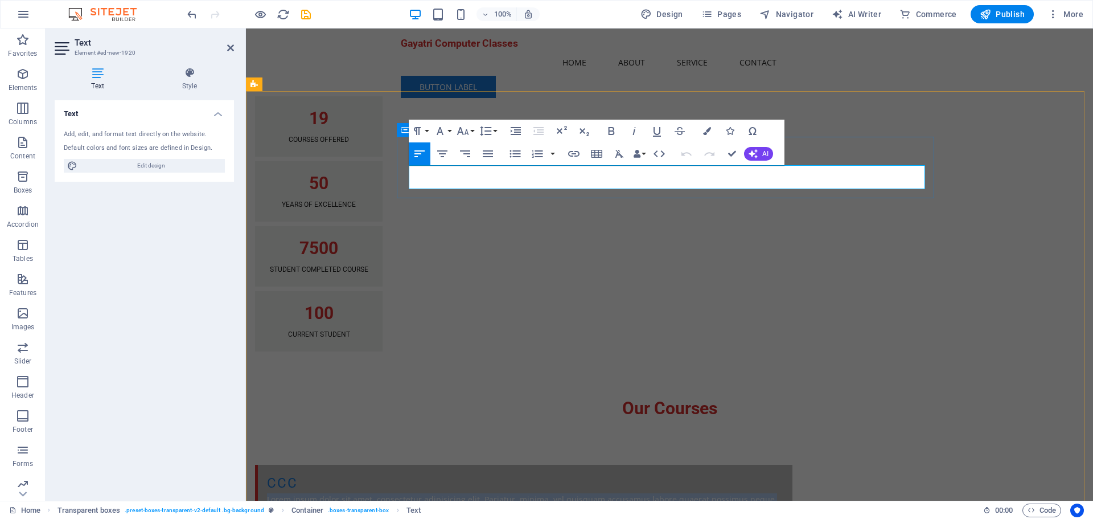
drag, startPoint x: 746, startPoint y: 186, endPoint x: 396, endPoint y: 171, distance: 350.5
click at [396, 465] on div "CCC Lorem ipsum dolor sit amet, consectetur adipisicing elit. Pariatur, minima,…" at bounding box center [523, 495] width 537 height 61
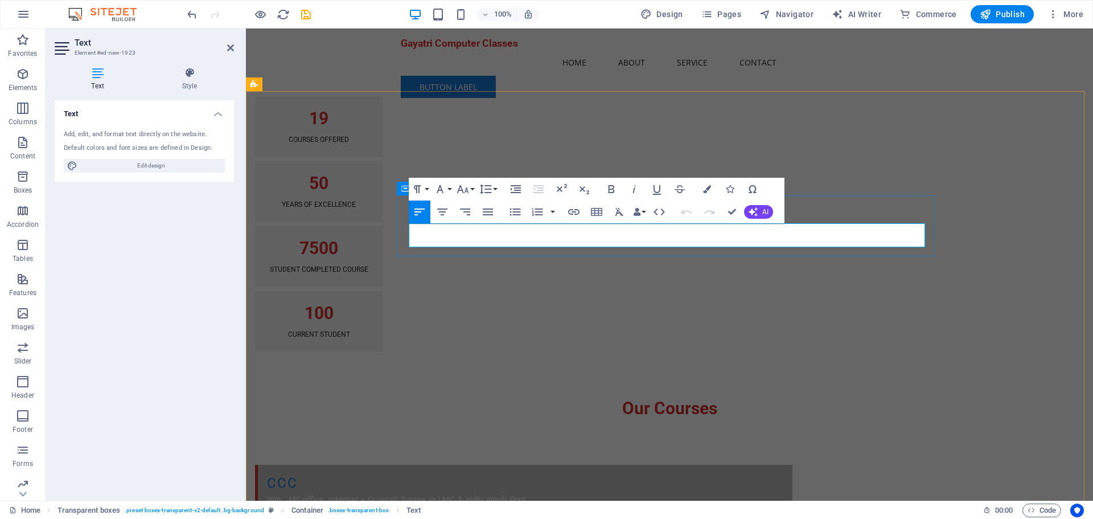
drag, startPoint x: 761, startPoint y: 244, endPoint x: 397, endPoint y: 222, distance: 364.4
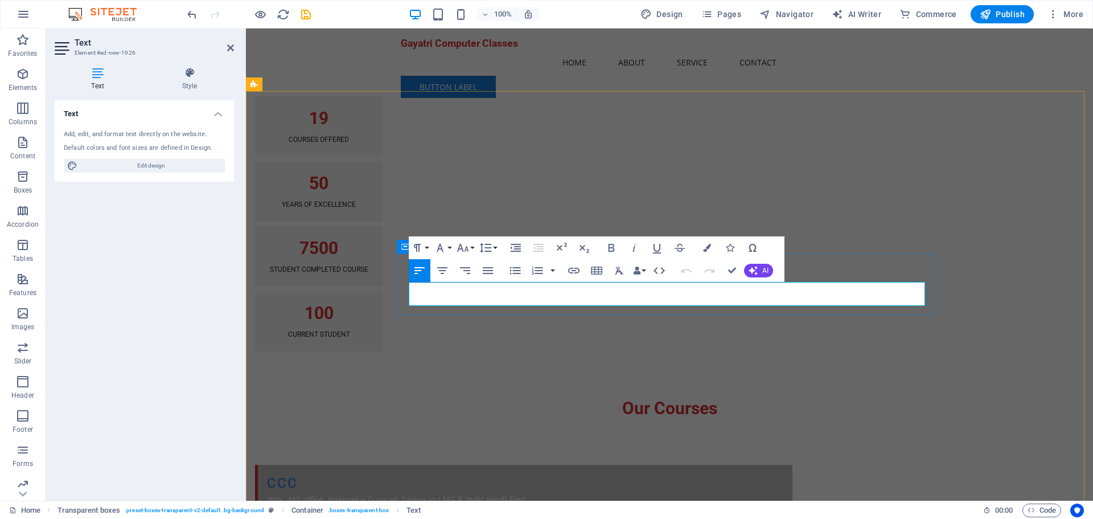
drag, startPoint x: 753, startPoint y: 299, endPoint x: 397, endPoint y: 278, distance: 356.5
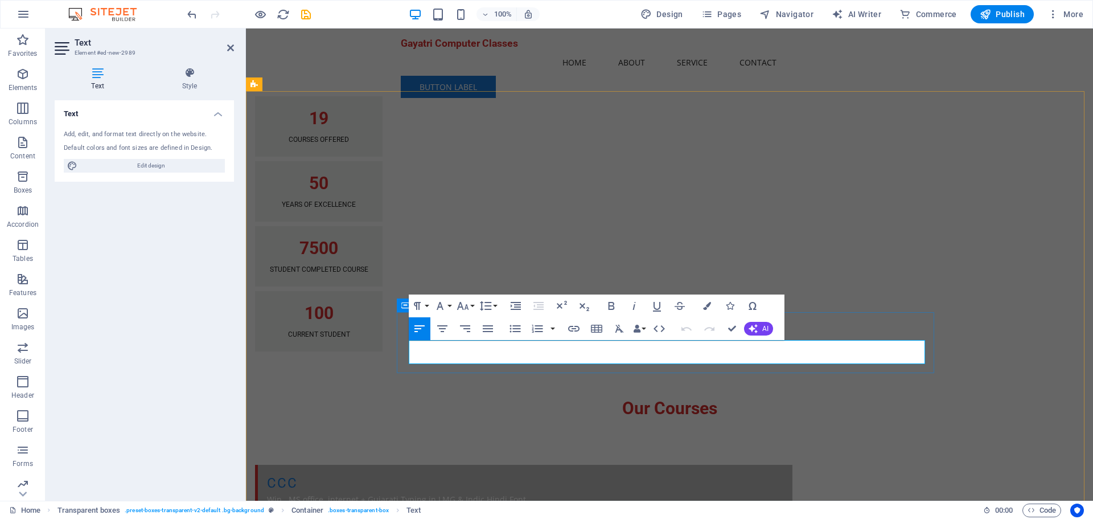
drag, startPoint x: 749, startPoint y: 362, endPoint x: 400, endPoint y: 342, distance: 349.0
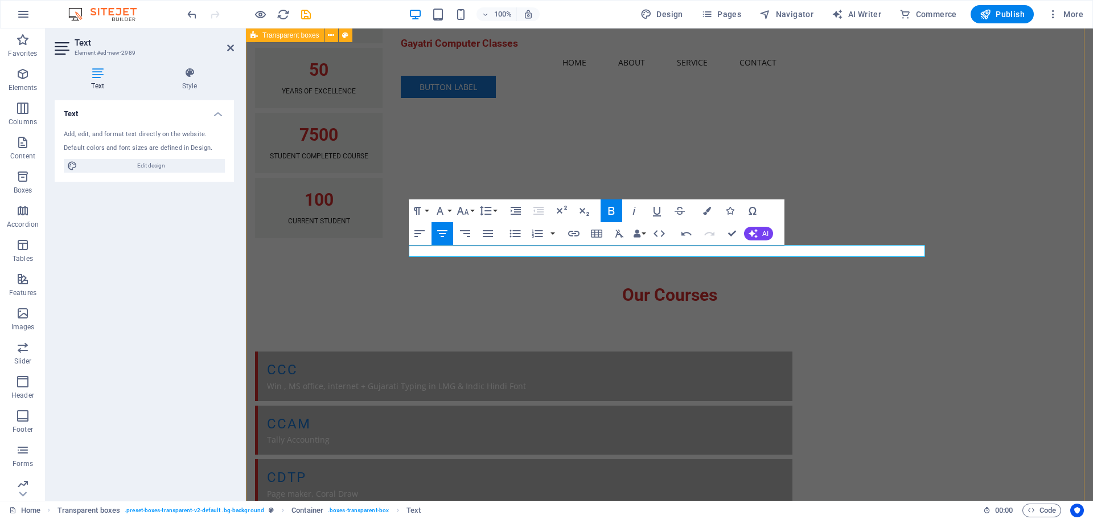
scroll to position [766, 0]
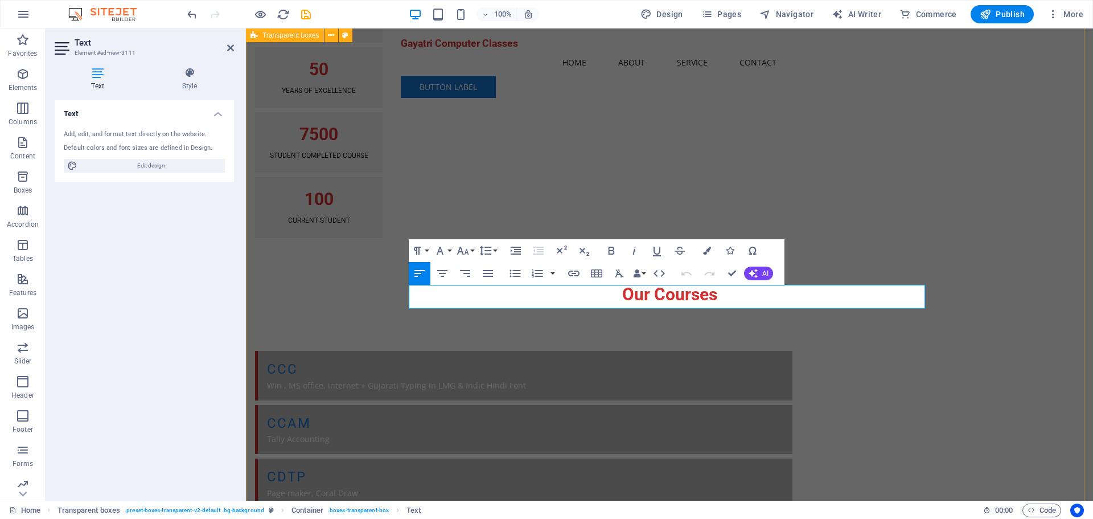
drag, startPoint x: 746, startPoint y: 300, endPoint x: 395, endPoint y: 295, distance: 351.3
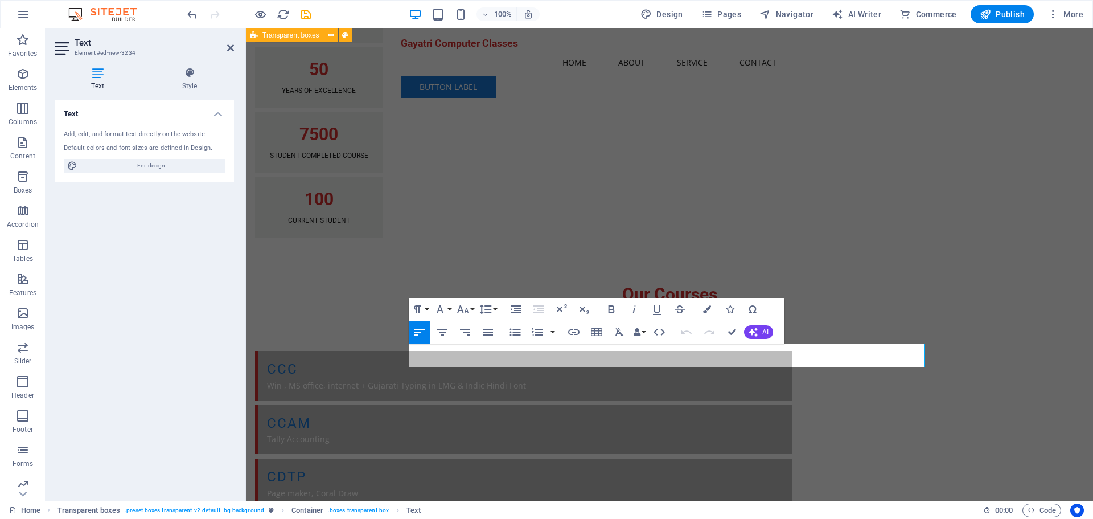
drag, startPoint x: 759, startPoint y: 362, endPoint x: 383, endPoint y: 346, distance: 377.2
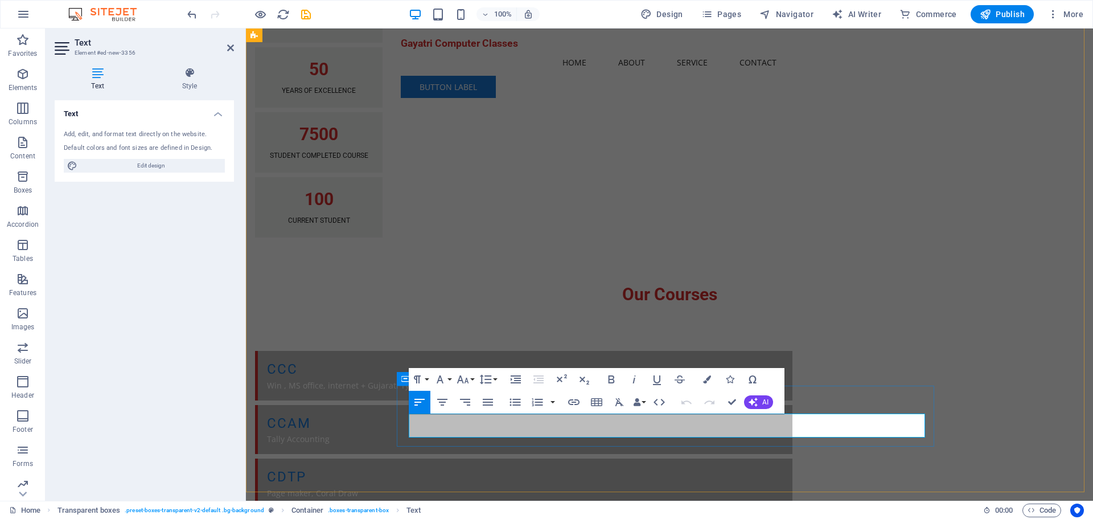
drag, startPoint x: 742, startPoint y: 429, endPoint x: 656, endPoint y: 432, distance: 86.0
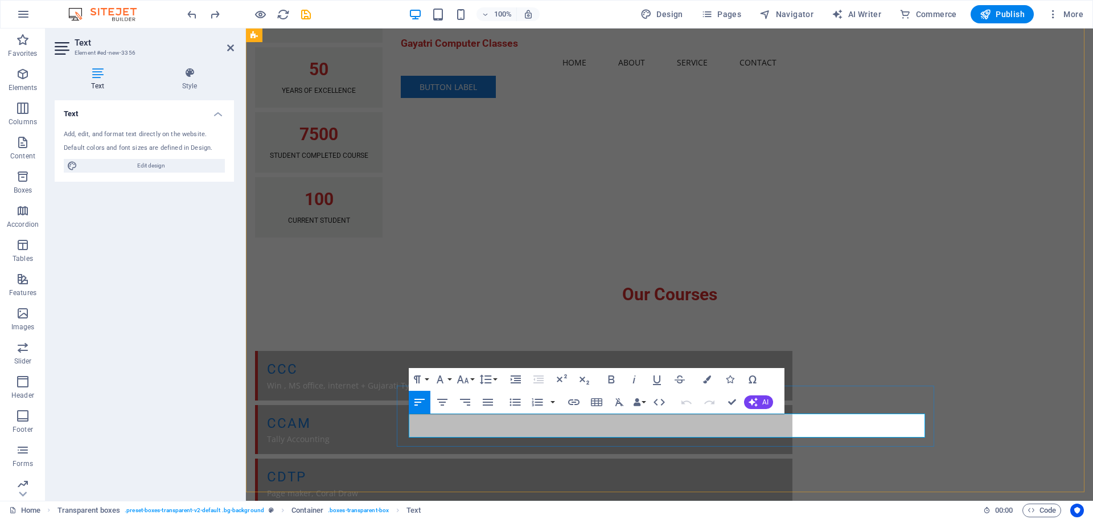
drag, startPoint x: 762, startPoint y: 434, endPoint x: 410, endPoint y: 421, distance: 351.5
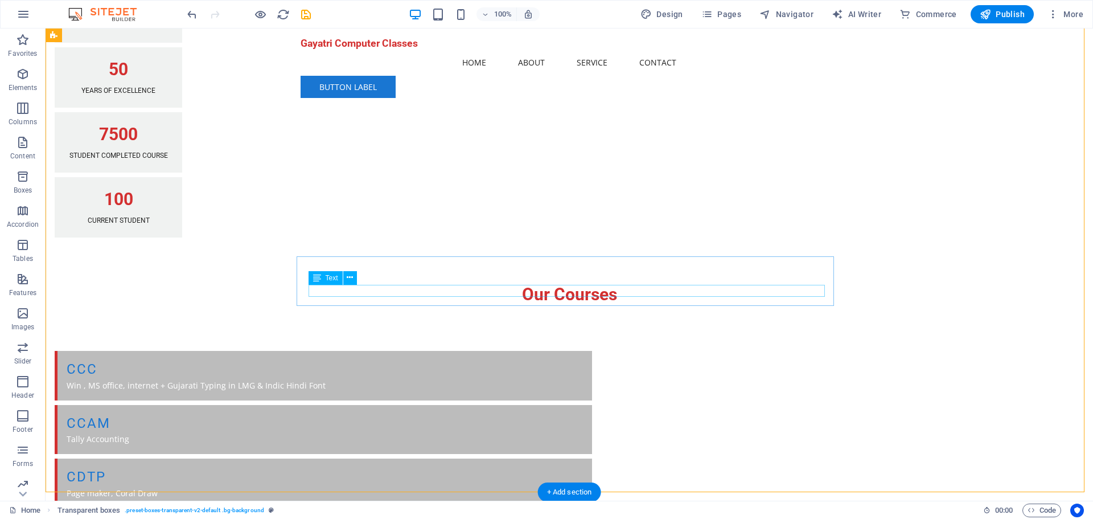
click at [327, 280] on span "Text" at bounding box center [332, 277] width 13 height 7
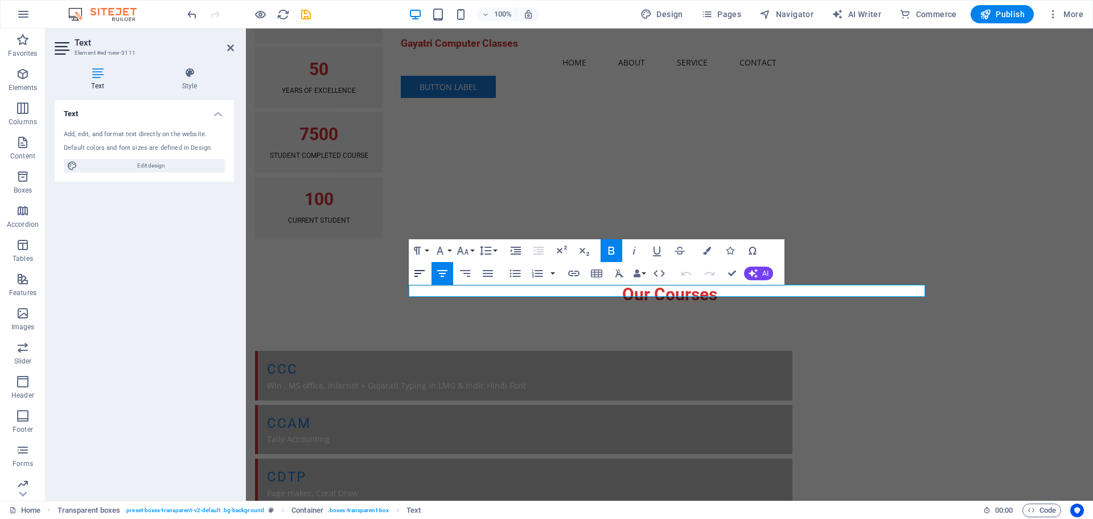
click at [421, 269] on icon "button" at bounding box center [420, 273] width 14 height 14
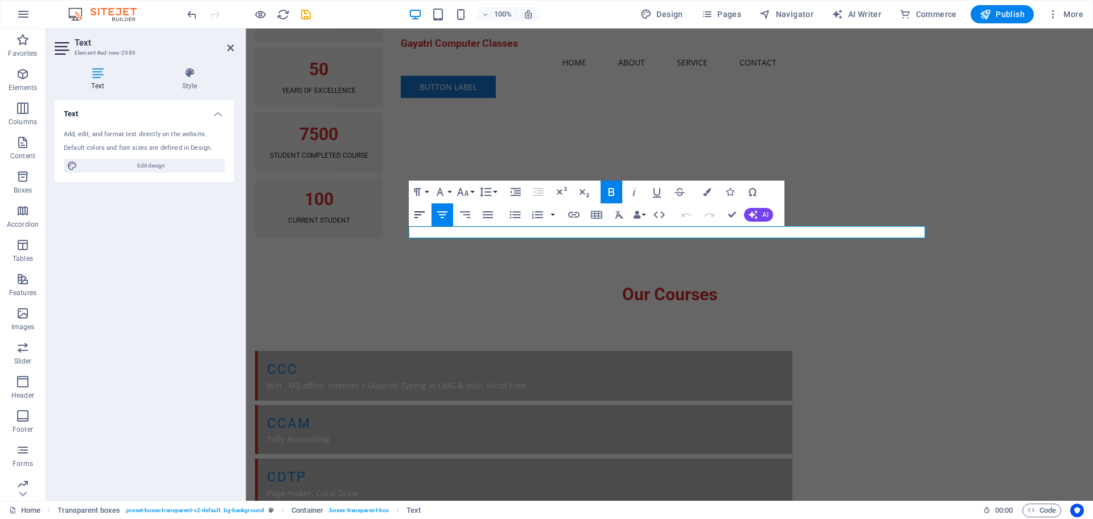
click at [418, 217] on icon "button" at bounding box center [420, 215] width 14 height 14
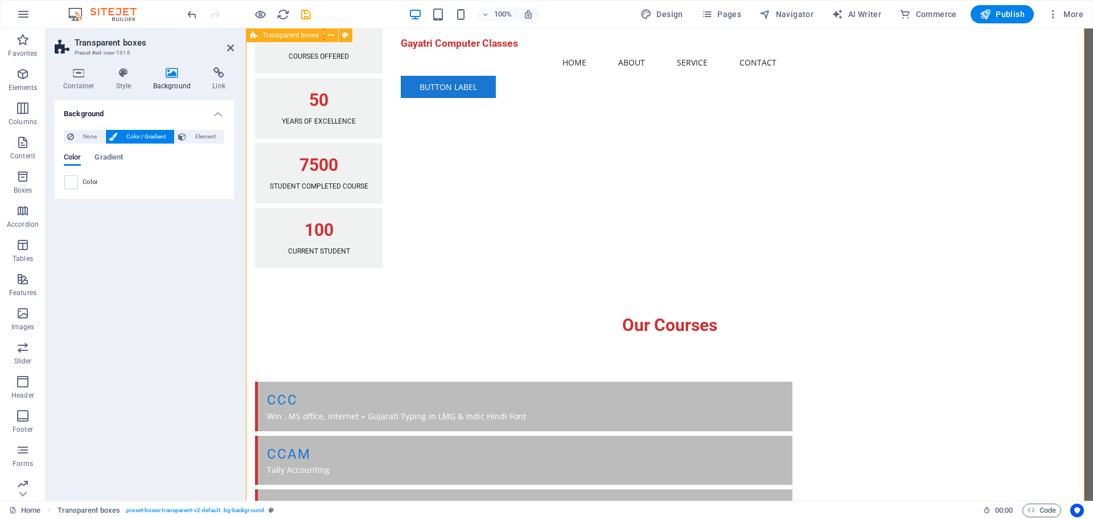
scroll to position [709, 0]
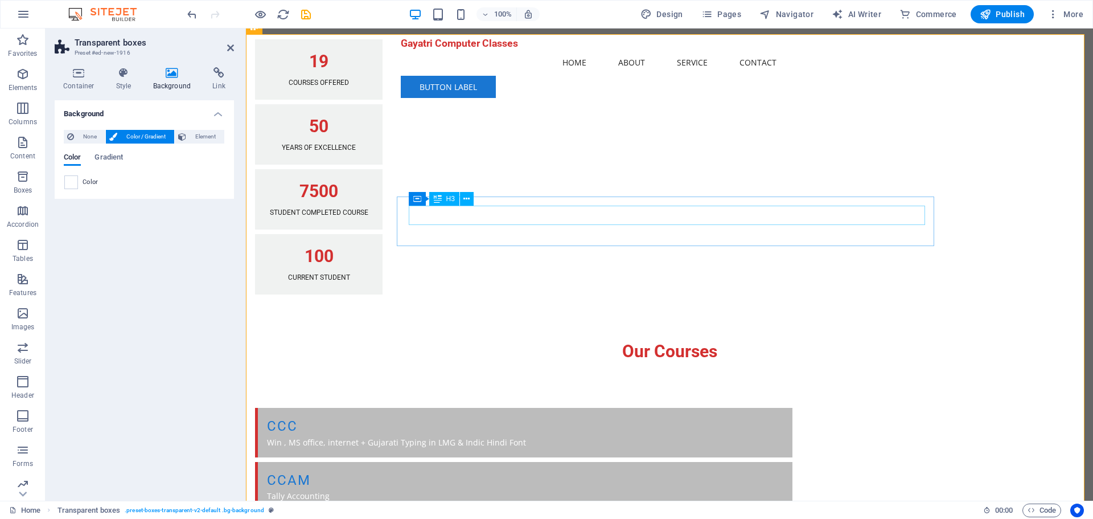
click at [466, 191] on icon at bounding box center [470, 190] width 8 height 12
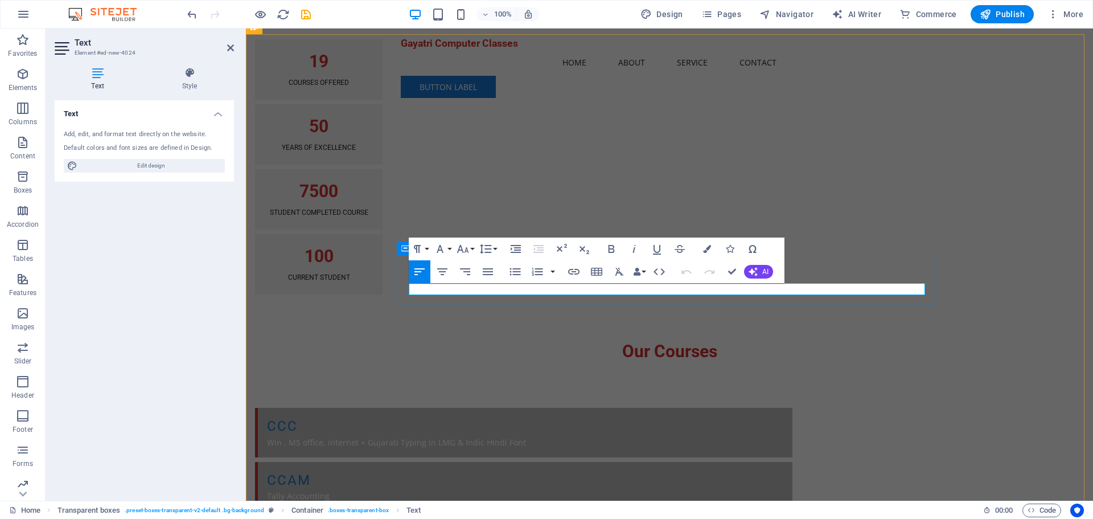
drag, startPoint x: 513, startPoint y: 290, endPoint x: 397, endPoint y: 297, distance: 115.8
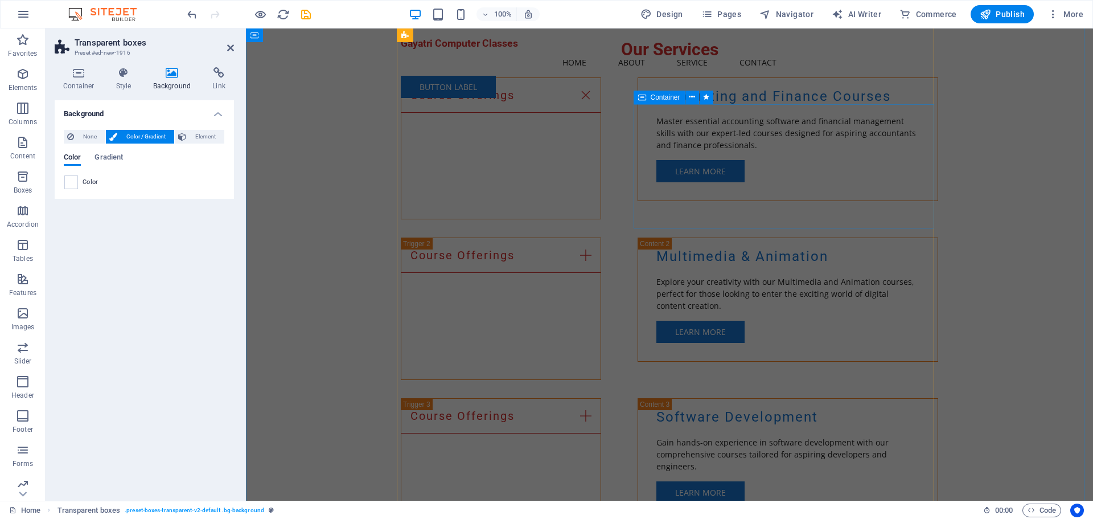
scroll to position [1222, 0]
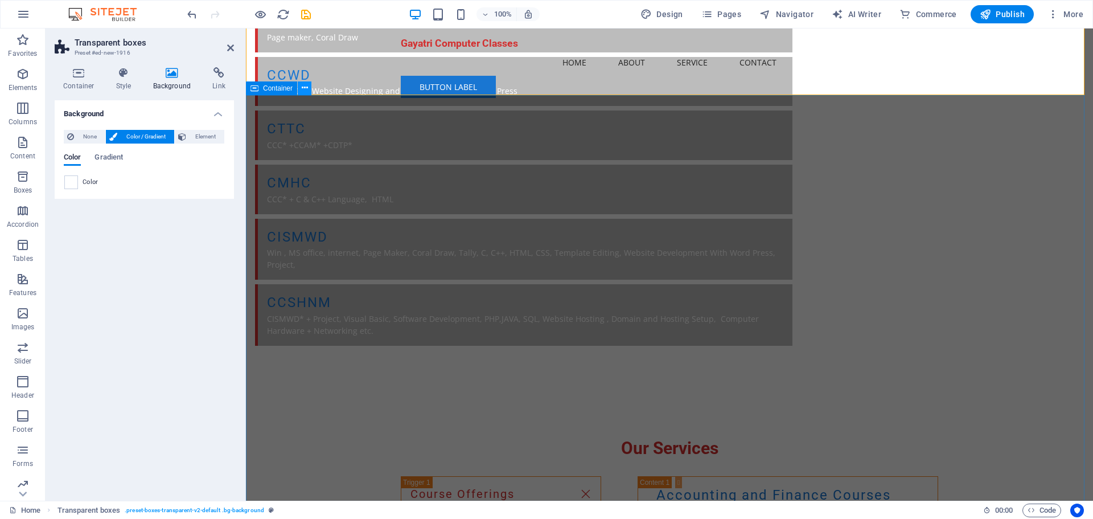
click at [308, 88] on button at bounding box center [305, 88] width 14 height 14
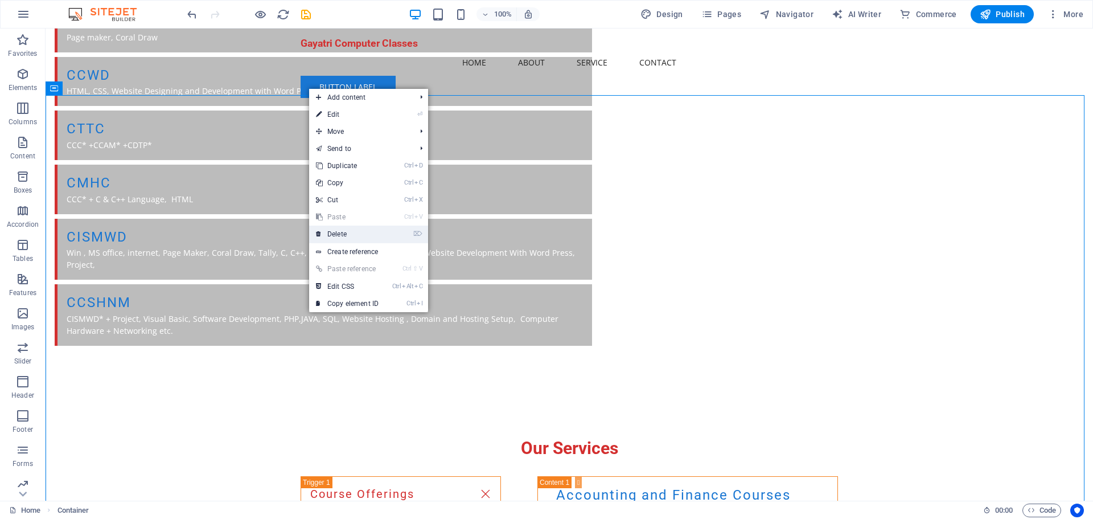
click at [359, 233] on link "⌦ Delete" at bounding box center [347, 233] width 76 height 17
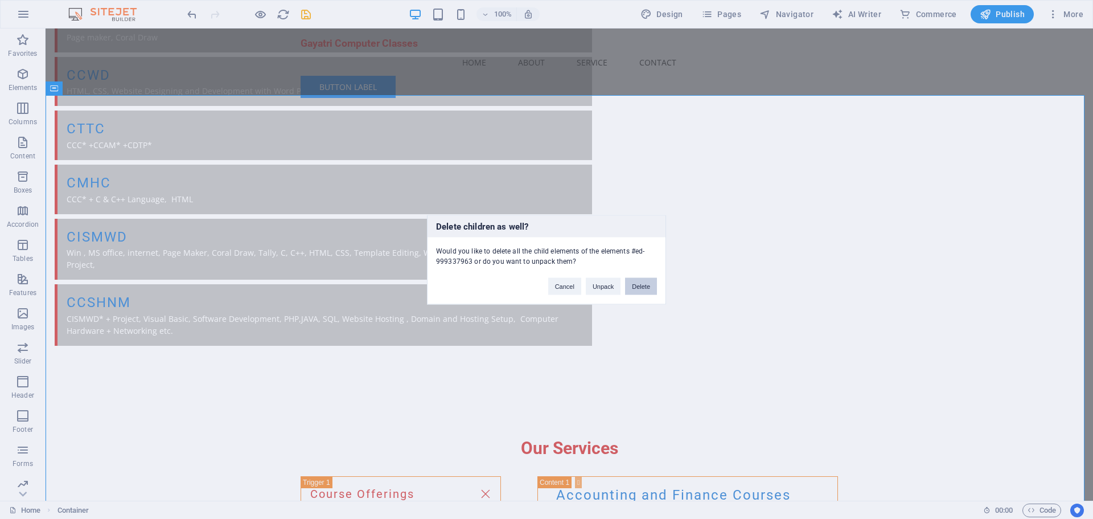
click at [644, 290] on button "Delete" at bounding box center [641, 285] width 32 height 17
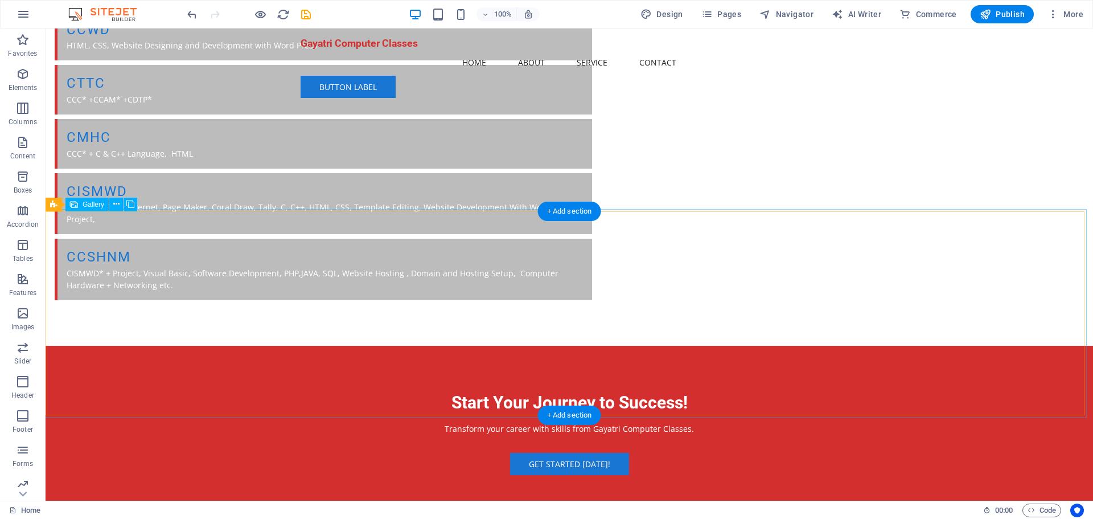
scroll to position [1336, 0]
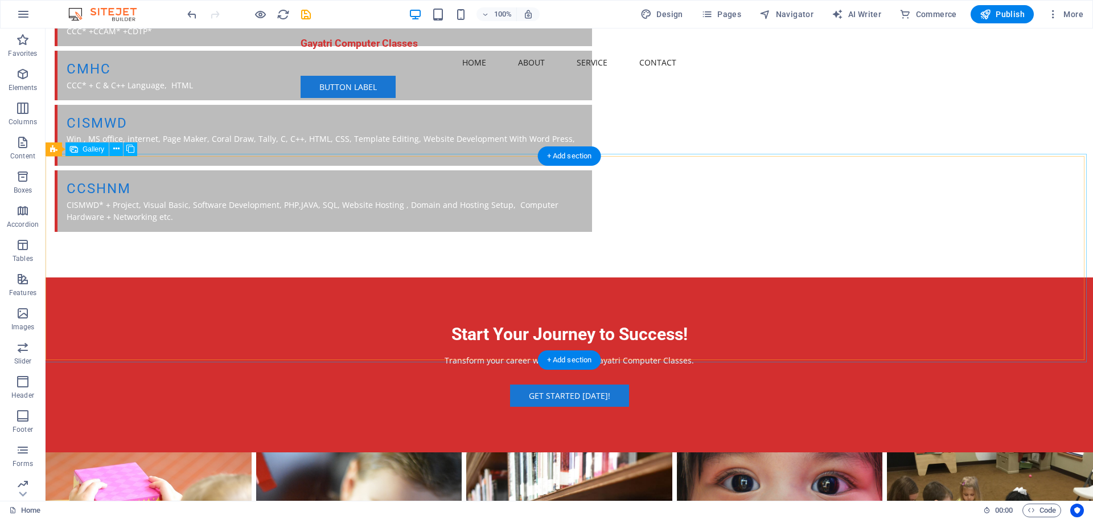
select select "px"
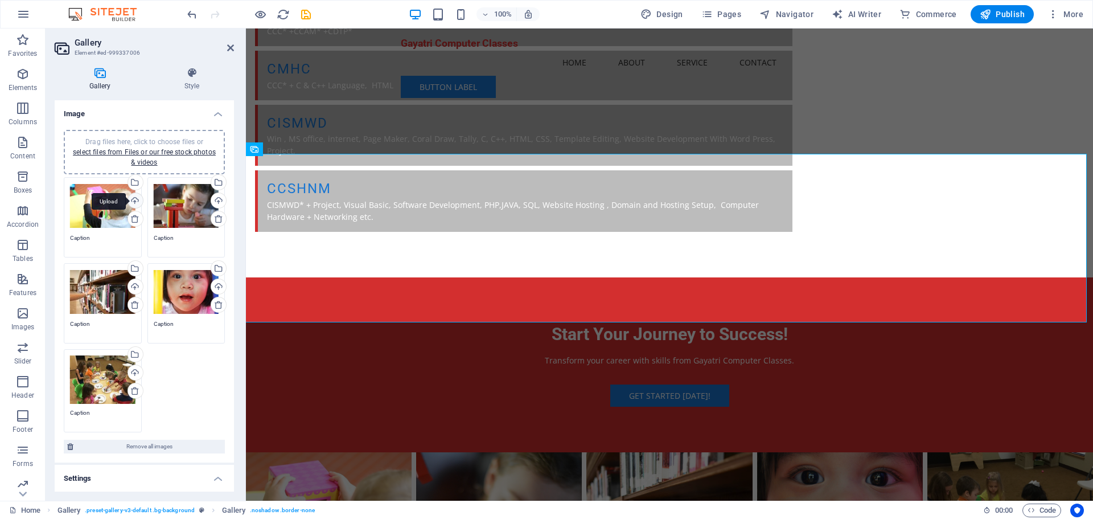
click at [133, 198] on div "Upload" at bounding box center [134, 201] width 17 height 17
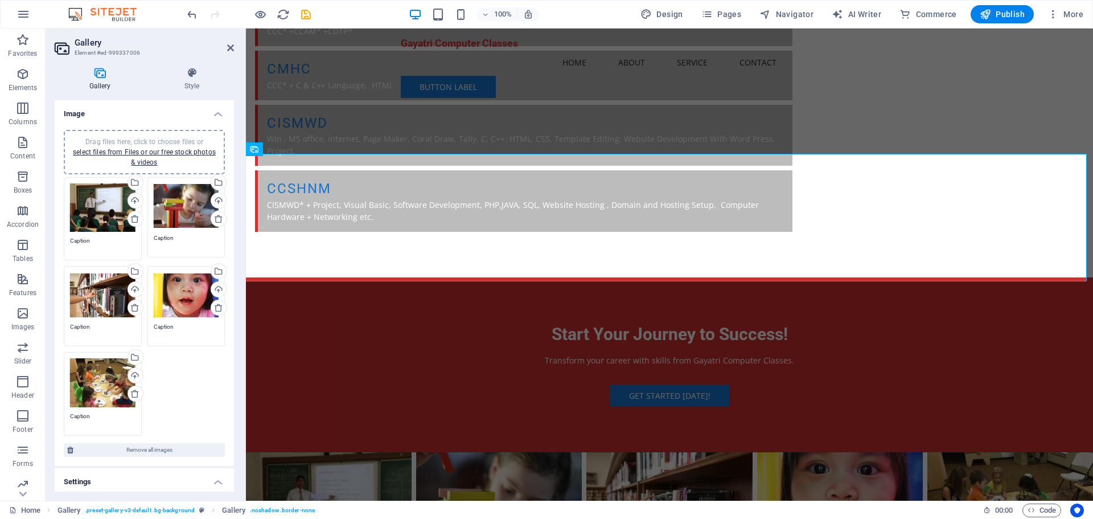
click at [184, 204] on div "Drag files here, click to choose files or select files from Files or our free s…" at bounding box center [186, 206] width 65 height 46
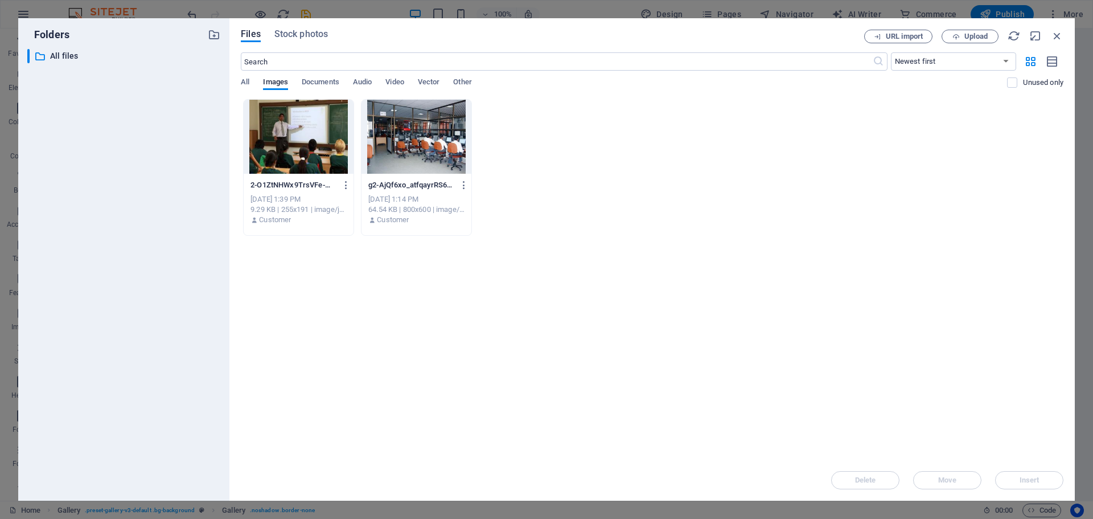
click at [184, 204] on div "​ All files All files" at bounding box center [123, 270] width 193 height 442
click at [1057, 32] on icon "button" at bounding box center [1057, 36] width 13 height 13
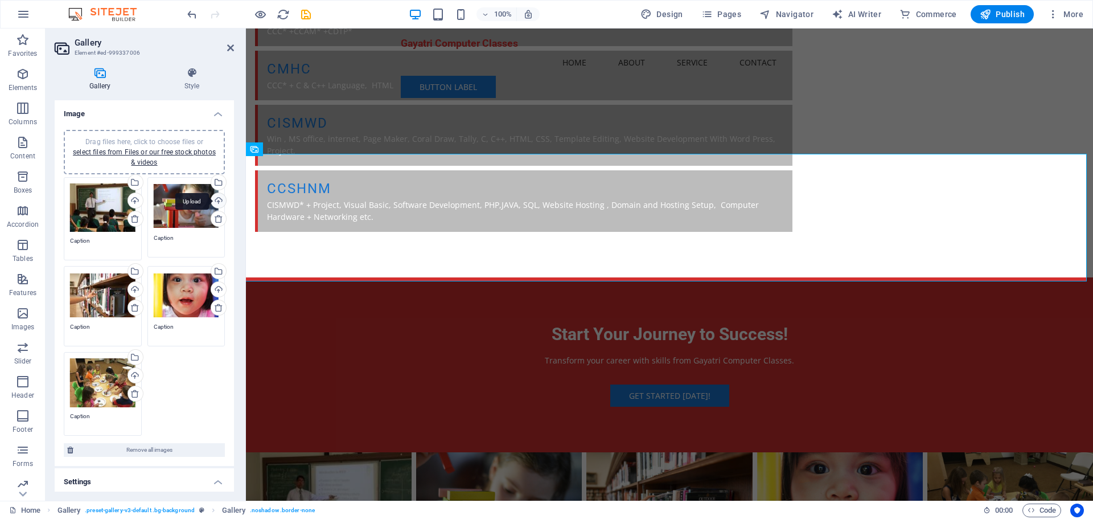
click at [214, 197] on div "Upload" at bounding box center [217, 201] width 17 height 17
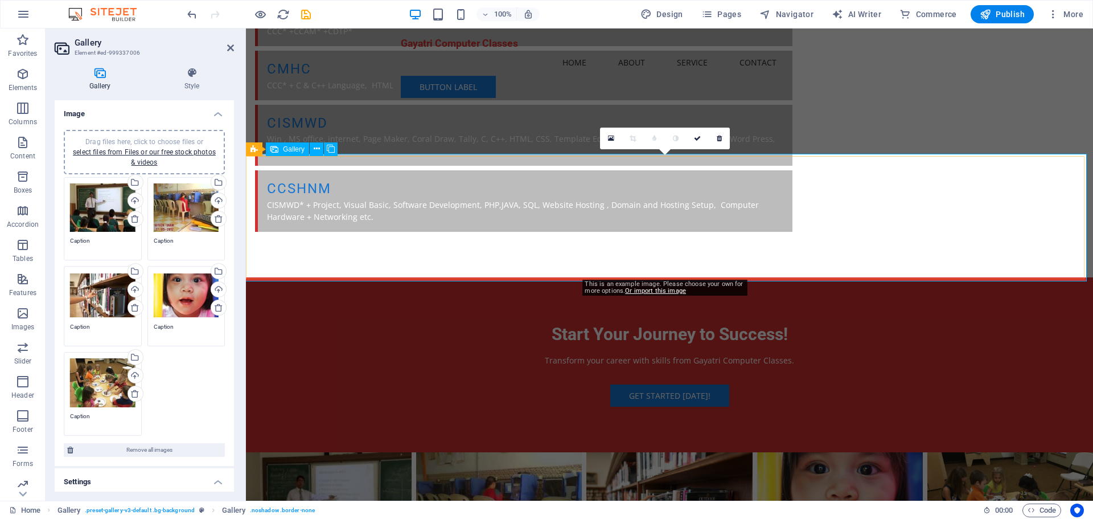
click at [661, 452] on li at bounding box center [669, 514] width 166 height 124
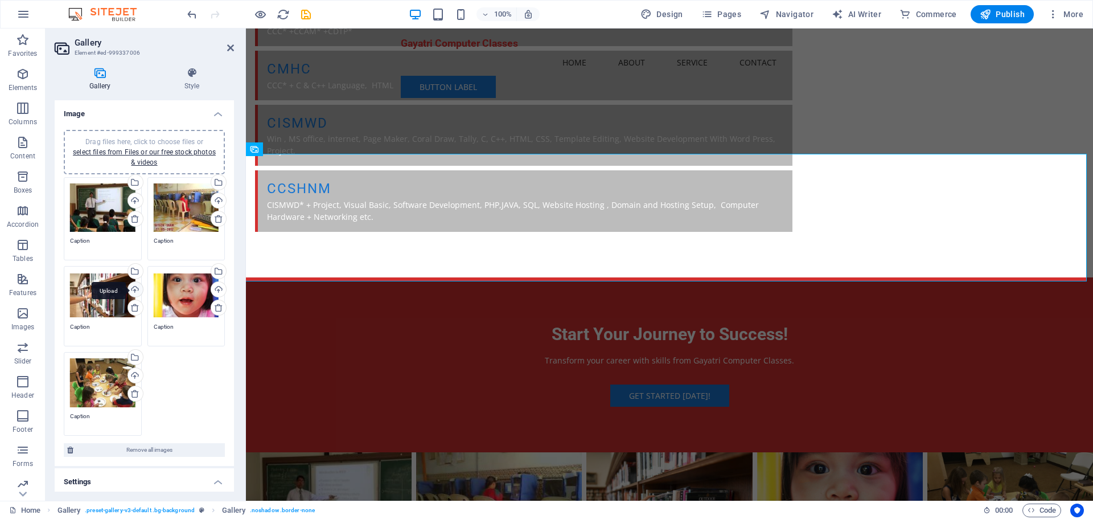
click at [137, 289] on div "Upload" at bounding box center [134, 290] width 17 height 17
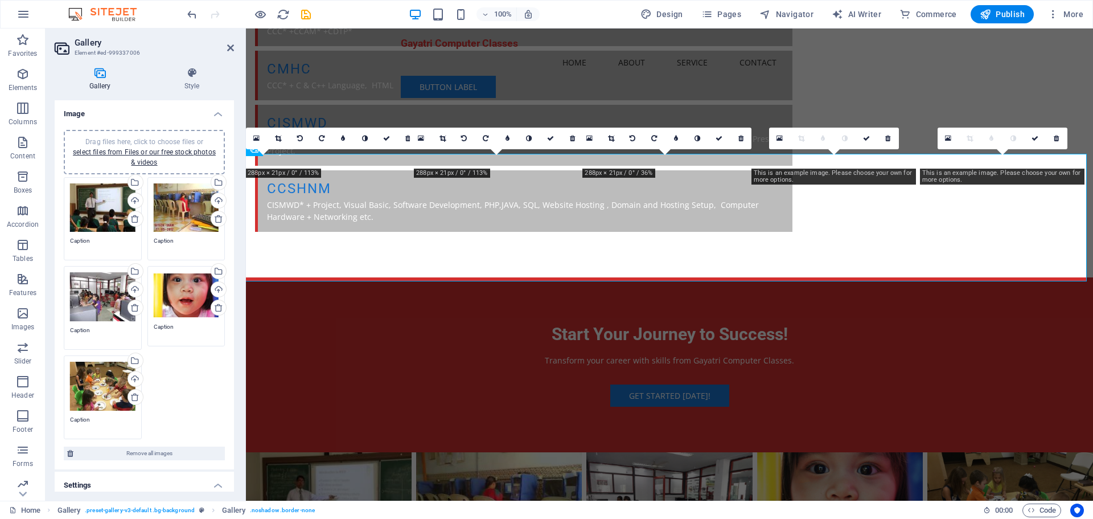
click at [192, 287] on div "Drag files here, click to choose files or select files from Files or our free s…" at bounding box center [186, 295] width 65 height 46
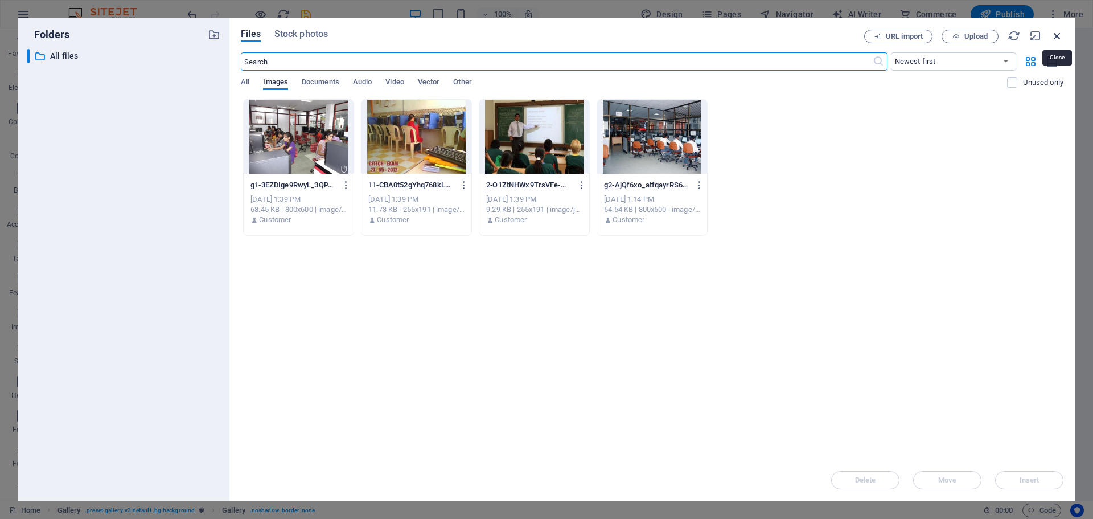
click at [1056, 38] on icon "button" at bounding box center [1057, 36] width 13 height 13
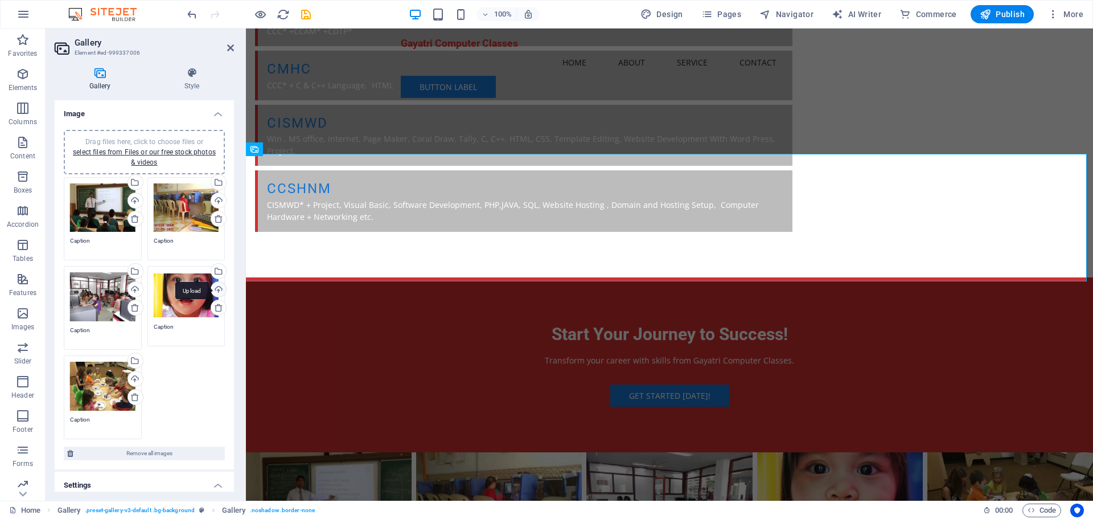
click at [219, 288] on div "Upload" at bounding box center [217, 290] width 17 height 17
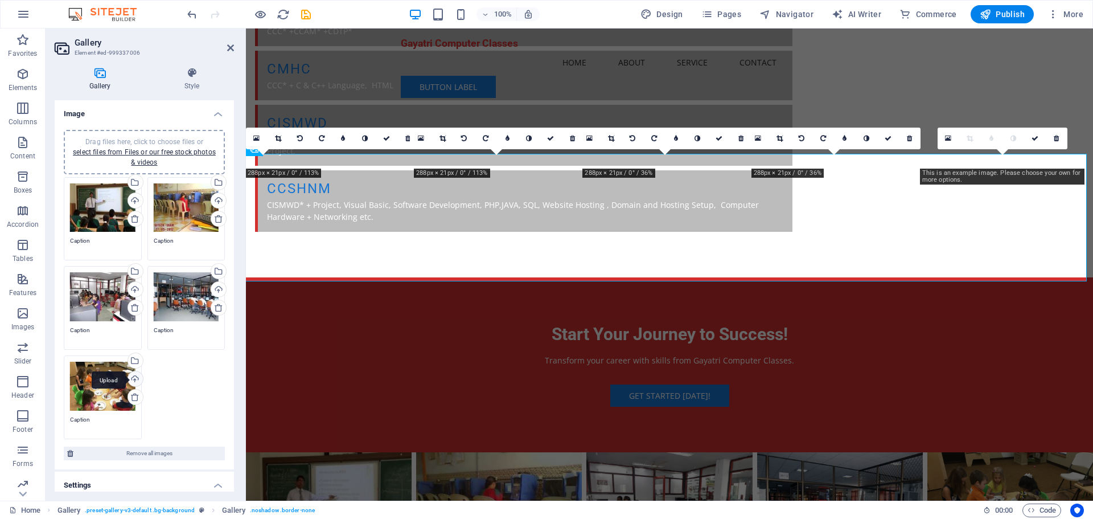
click at [133, 377] on div "Upload" at bounding box center [134, 379] width 17 height 17
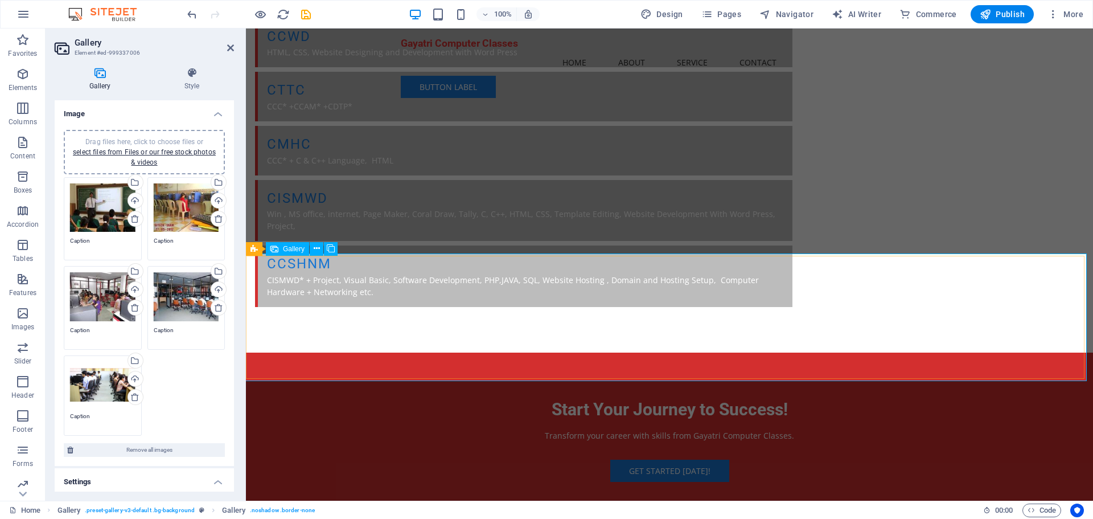
scroll to position [1279, 0]
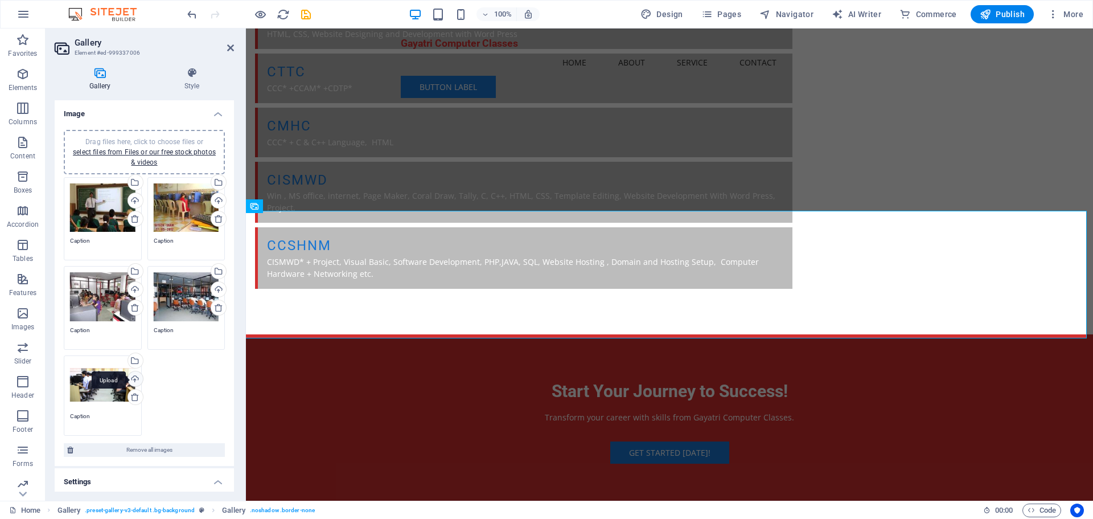
click at [138, 376] on div "Upload" at bounding box center [134, 379] width 17 height 17
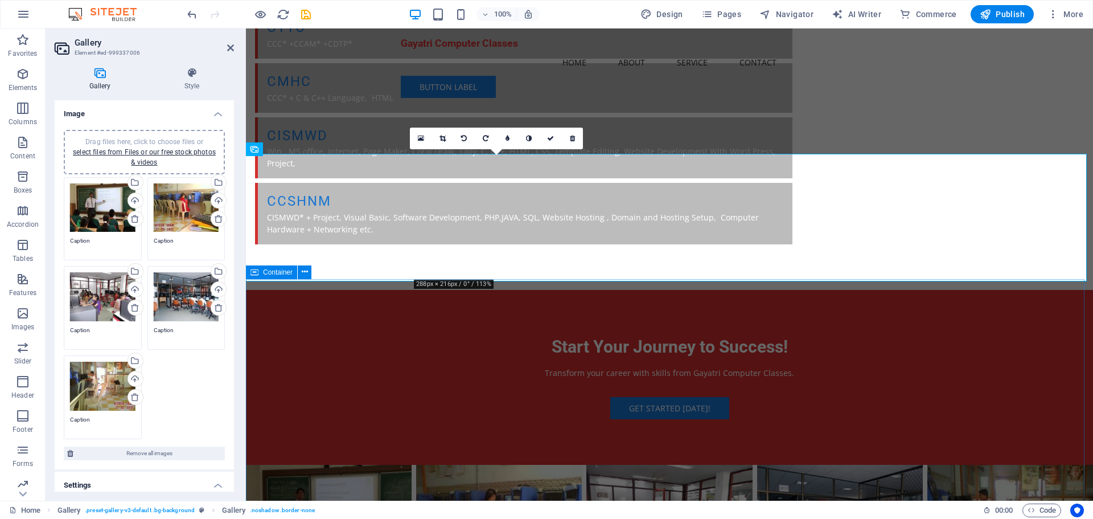
scroll to position [1336, 0]
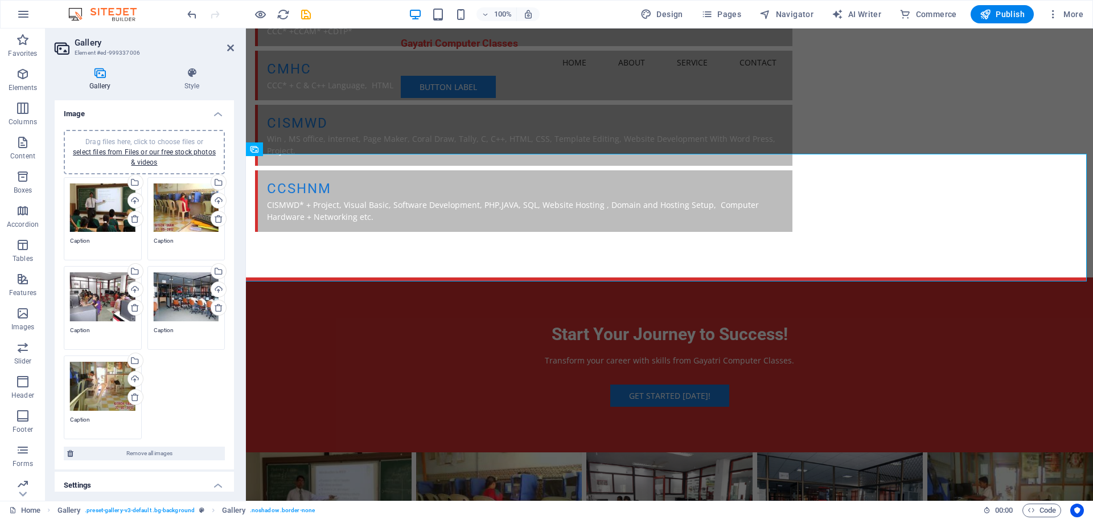
click at [171, 376] on div "Drag files here, click to choose files or select files from Files or our free s…" at bounding box center [144, 308] width 167 height 268
click at [173, 395] on div "Drag files here, click to choose files or select files from Files or our free s…" at bounding box center [144, 308] width 167 height 268
click at [92, 384] on div "Drag files here, click to choose files or select files from Files or our free s…" at bounding box center [102, 386] width 65 height 49
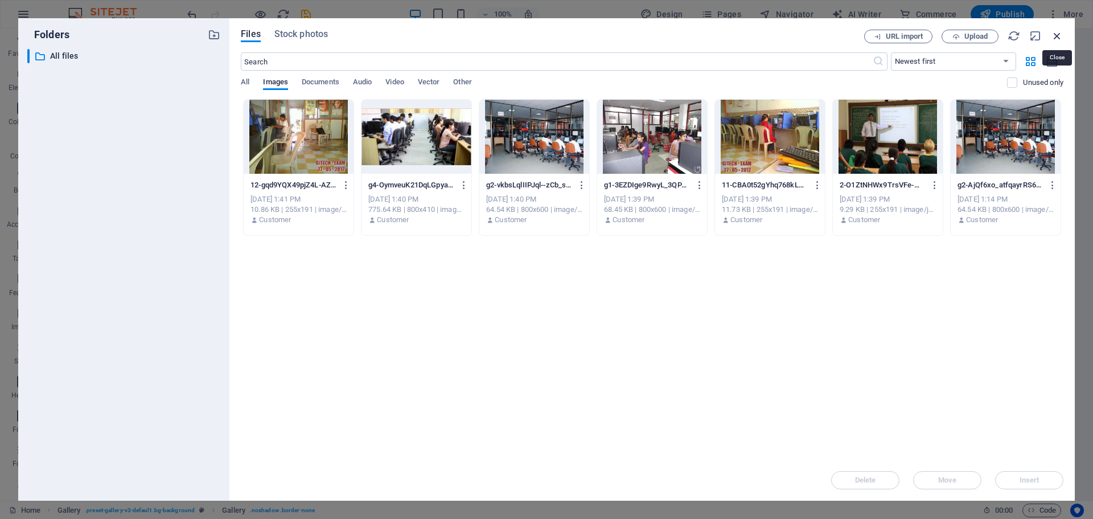
click at [1057, 34] on icon "button" at bounding box center [1057, 36] width 13 height 13
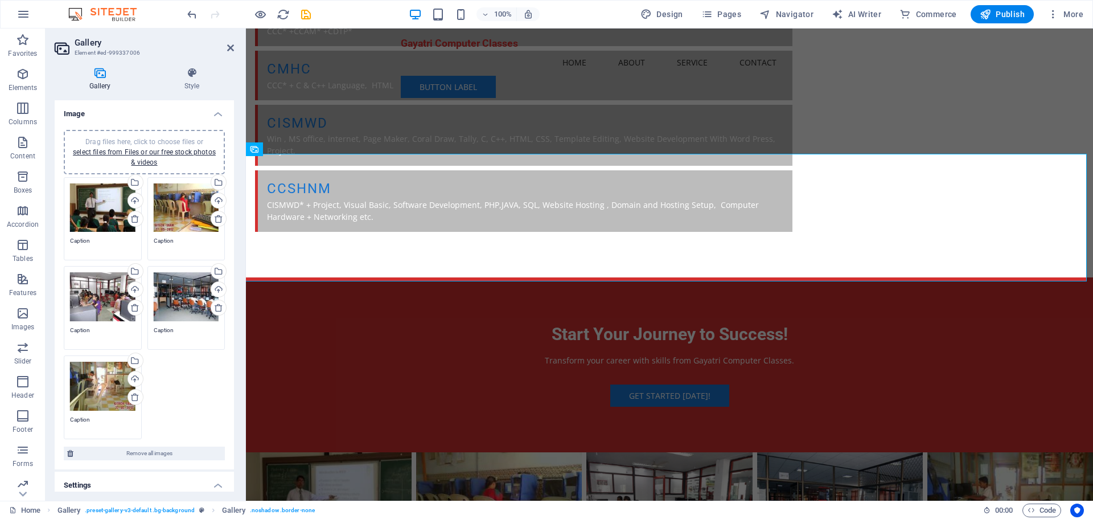
click at [111, 431] on div "Drag files here, click to choose files or select files from Files or our free s…" at bounding box center [103, 396] width 84 height 89
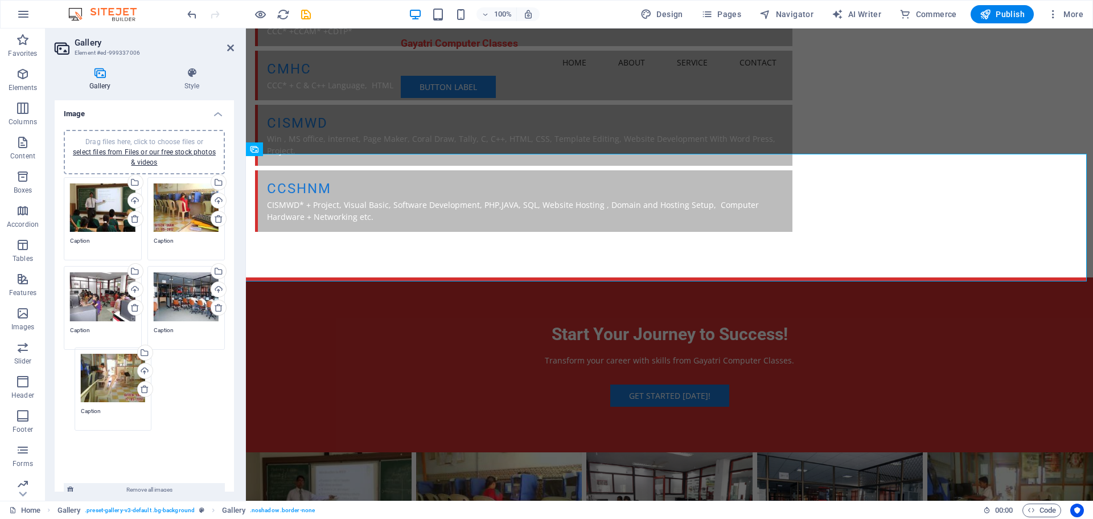
drag, startPoint x: 111, startPoint y: 431, endPoint x: 122, endPoint y: 425, distance: 12.5
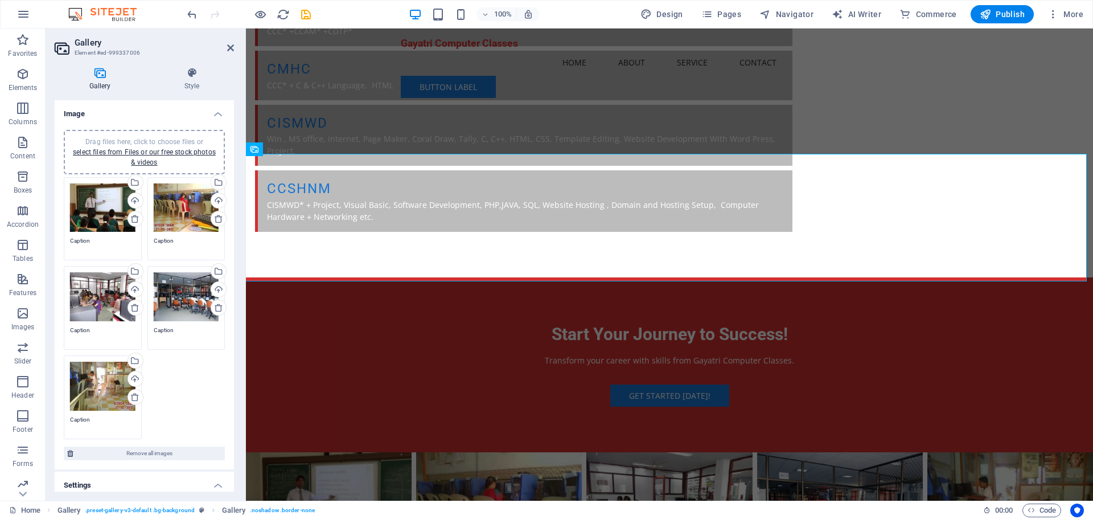
drag, startPoint x: 117, startPoint y: 394, endPoint x: 174, endPoint y: 411, distance: 59.4
click at [174, 411] on div "Drag files here, click to choose files or select files from Files or our free s…" at bounding box center [144, 308] width 167 height 268
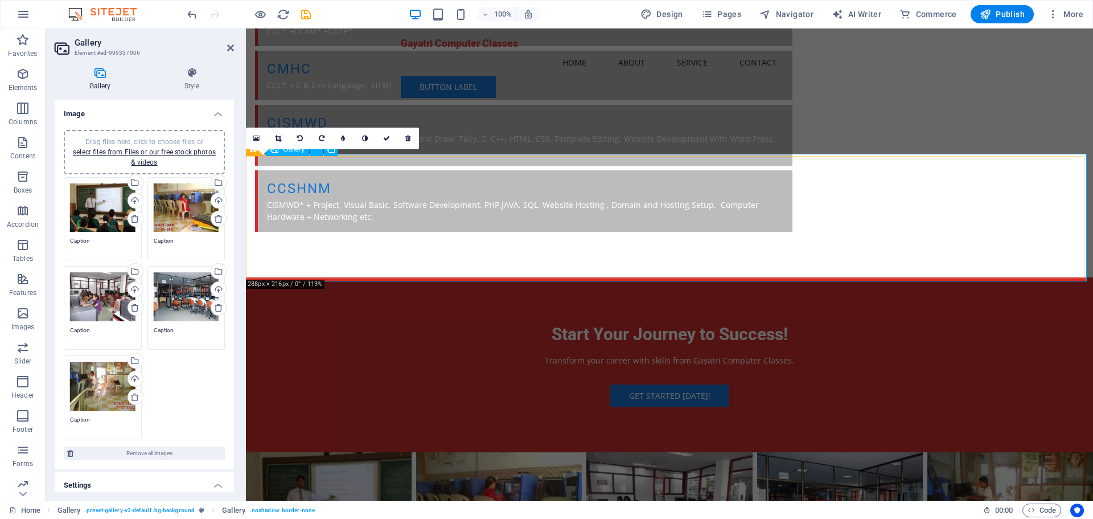
click at [338, 452] on li at bounding box center [329, 514] width 166 height 124
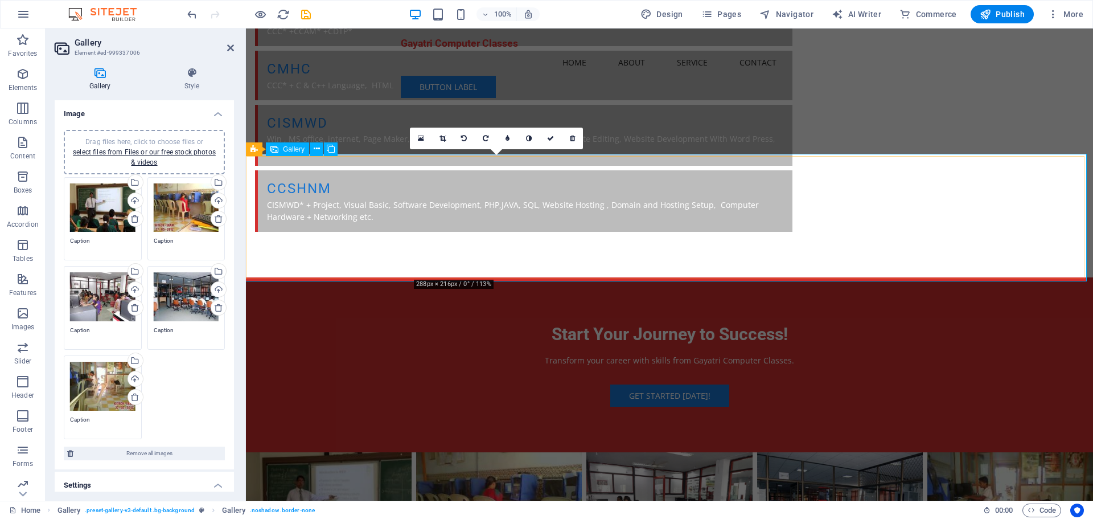
click at [512, 452] on li at bounding box center [499, 514] width 166 height 124
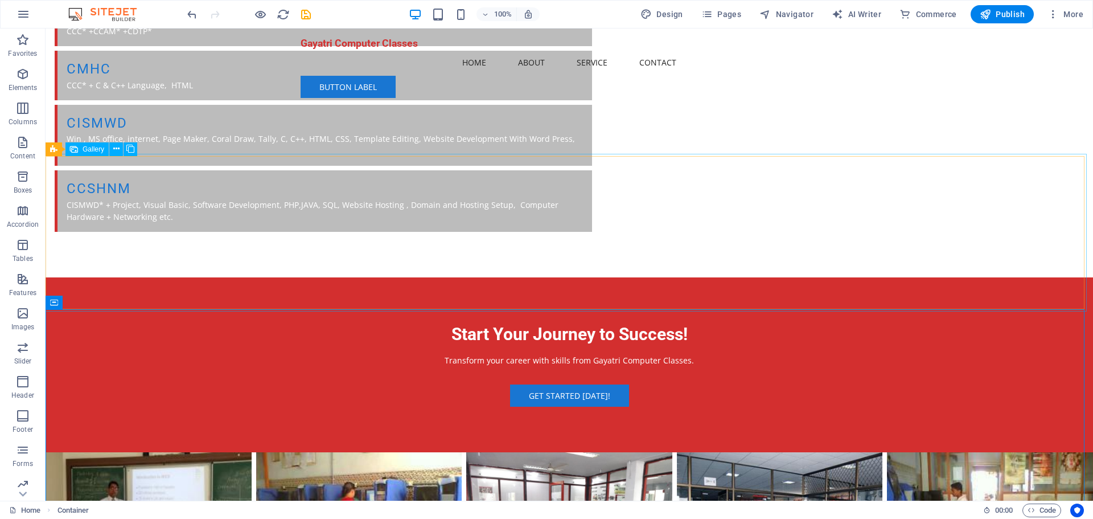
click at [936, 452] on li at bounding box center [990, 529] width 206 height 154
click at [132, 153] on icon at bounding box center [130, 149] width 8 height 12
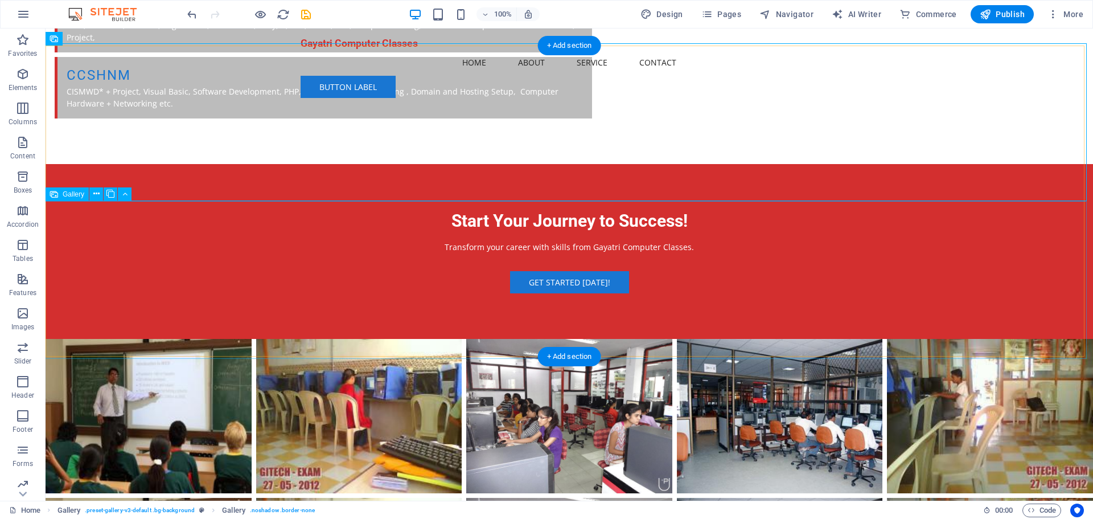
scroll to position [1450, 0]
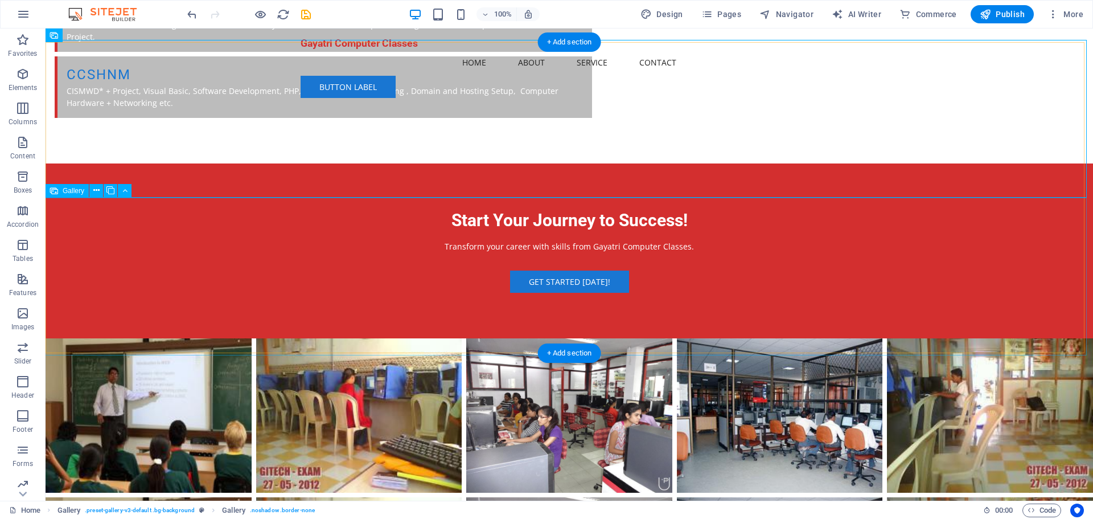
select select "px"
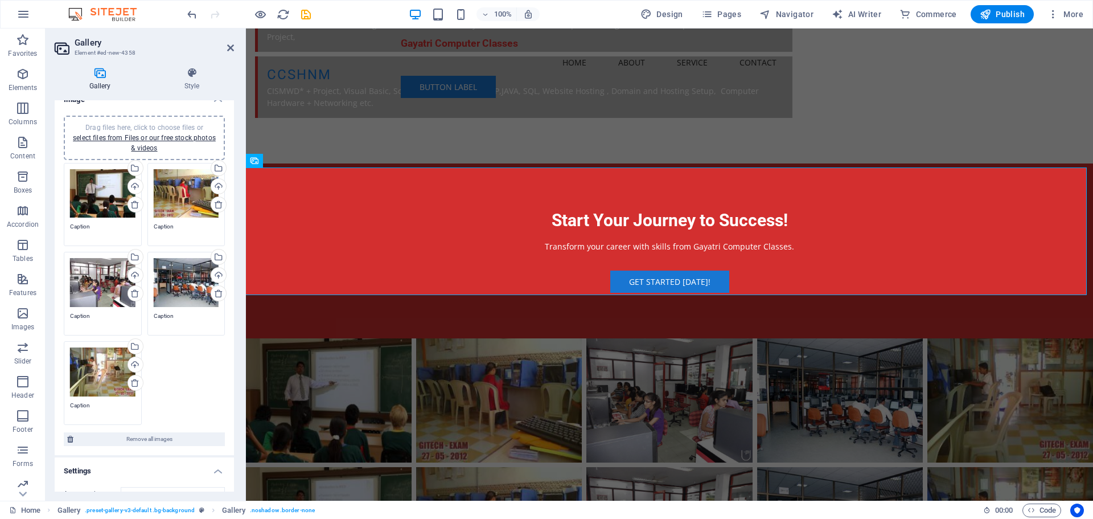
scroll to position [0, 0]
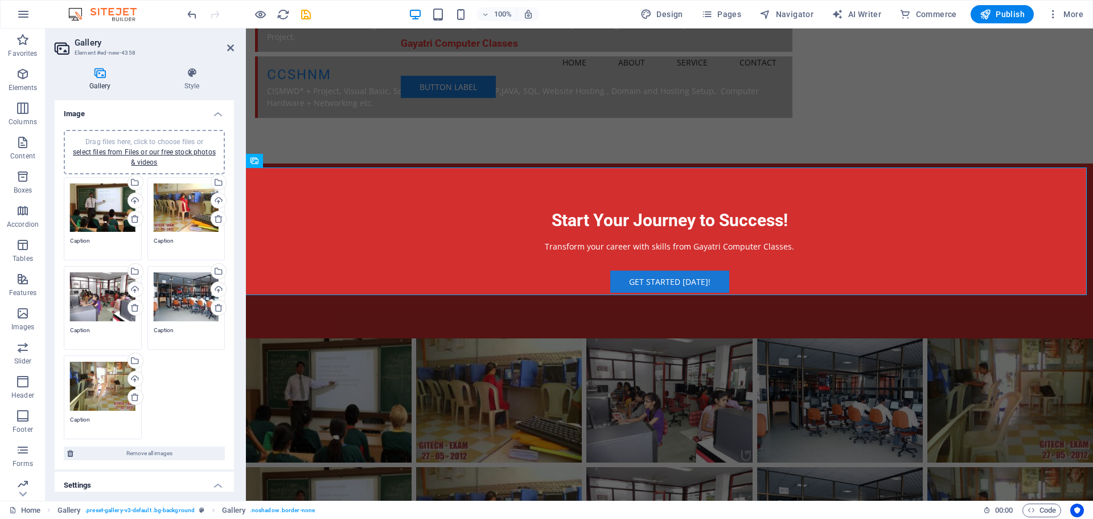
click at [106, 75] on icon at bounding box center [100, 72] width 91 height 11
click at [108, 203] on div "Drag files here, click to choose files or select files from Files or our free s…" at bounding box center [102, 207] width 65 height 49
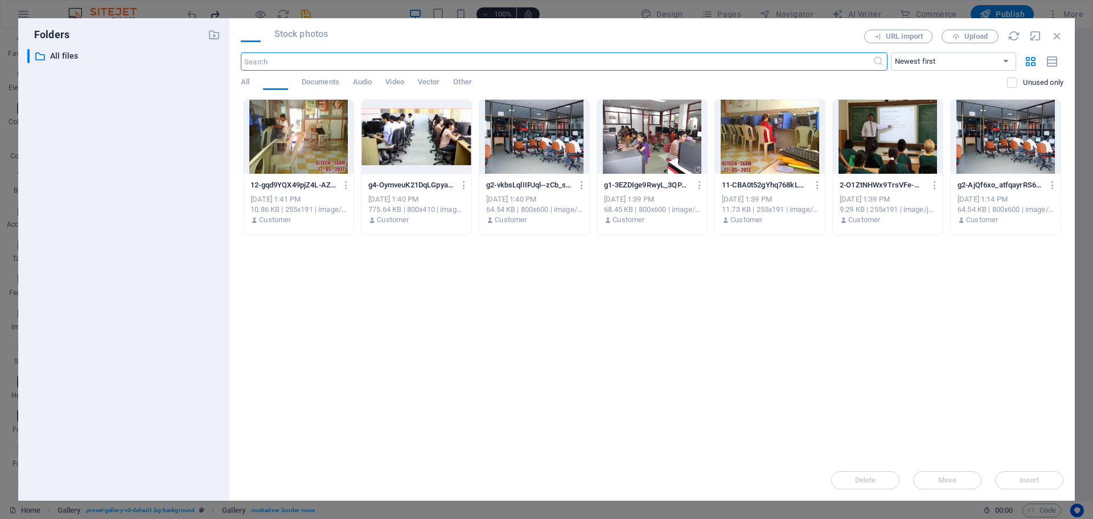
click at [108, 203] on div "​ All files All files" at bounding box center [123, 270] width 193 height 442
click at [1056, 36] on icon "button" at bounding box center [1057, 36] width 13 height 13
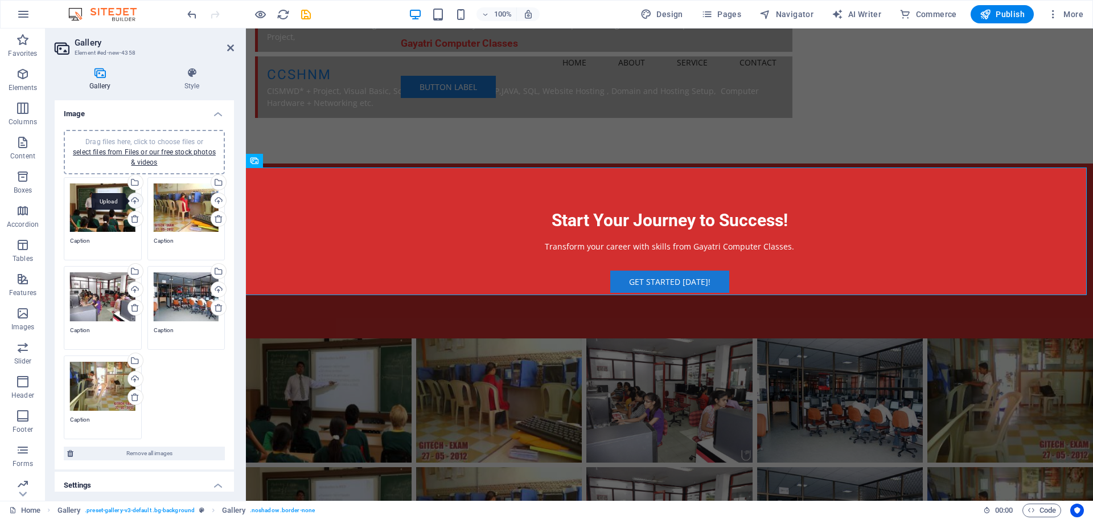
click at [129, 199] on div "Upload" at bounding box center [134, 201] width 17 height 17
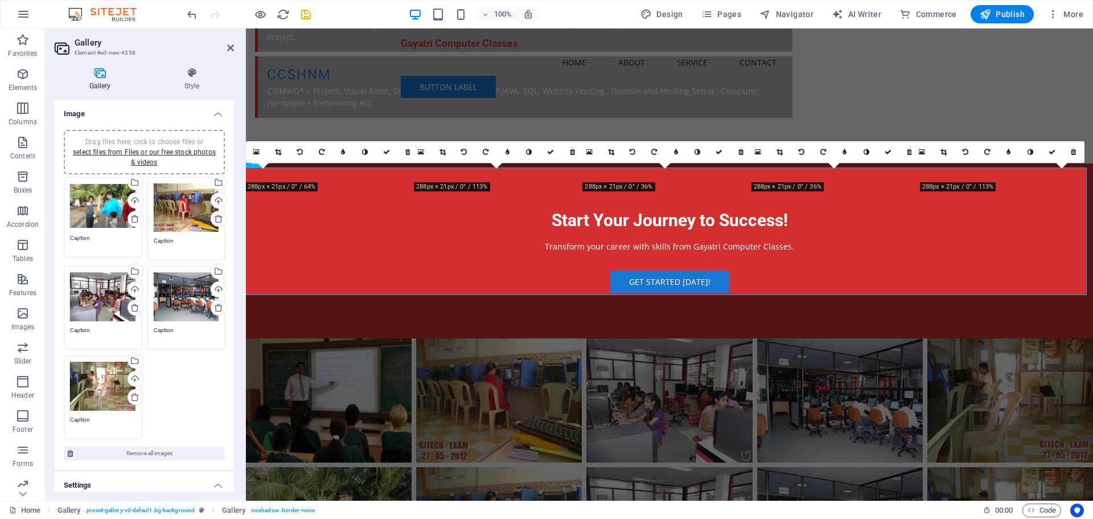
click at [177, 206] on div "Drag files here, click to choose files or select files from Files or our free s…" at bounding box center [186, 207] width 65 height 49
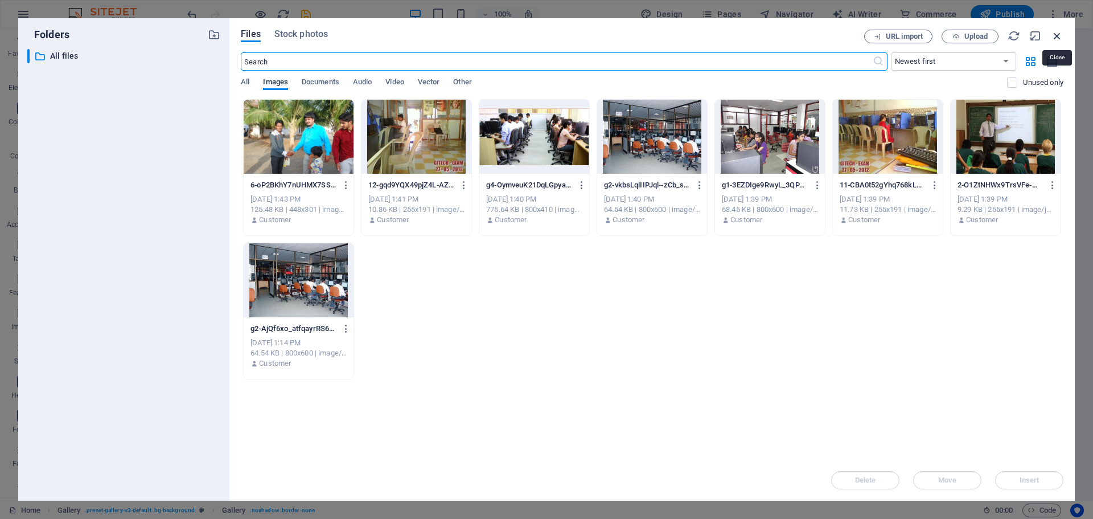
click at [1058, 32] on icon "button" at bounding box center [1057, 36] width 13 height 13
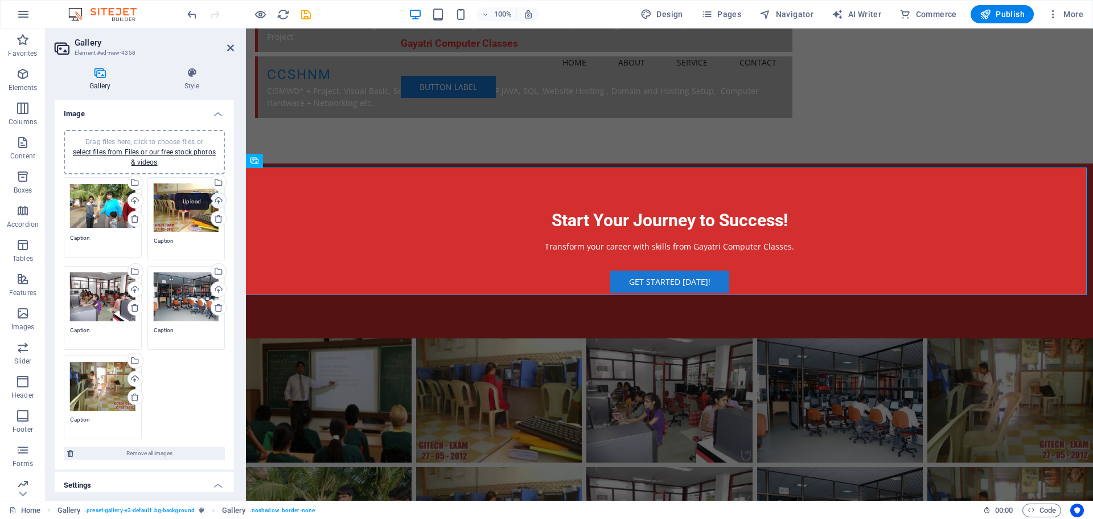
click at [212, 202] on div "Upload" at bounding box center [217, 201] width 17 height 17
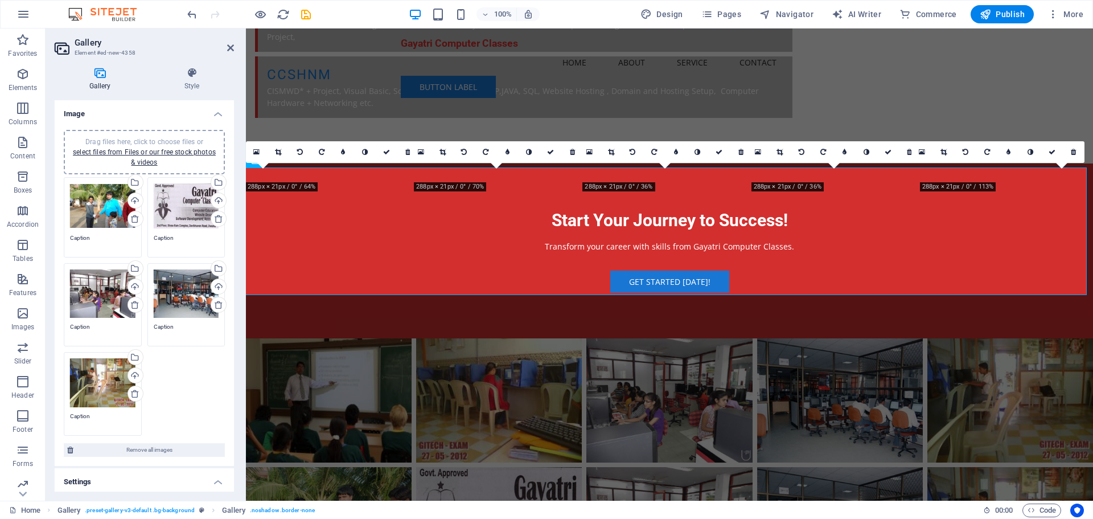
click at [97, 288] on div "Drag files here, click to choose files or select files from Files or our free s…" at bounding box center [102, 293] width 65 height 49
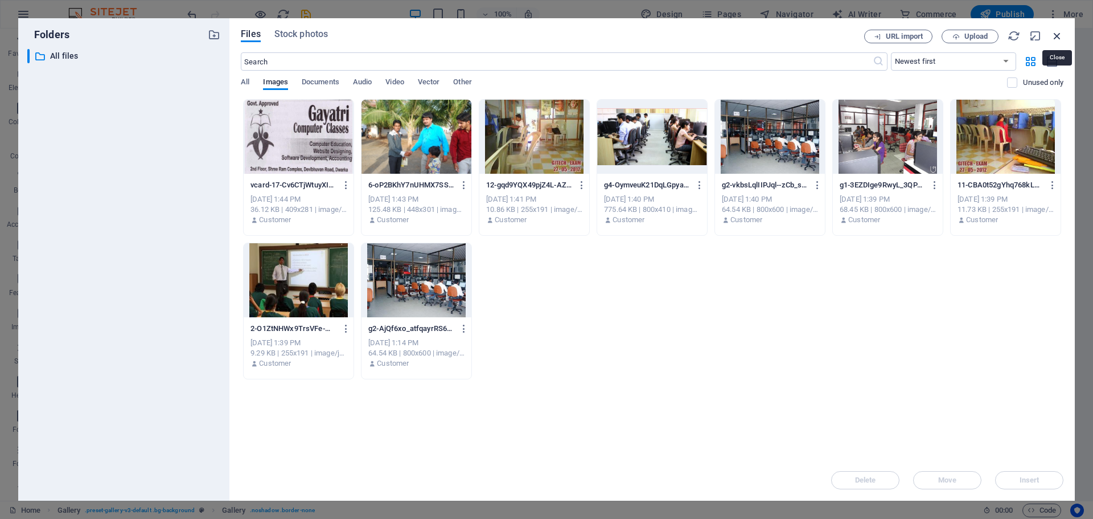
click at [1062, 37] on icon "button" at bounding box center [1057, 36] width 13 height 13
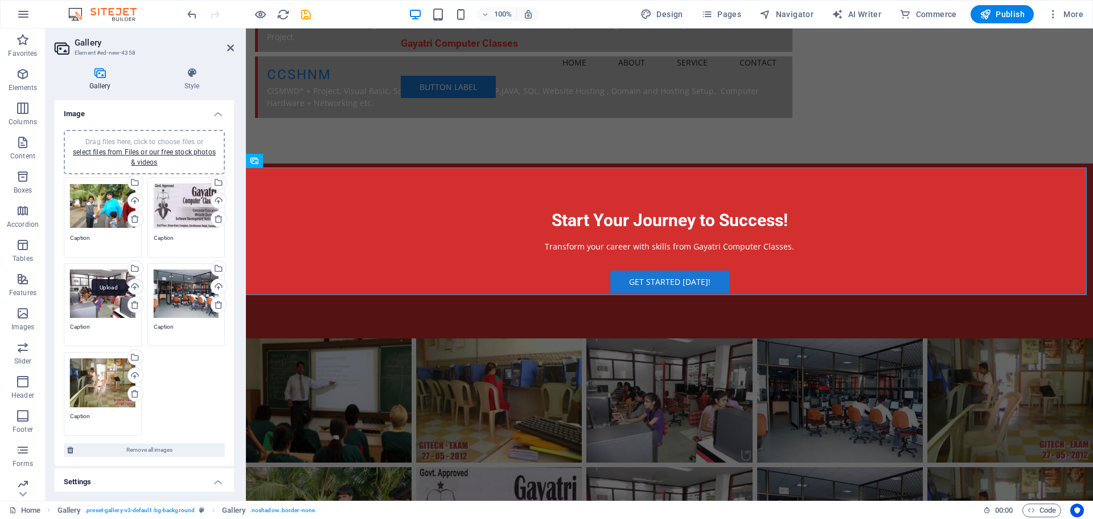
click at [137, 282] on div "Upload" at bounding box center [134, 287] width 17 height 17
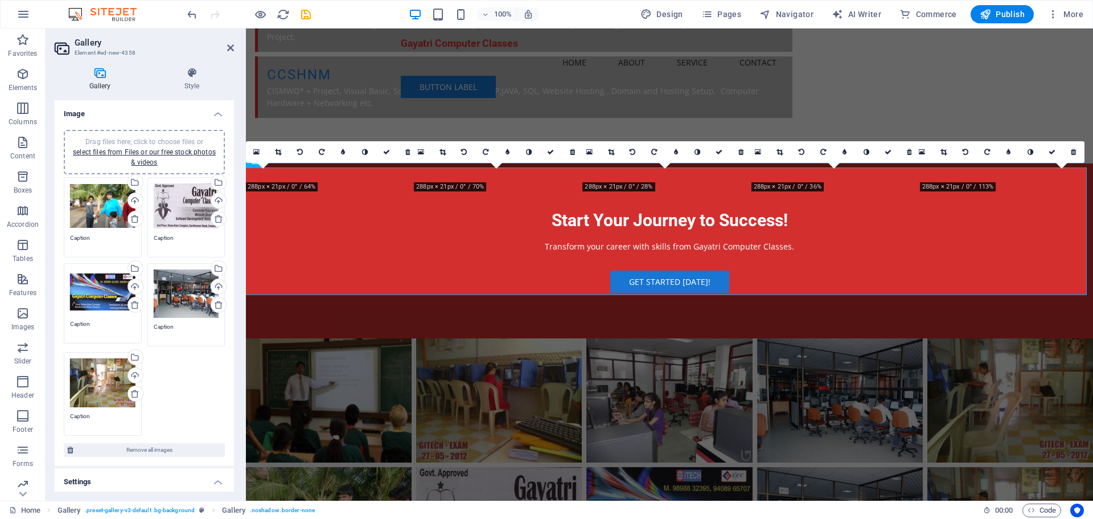
click at [187, 289] on div "Drag files here, click to choose files or select files from Files or our free s…" at bounding box center [186, 293] width 65 height 49
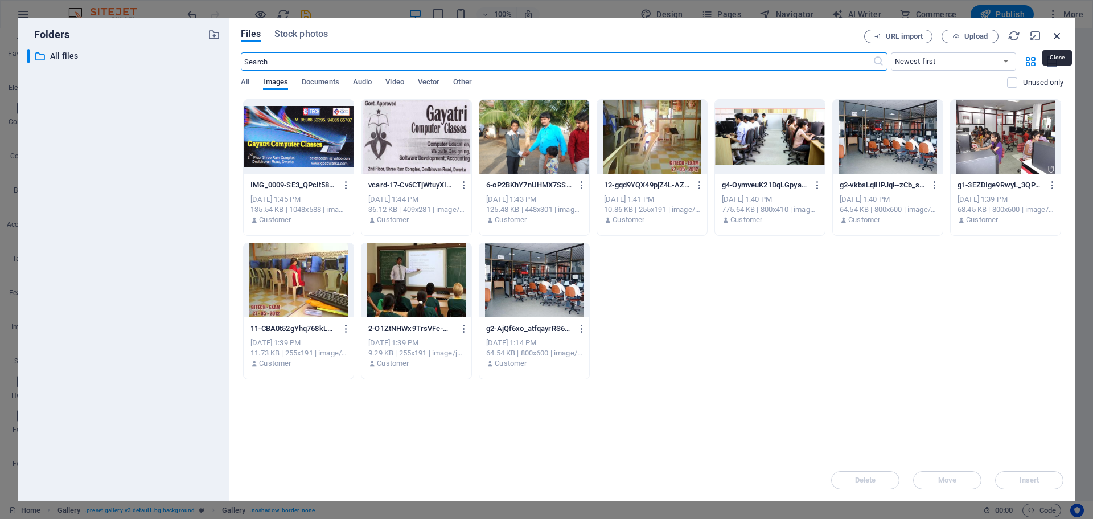
click at [1058, 35] on icon "button" at bounding box center [1057, 36] width 13 height 13
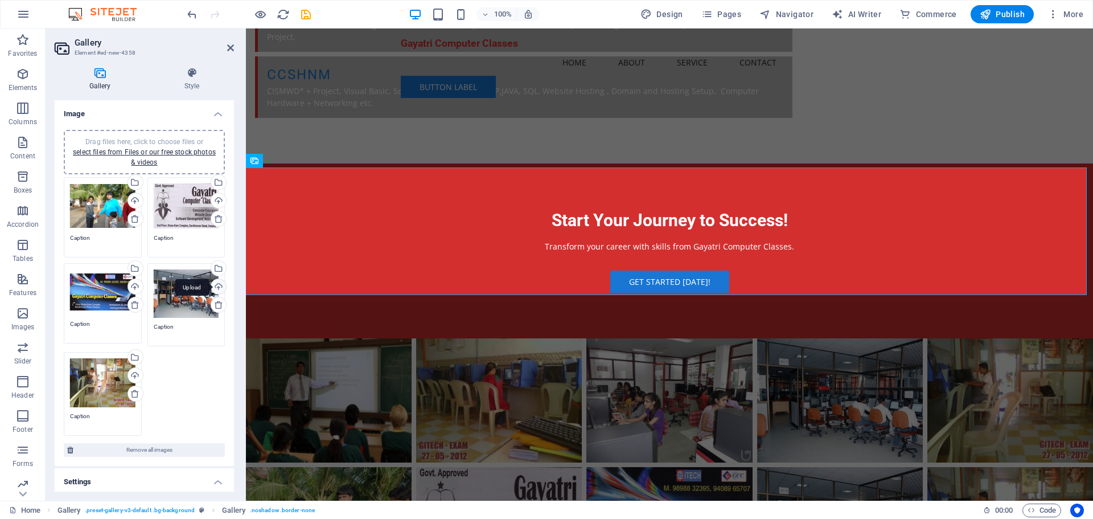
click at [214, 285] on div "Upload" at bounding box center [217, 287] width 17 height 17
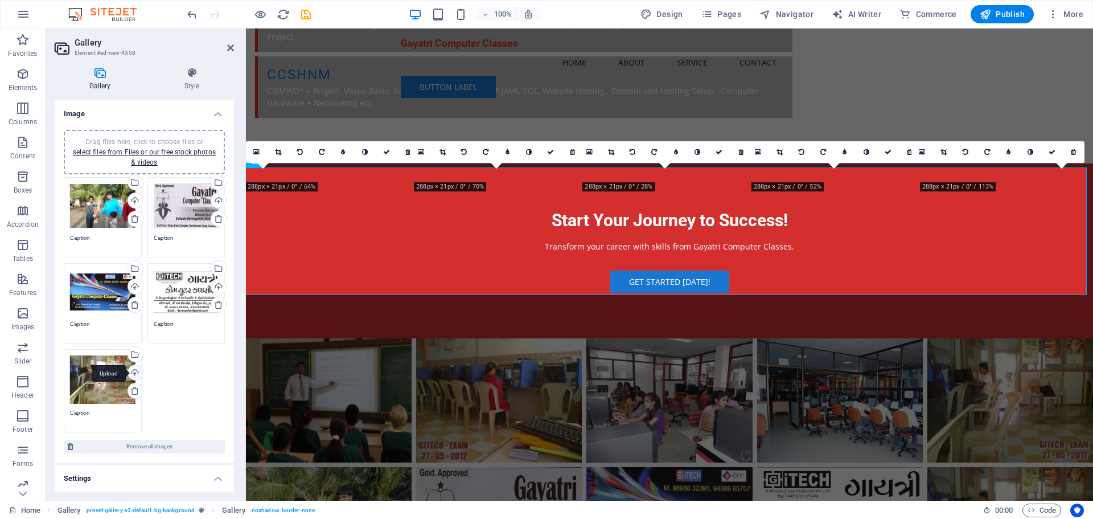
click at [133, 371] on div "Upload" at bounding box center [134, 373] width 17 height 17
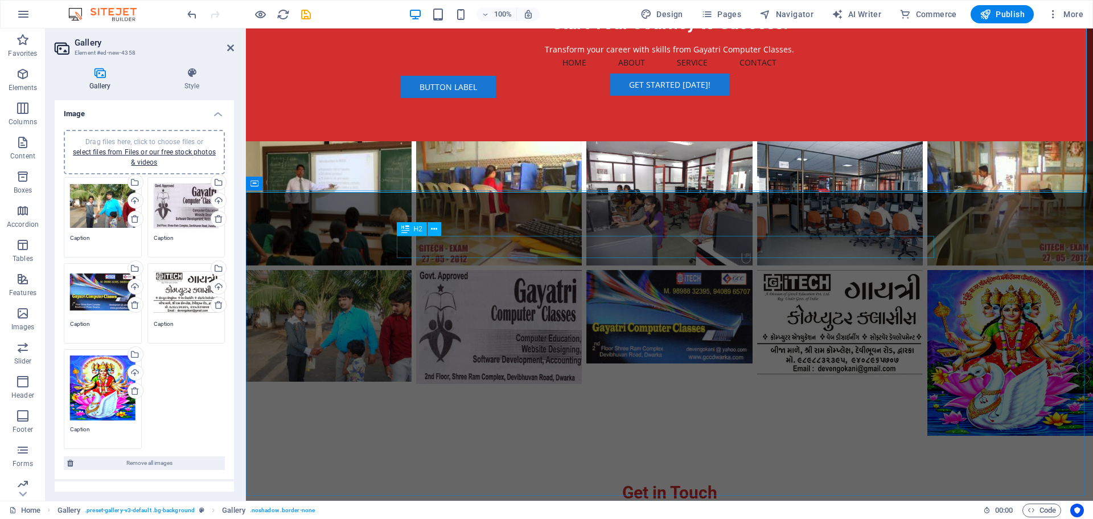
scroll to position [1657, 0]
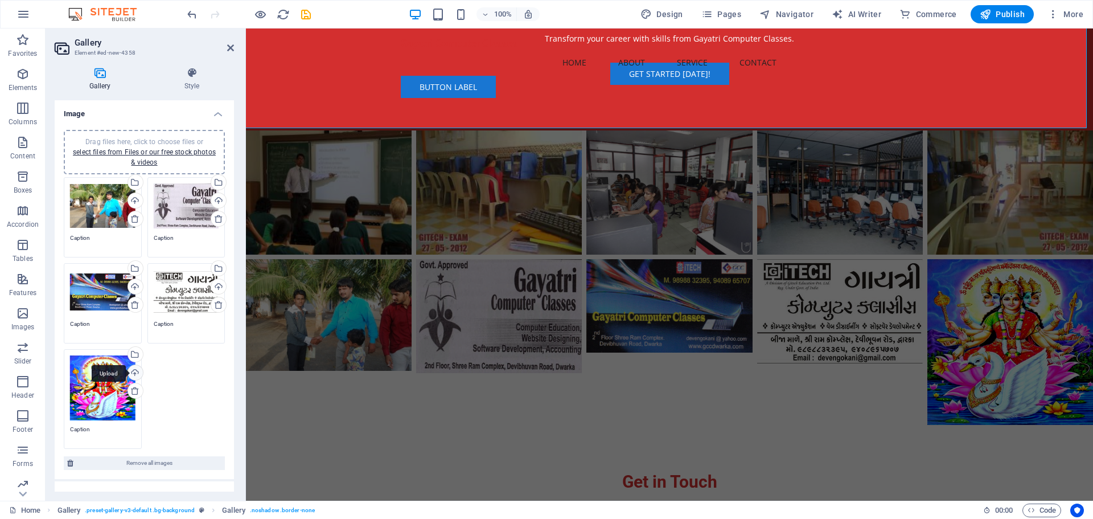
click at [134, 371] on div "Upload" at bounding box center [134, 373] width 17 height 17
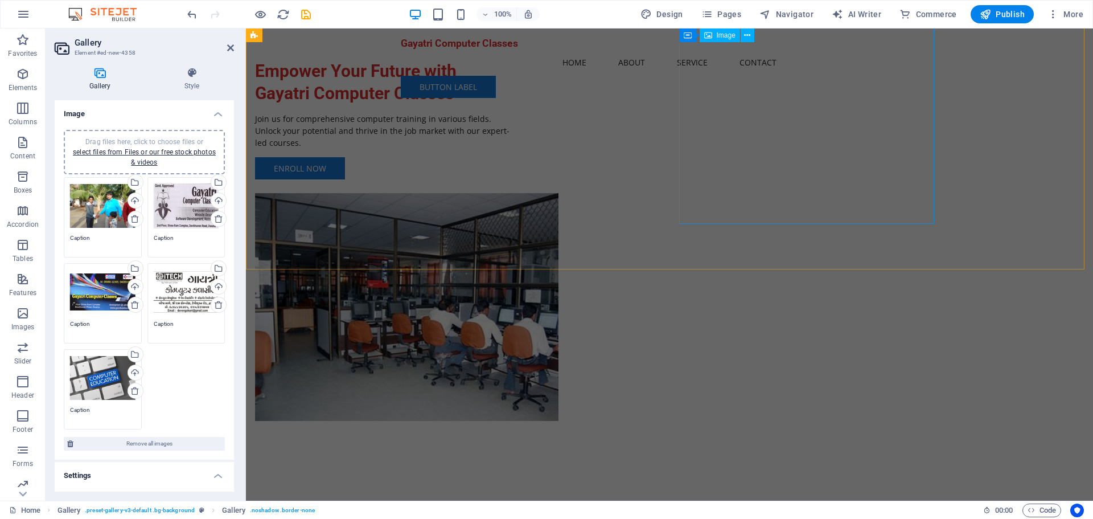
scroll to position [0, 0]
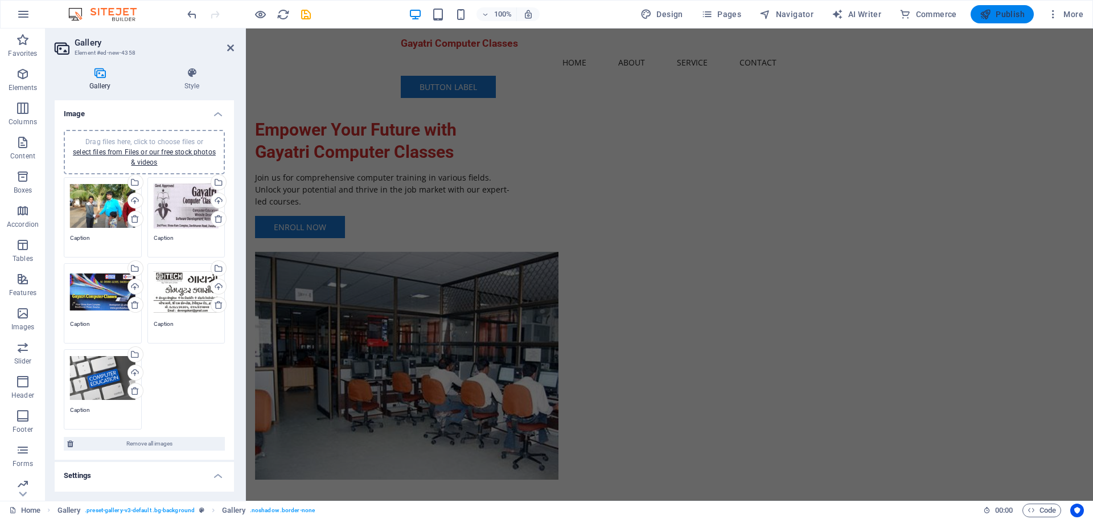
click at [996, 16] on span "Publish" at bounding box center [1002, 14] width 45 height 11
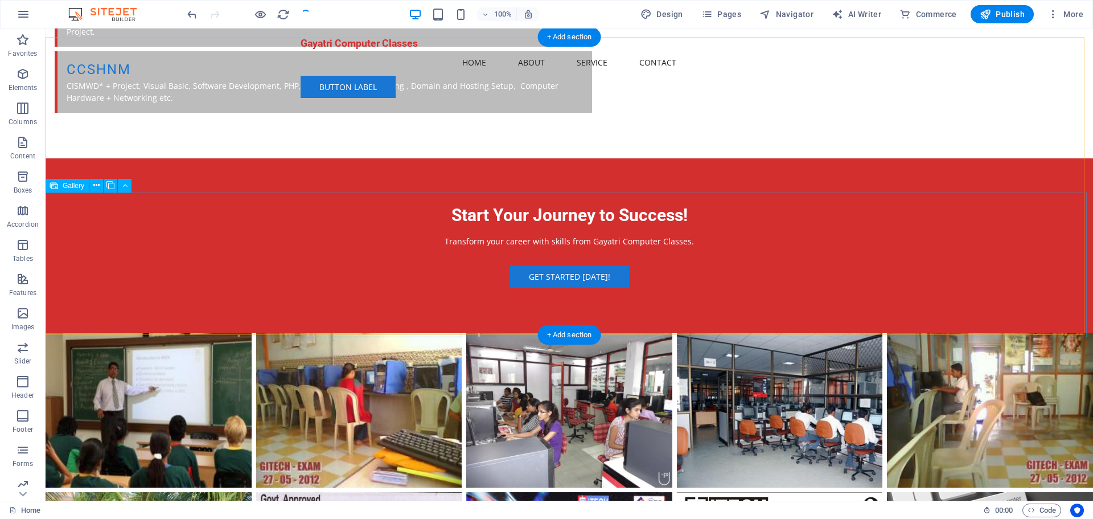
checkbox input "false"
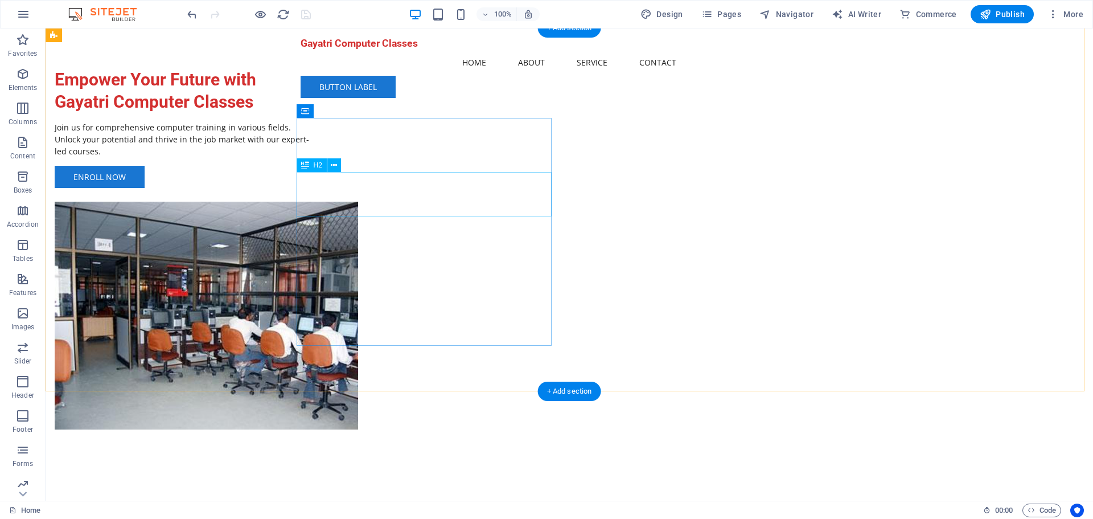
scroll to position [0, 0]
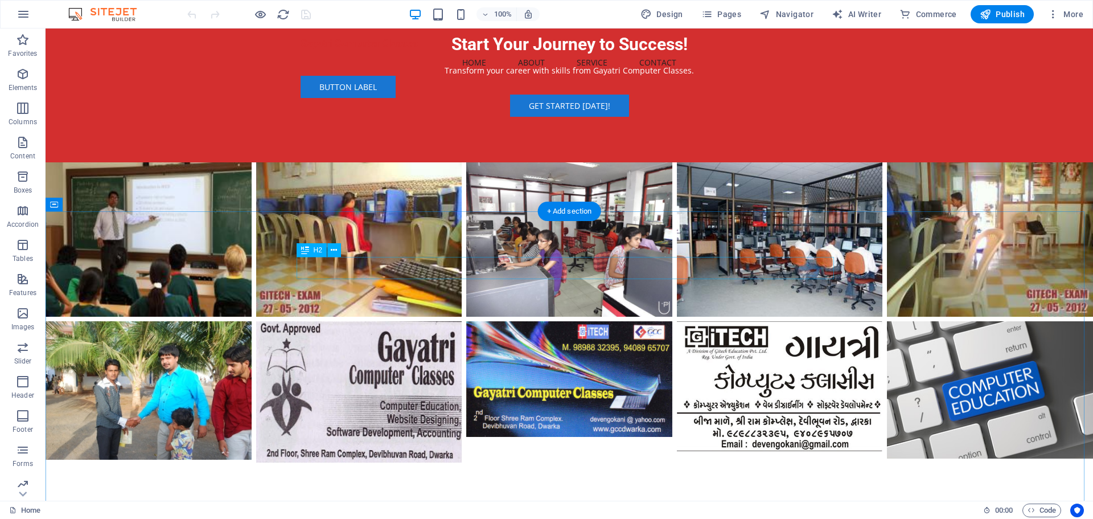
scroll to position [1664, 0]
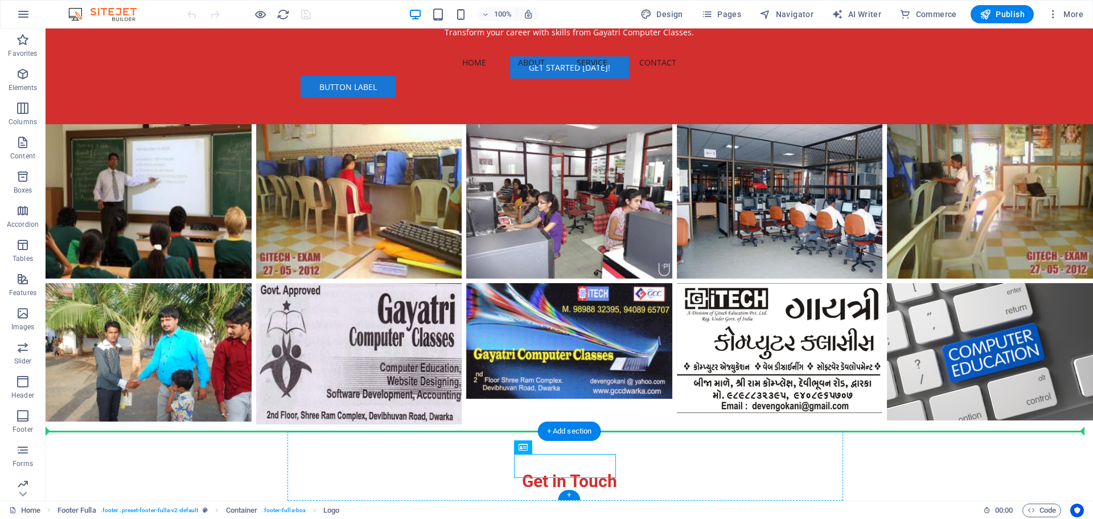
drag, startPoint x: 614, startPoint y: 464, endPoint x: 629, endPoint y: 464, distance: 14.8
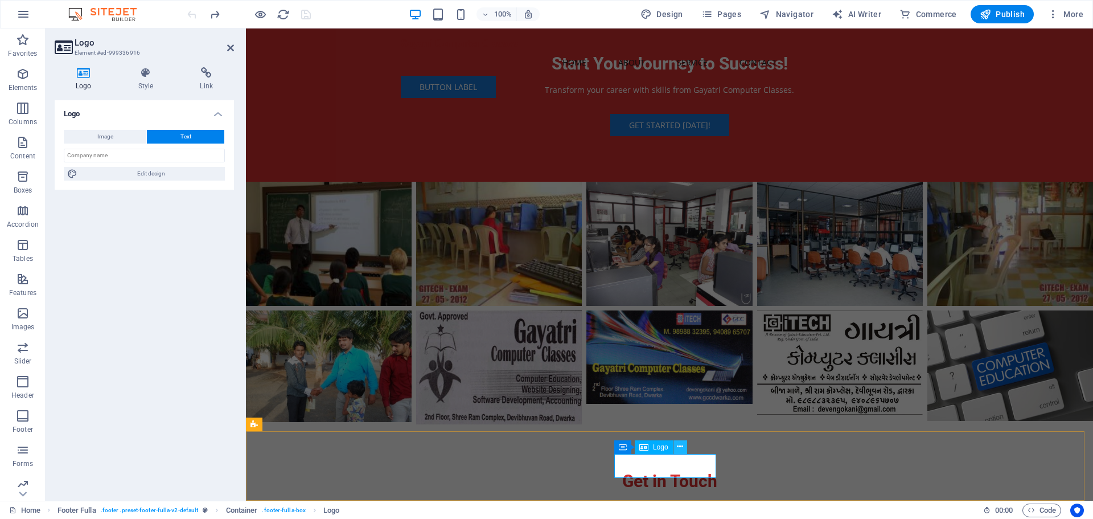
click at [680, 445] on icon at bounding box center [680, 447] width 6 height 12
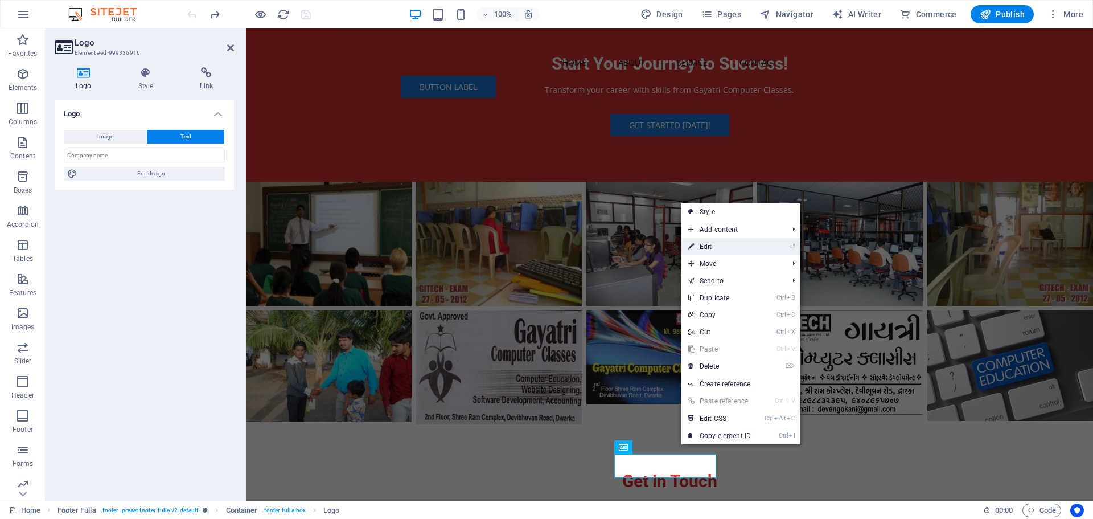
click at [739, 245] on link "⏎ Edit" at bounding box center [719, 246] width 76 height 17
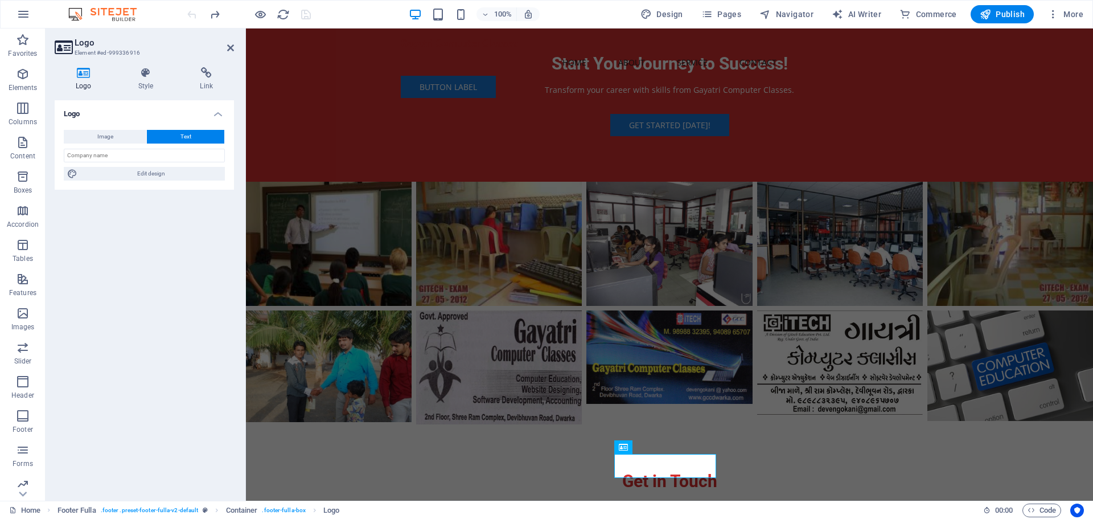
click at [82, 69] on icon at bounding box center [84, 72] width 58 height 11
click at [103, 136] on span "Image" at bounding box center [105, 137] width 16 height 14
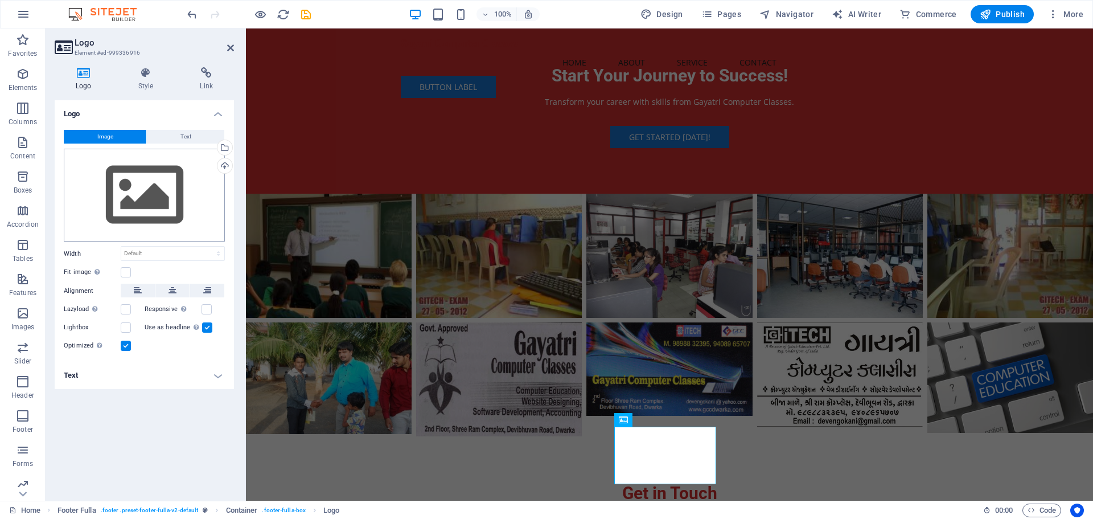
scroll to position [1633, 0]
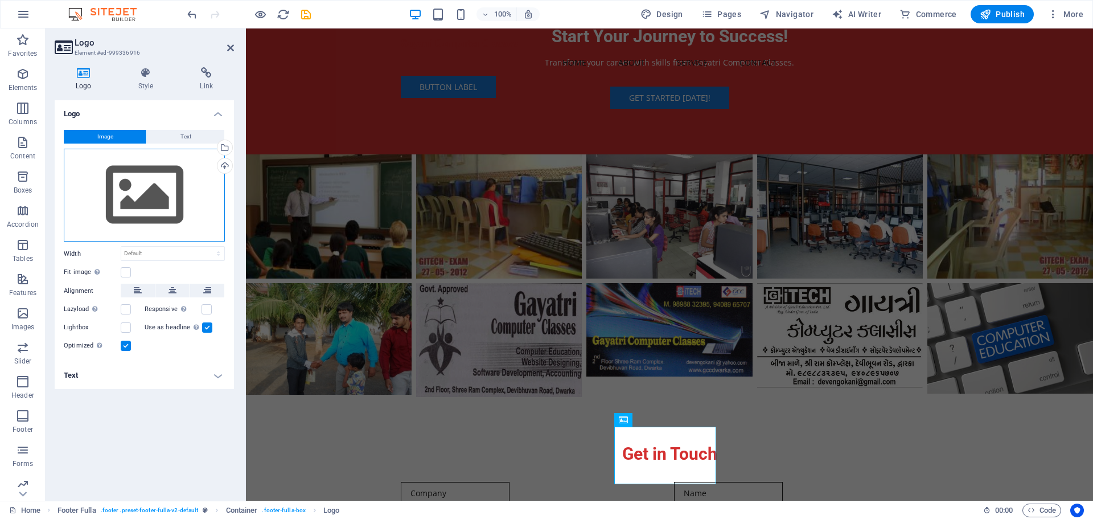
click at [143, 211] on div "Drag files here, click to choose files or select files from Files or our free s…" at bounding box center [144, 195] width 161 height 93
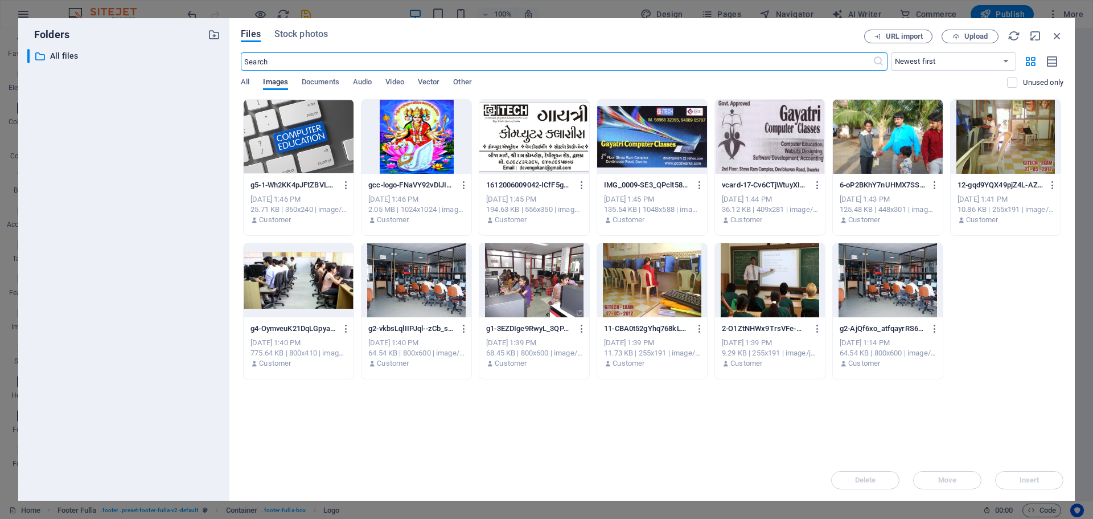
scroll to position [1559, 0]
click at [1058, 29] on div "Files Stock photos URL import Upload ​ Newest first Oldest first Name (A-Z) Nam…" at bounding box center [651, 259] width 845 height 482
click at [1062, 39] on icon "button" at bounding box center [1057, 36] width 13 height 13
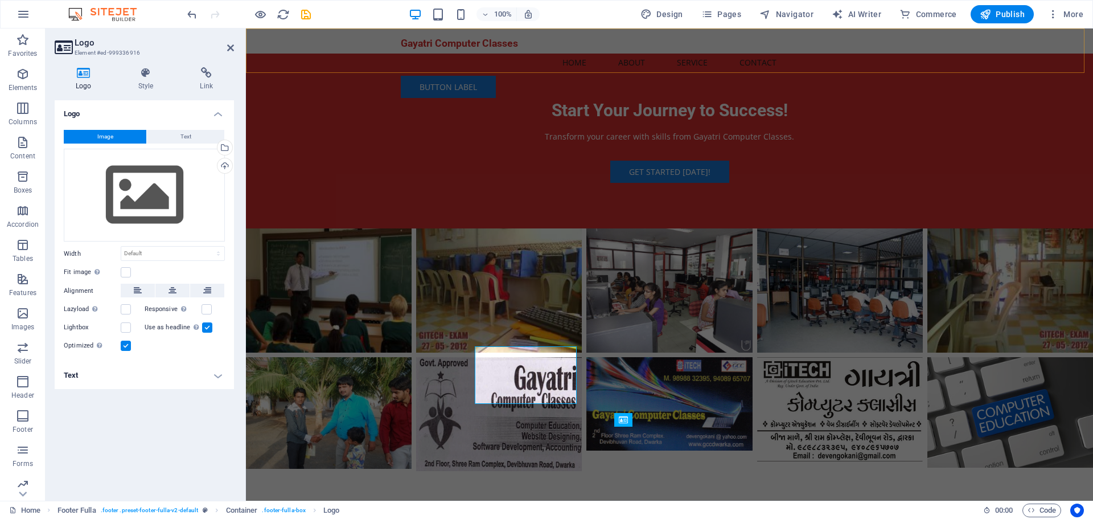
scroll to position [1633, 0]
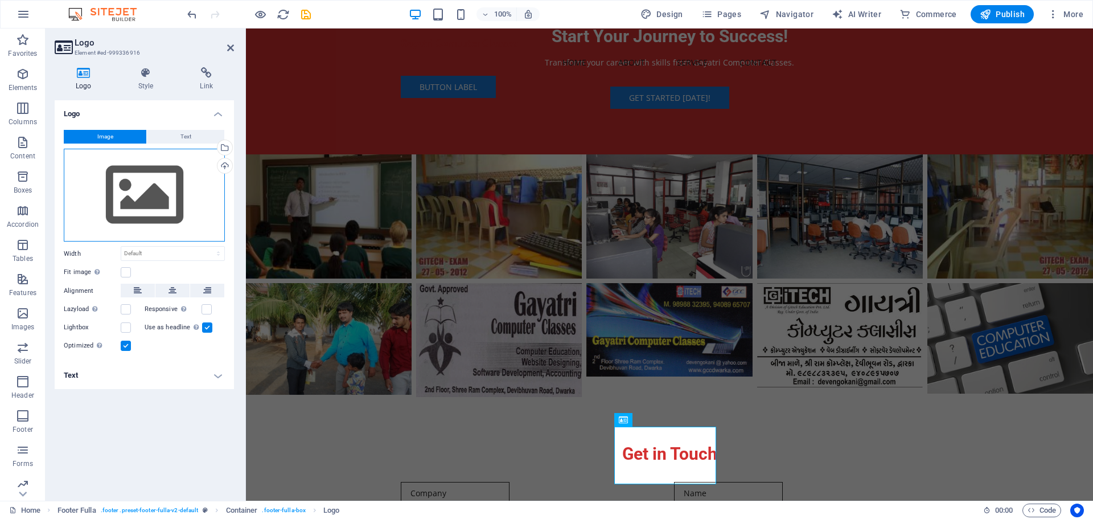
click at [155, 200] on div "Drag files here, click to choose files or select files from Files or our free s…" at bounding box center [144, 195] width 161 height 93
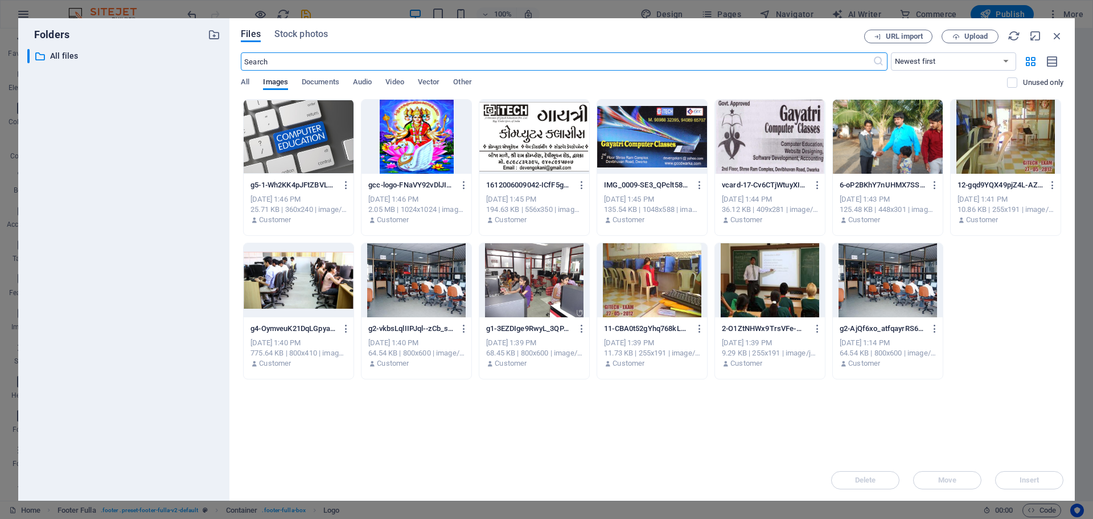
scroll to position [1559, 0]
click at [1061, 38] on icon "button" at bounding box center [1057, 36] width 13 height 13
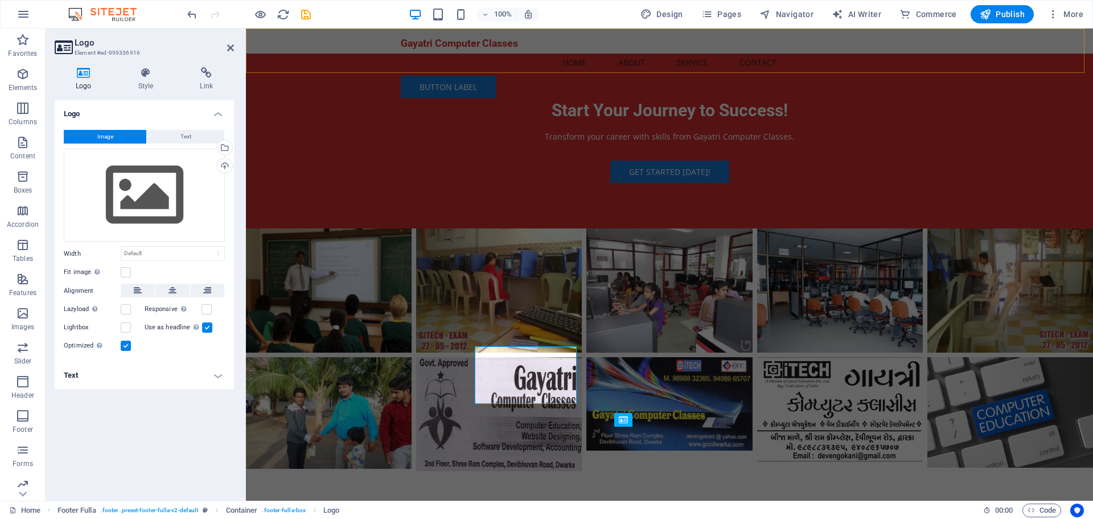
scroll to position [1633, 0]
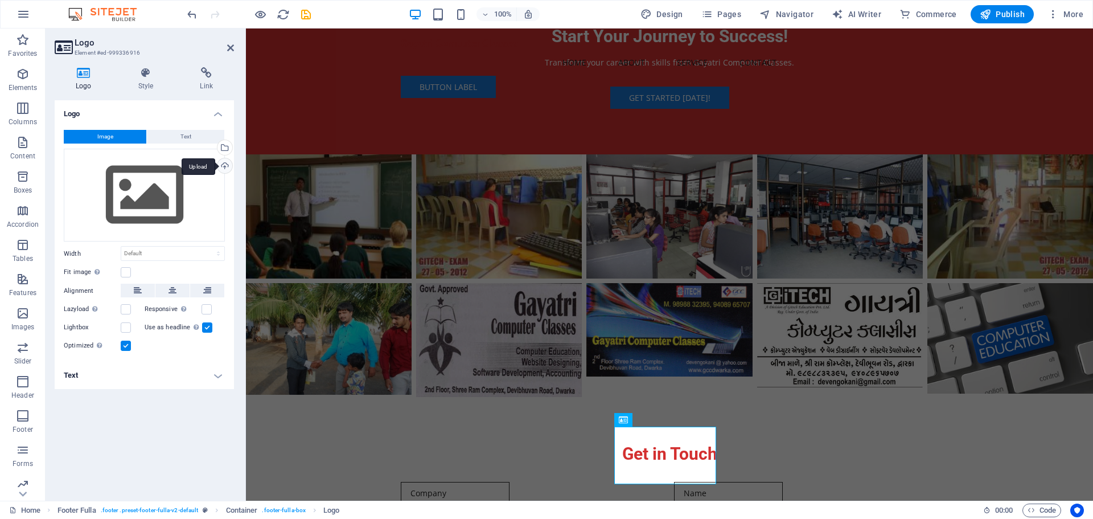
click at [224, 167] on div "Upload" at bounding box center [223, 166] width 17 height 17
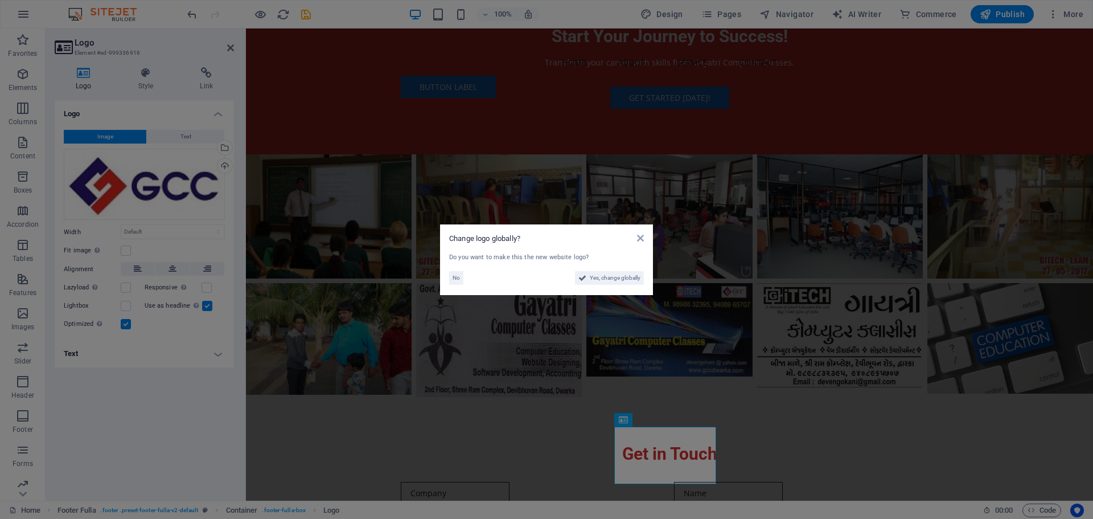
scroll to position [1619, 0]
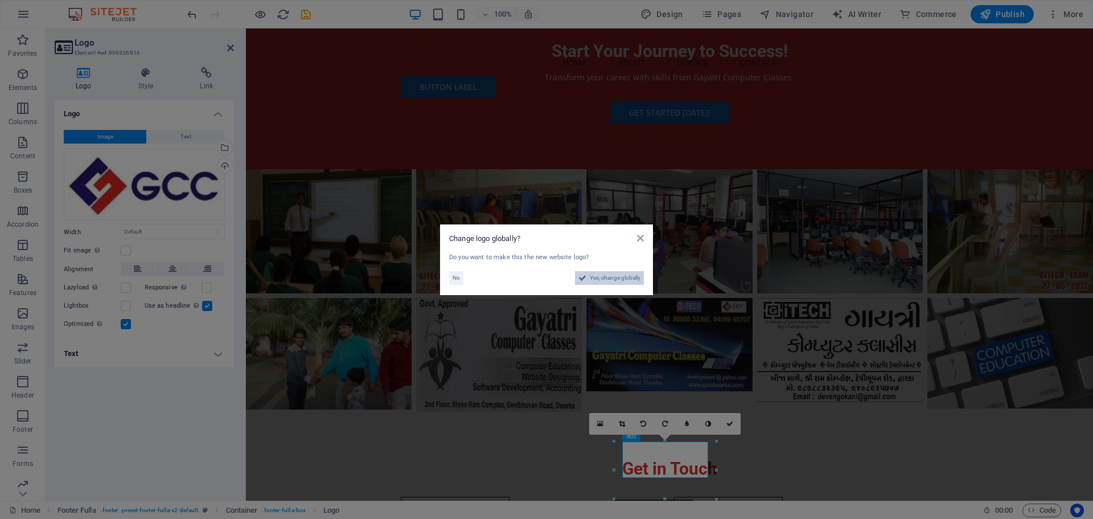
click at [600, 284] on span "Yes, change globally" at bounding box center [615, 278] width 51 height 14
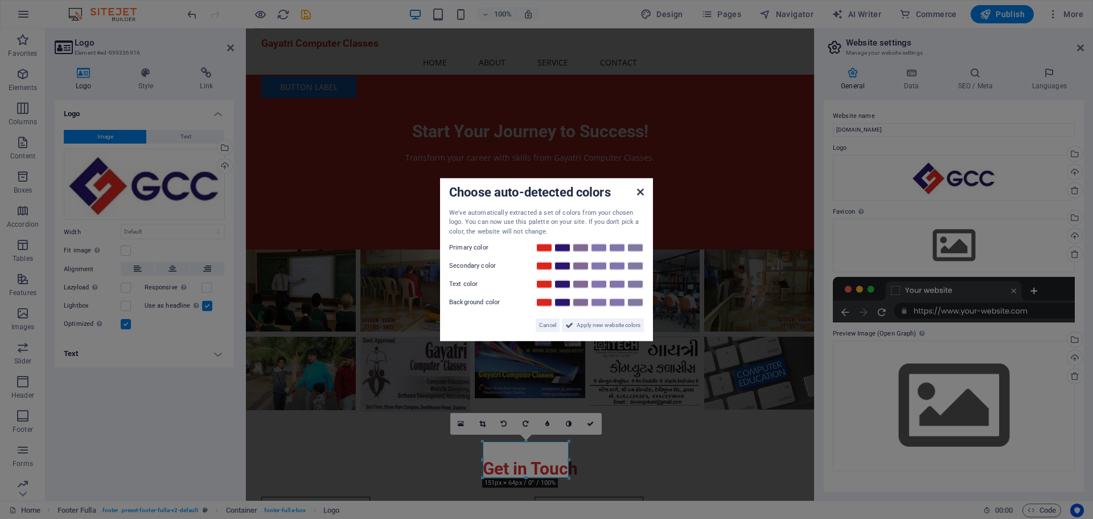
click at [642, 188] on icon at bounding box center [640, 191] width 7 height 9
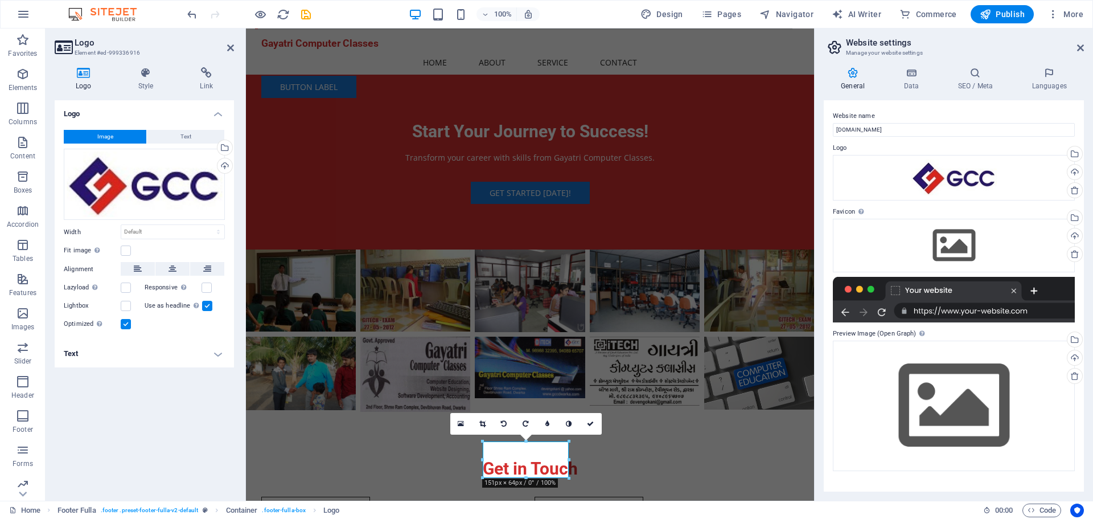
click at [102, 405] on div "Logo Image Text Drag files here, click to choose files or select files from Fil…" at bounding box center [144, 295] width 179 height 391
click at [141, 450] on div "Logo Image Text Drag files here, click to choose files or select files from Fil…" at bounding box center [144, 295] width 179 height 391
click at [27, 80] on icon "button" at bounding box center [23, 74] width 14 height 14
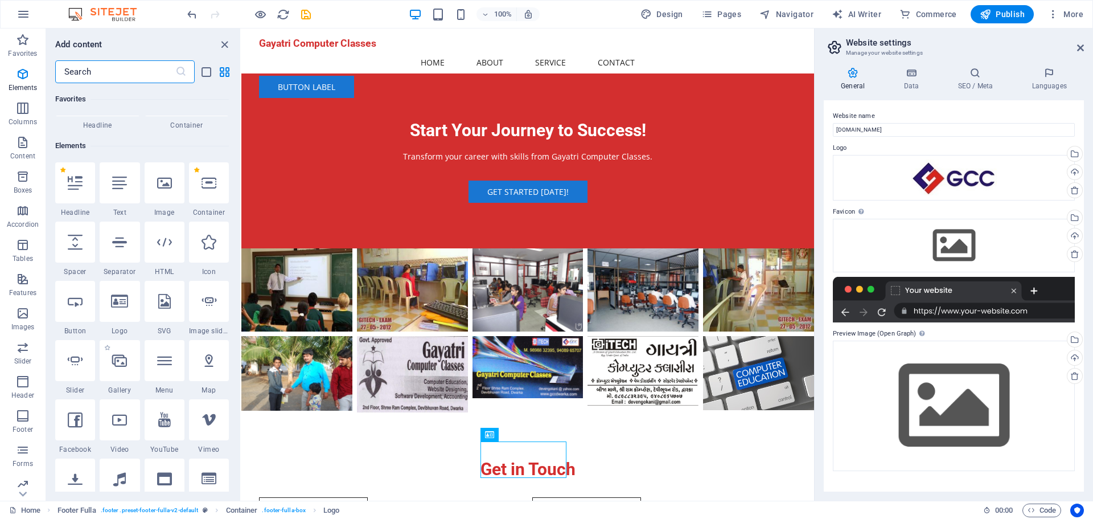
scroll to position [121, 0]
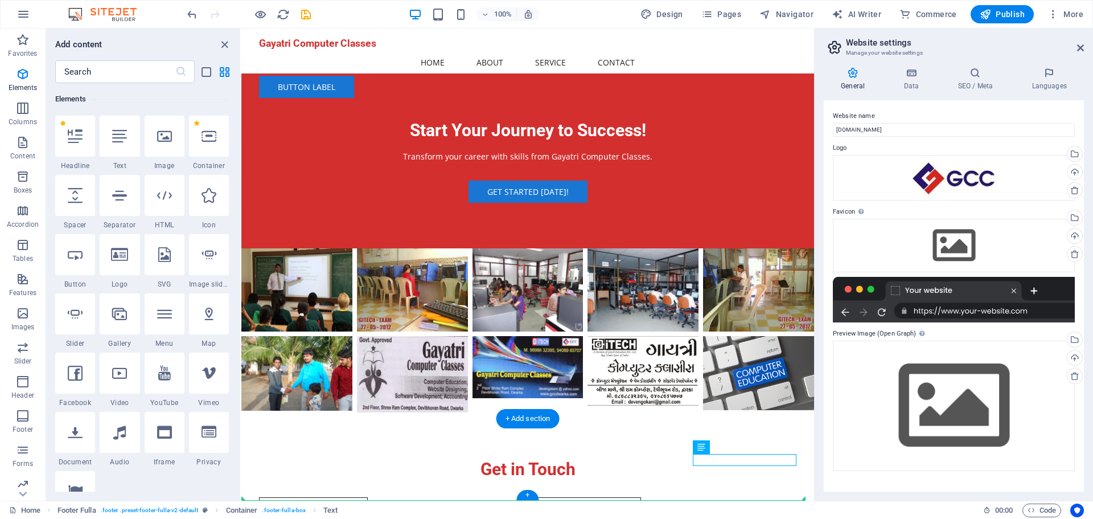
drag, startPoint x: 706, startPoint y: 461, endPoint x: 703, endPoint y: 471, distance: 10.3
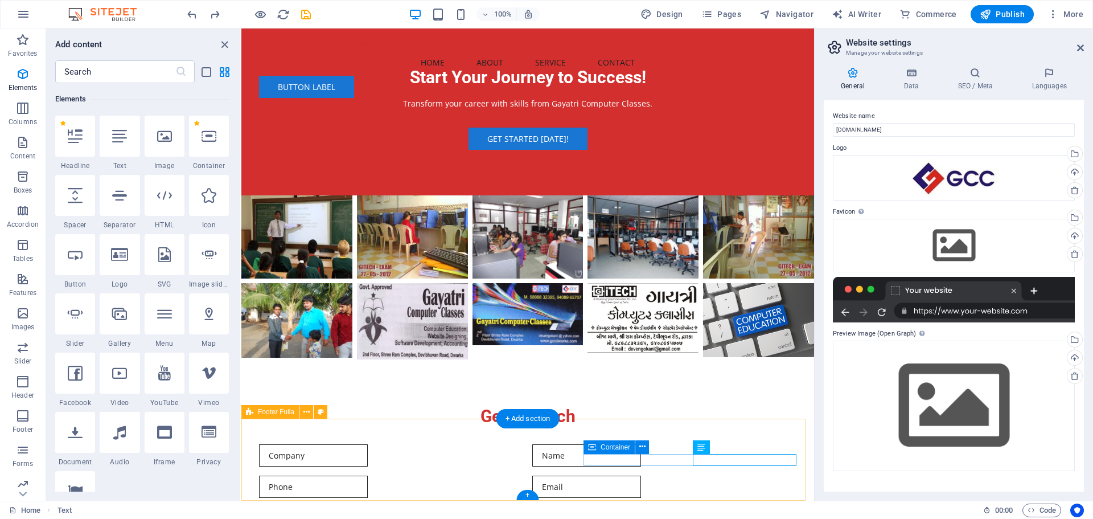
scroll to position [1539, 0]
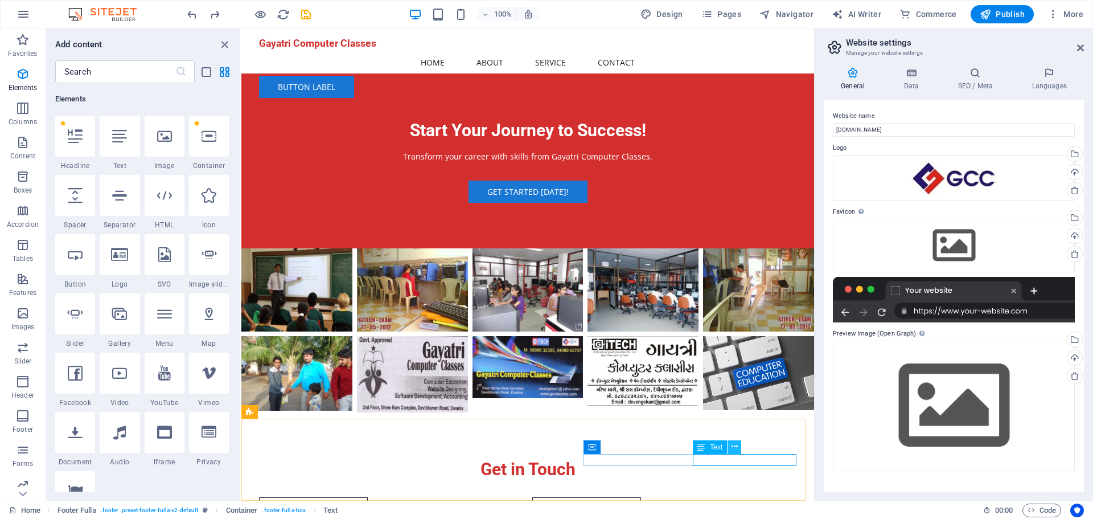
click at [733, 447] on icon at bounding box center [735, 447] width 6 height 12
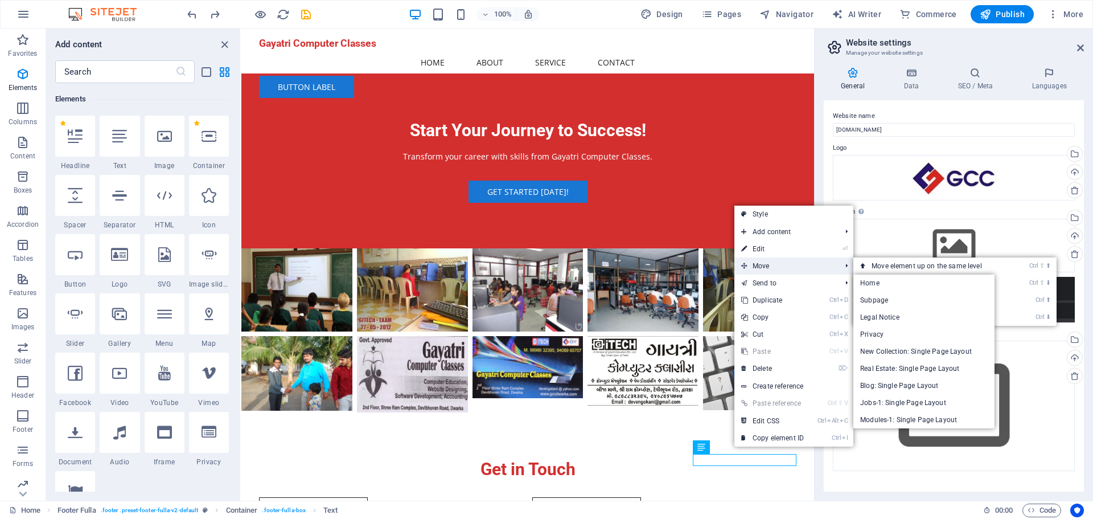
click at [758, 264] on span "Move" at bounding box center [785, 265] width 102 height 17
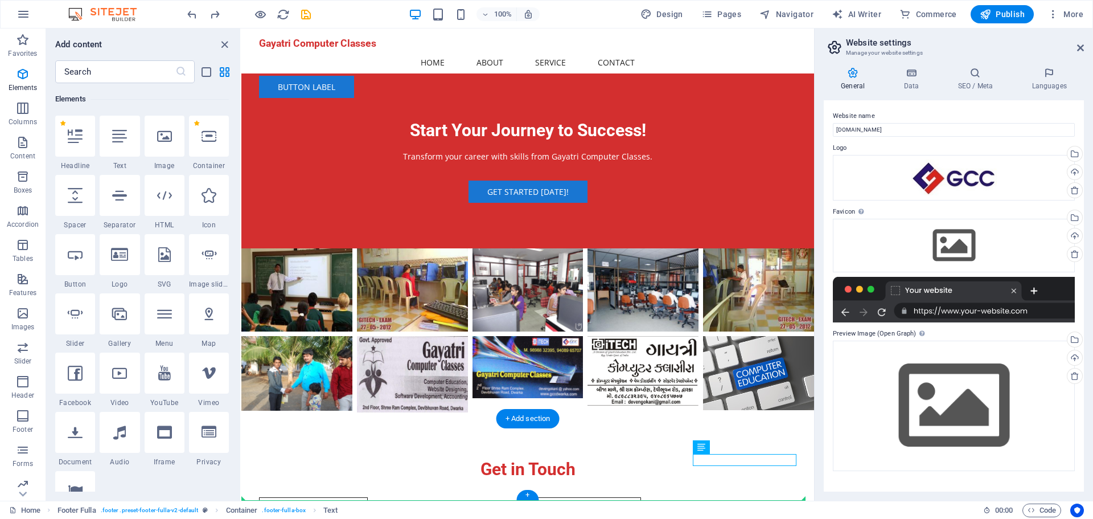
drag, startPoint x: 943, startPoint y: 475, endPoint x: 485, endPoint y: 489, distance: 459.1
drag, startPoint x: 749, startPoint y: 454, endPoint x: 666, endPoint y: 483, distance: 88.8
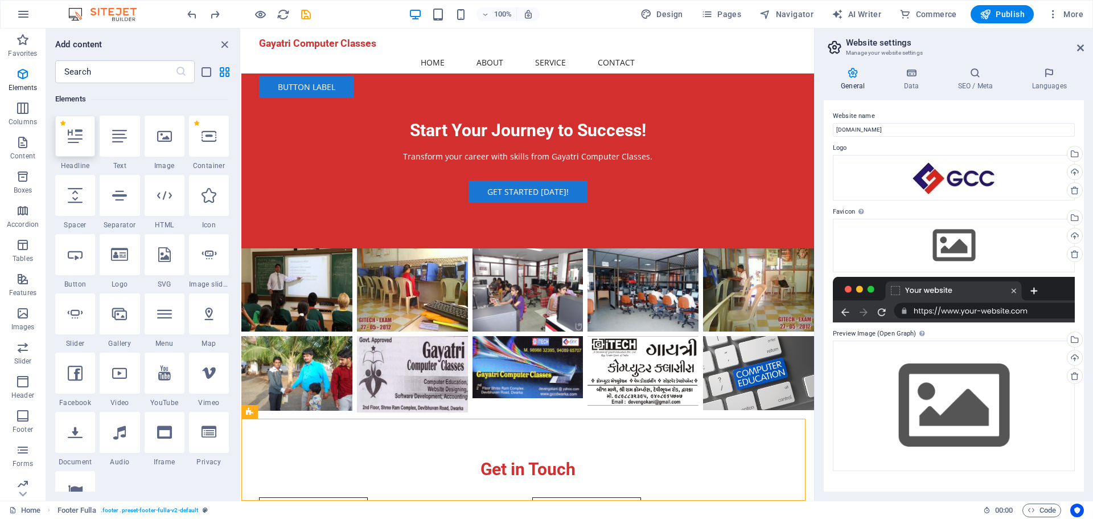
click at [75, 152] on div at bounding box center [75, 136] width 40 height 41
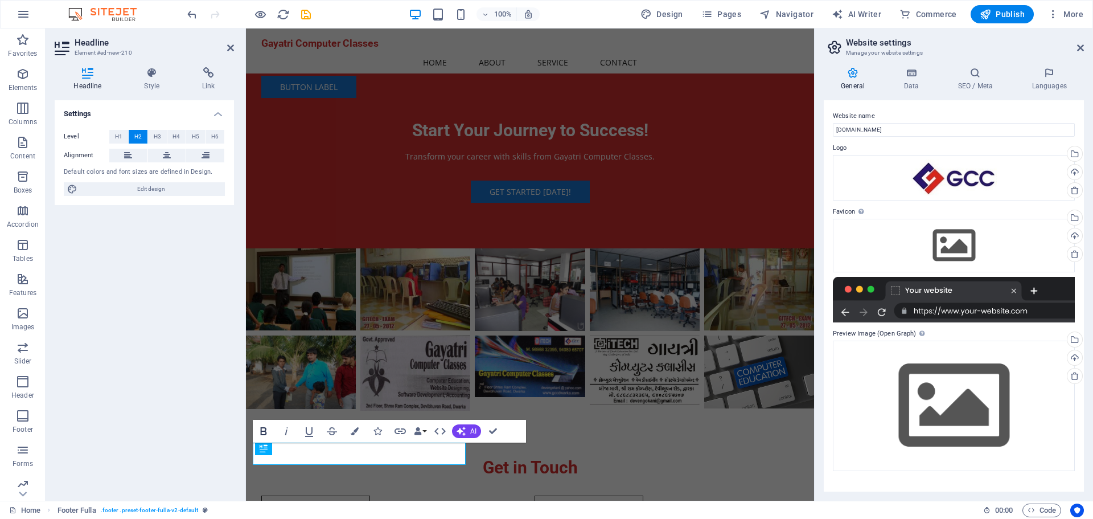
scroll to position [1538, 0]
drag, startPoint x: 367, startPoint y: 453, endPoint x: 463, endPoint y: 480, distance: 100.0
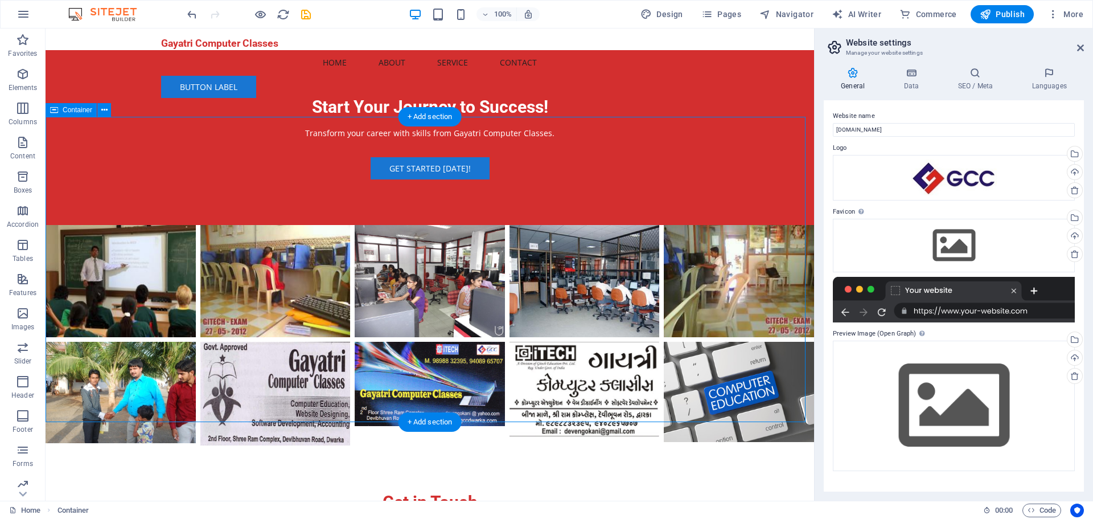
scroll to position [1596, 0]
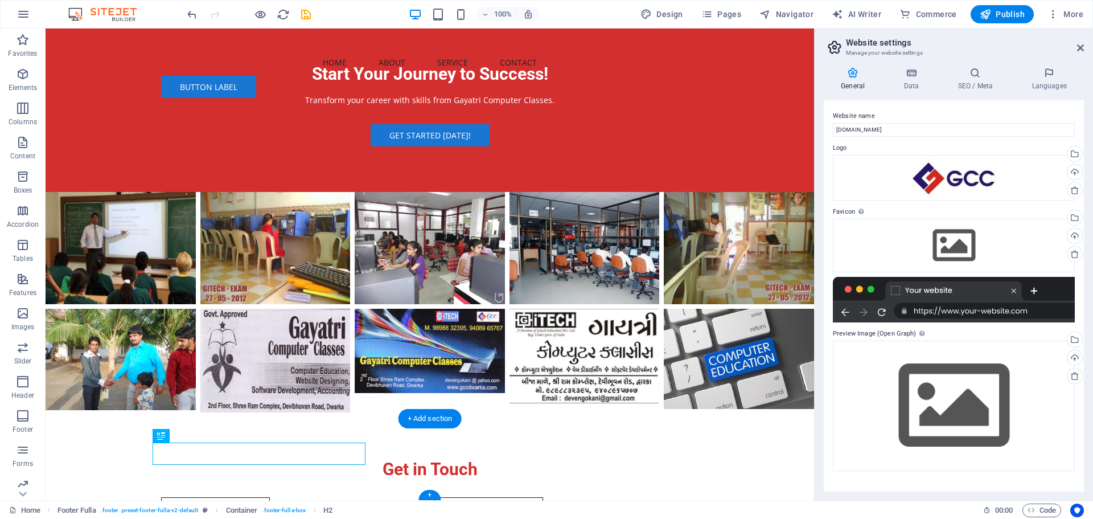
drag, startPoint x: 287, startPoint y: 453, endPoint x: 295, endPoint y: 455, distance: 8.3
drag, startPoint x: 208, startPoint y: 463, endPoint x: 227, endPoint y: 448, distance: 24.3
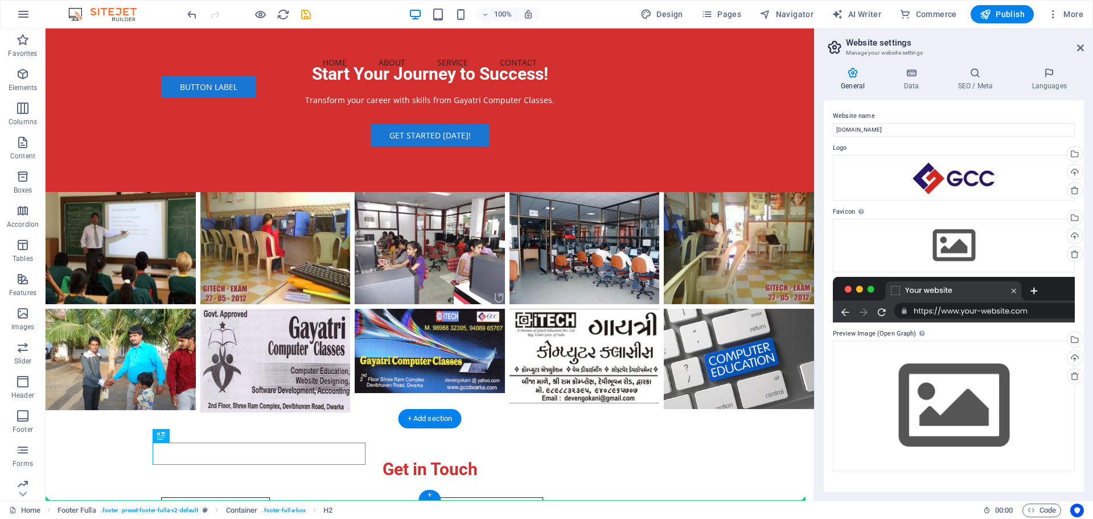
drag, startPoint x: 281, startPoint y: 444, endPoint x: 412, endPoint y: 490, distance: 138.1
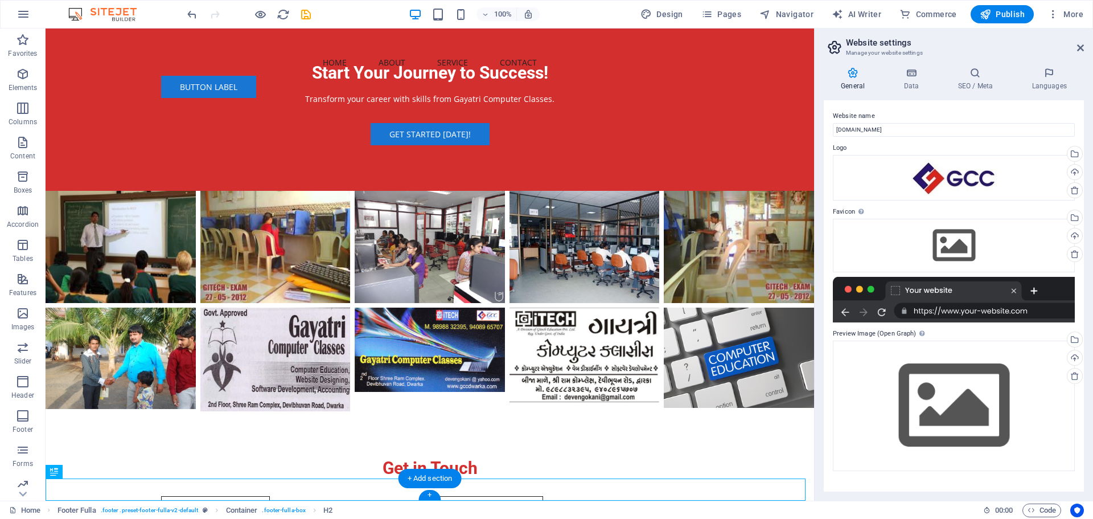
scroll to position [1618, 0]
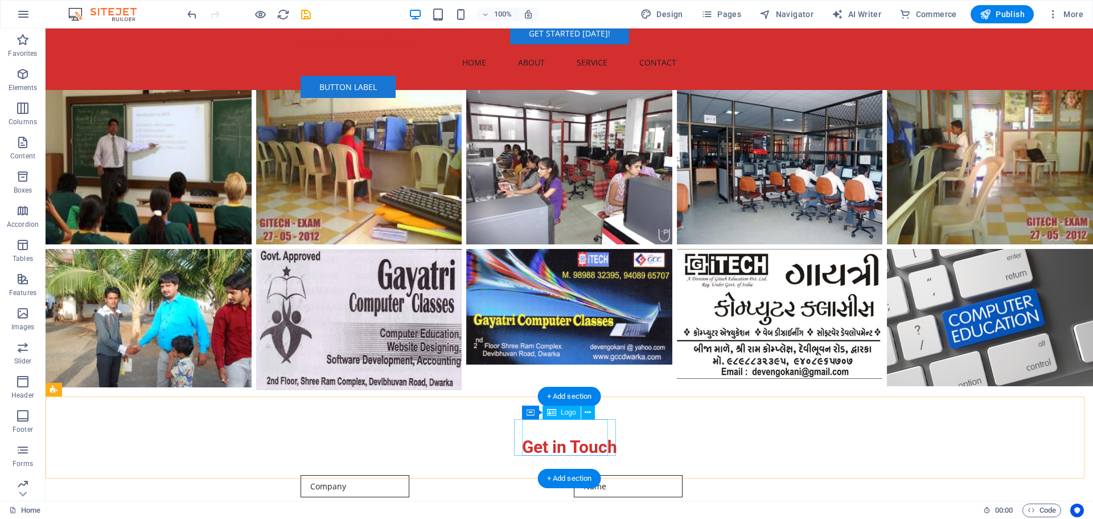
scroll to position [1698, 0]
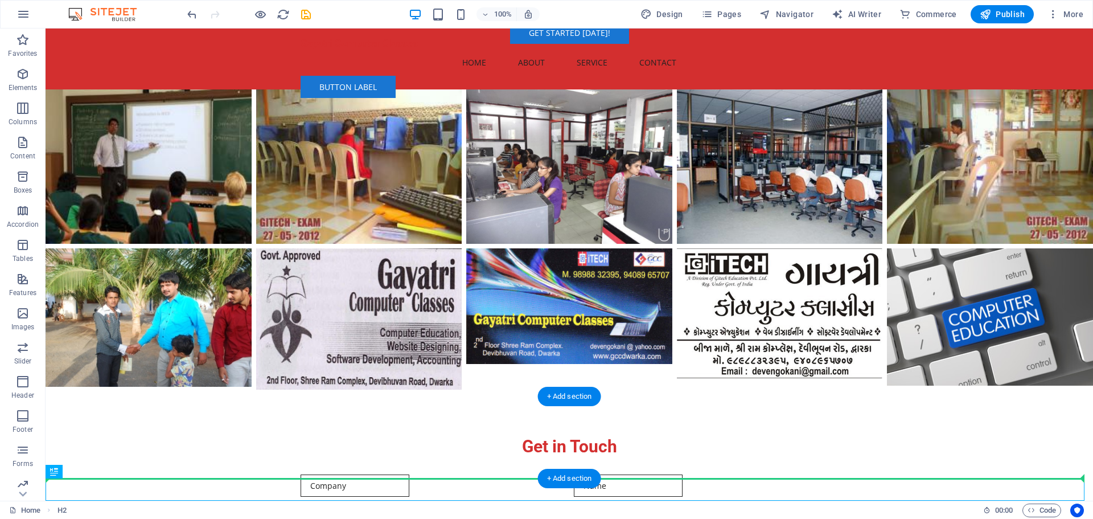
drag, startPoint x: 155, startPoint y: 486, endPoint x: 156, endPoint y: 466, distance: 20.5
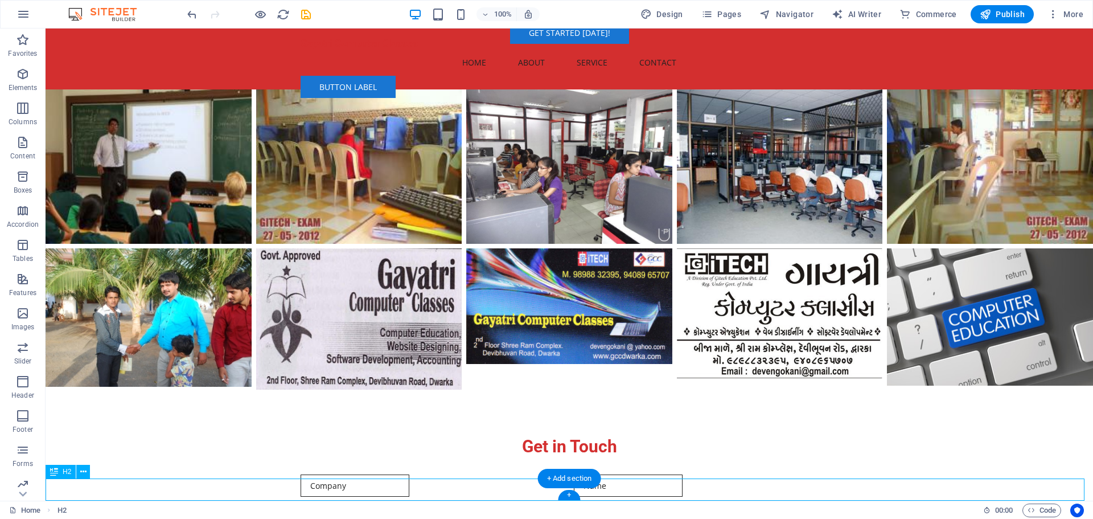
click at [82, 473] on icon at bounding box center [83, 472] width 6 height 12
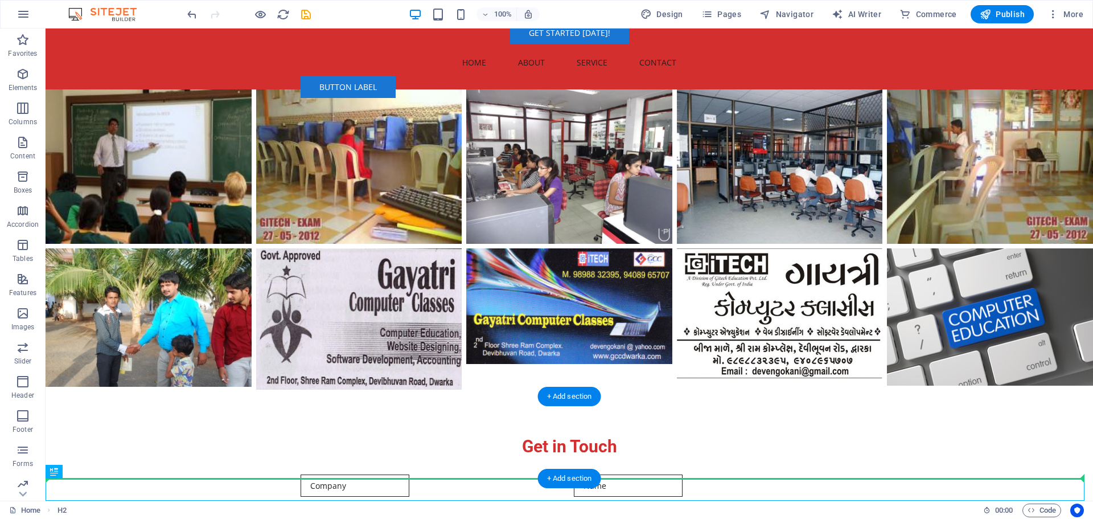
drag, startPoint x: 97, startPoint y: 502, endPoint x: 79, endPoint y: 458, distance: 47.5
drag, startPoint x: 101, startPoint y: 492, endPoint x: 111, endPoint y: 451, distance: 41.7
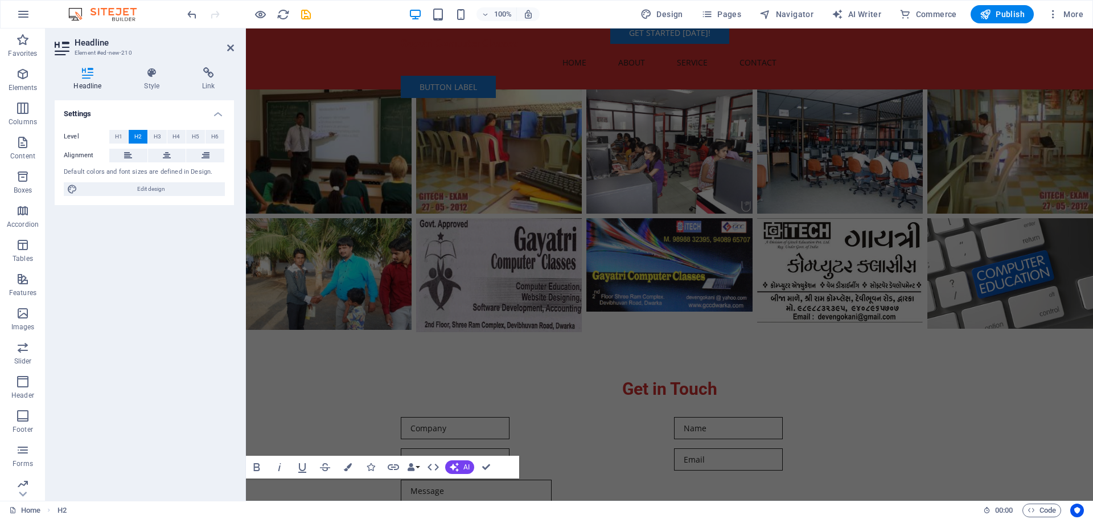
scroll to position [1641, 0]
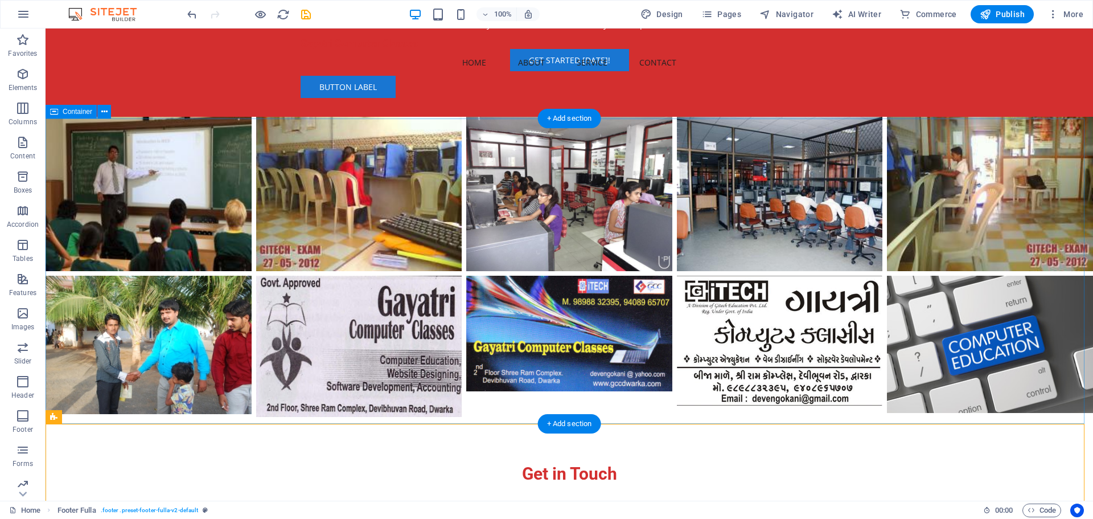
scroll to position [1698, 0]
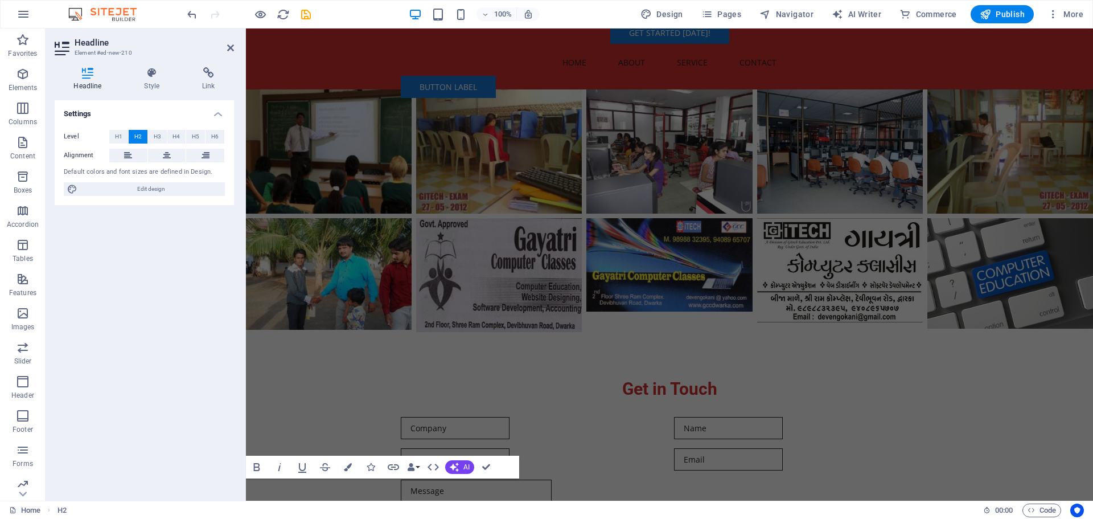
scroll to position [1641, 0]
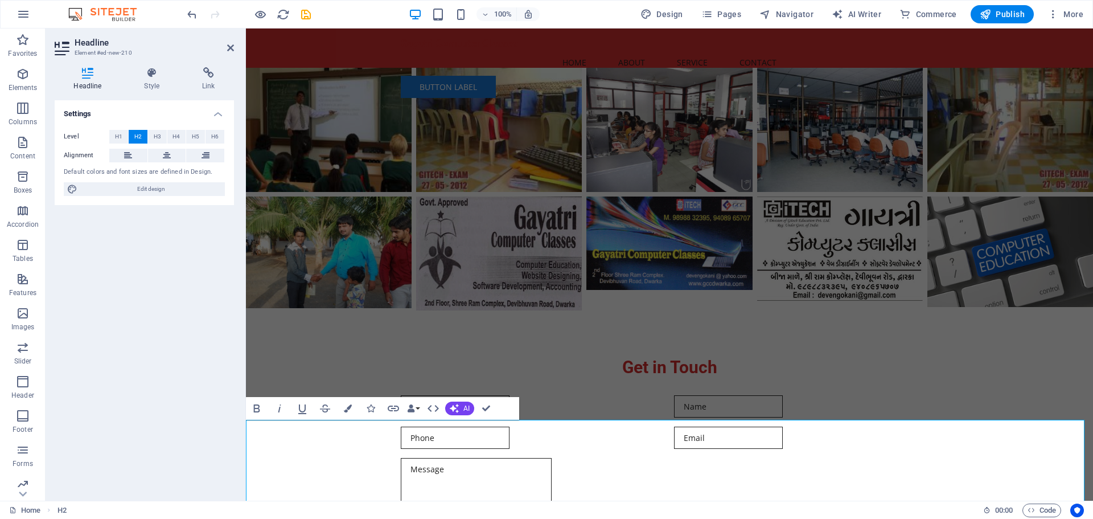
scroll to position [1730, 0]
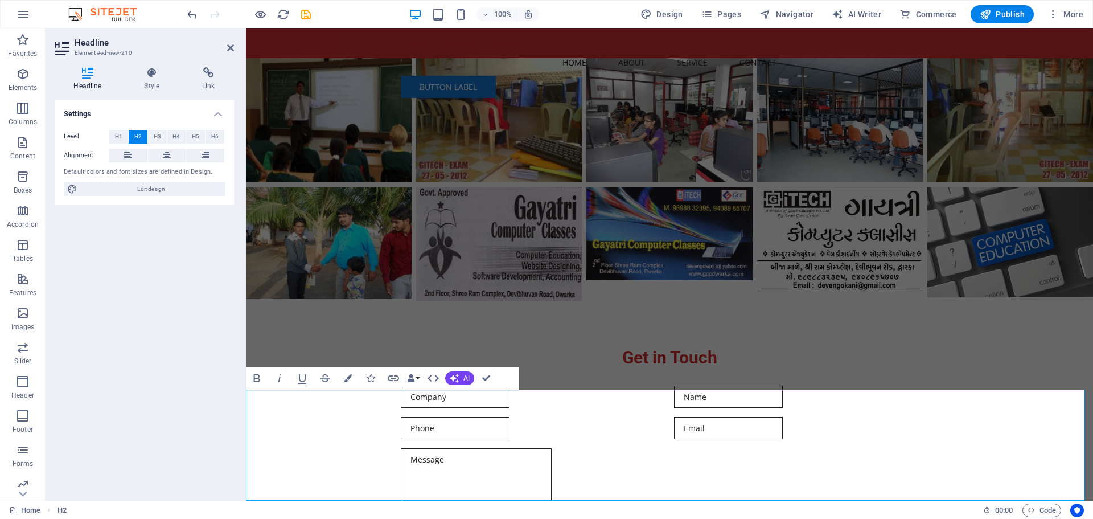
drag, startPoint x: 455, startPoint y: 401, endPoint x: 561, endPoint y: 352, distance: 116.7
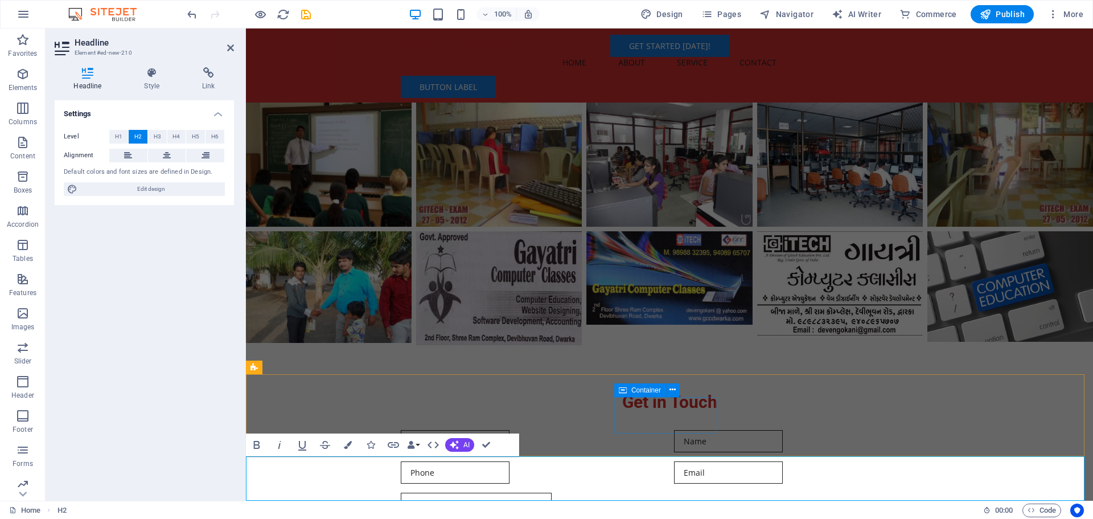
scroll to position [1663, 0]
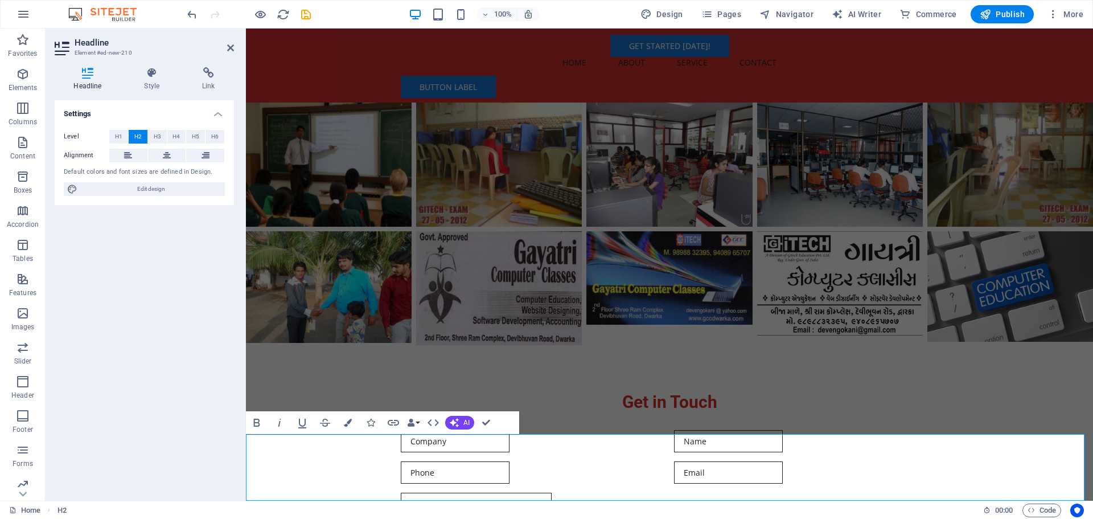
drag, startPoint x: 412, startPoint y: 447, endPoint x: 429, endPoint y: 496, distance: 51.9
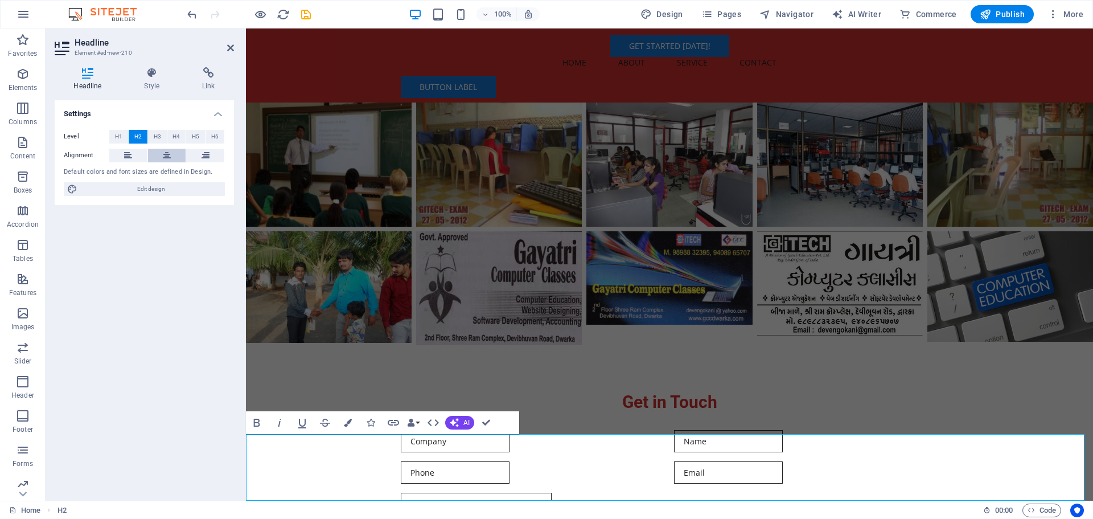
click at [162, 156] on button at bounding box center [167, 156] width 38 height 14
drag, startPoint x: 559, startPoint y: 443, endPoint x: 798, endPoint y: 448, distance: 239.7
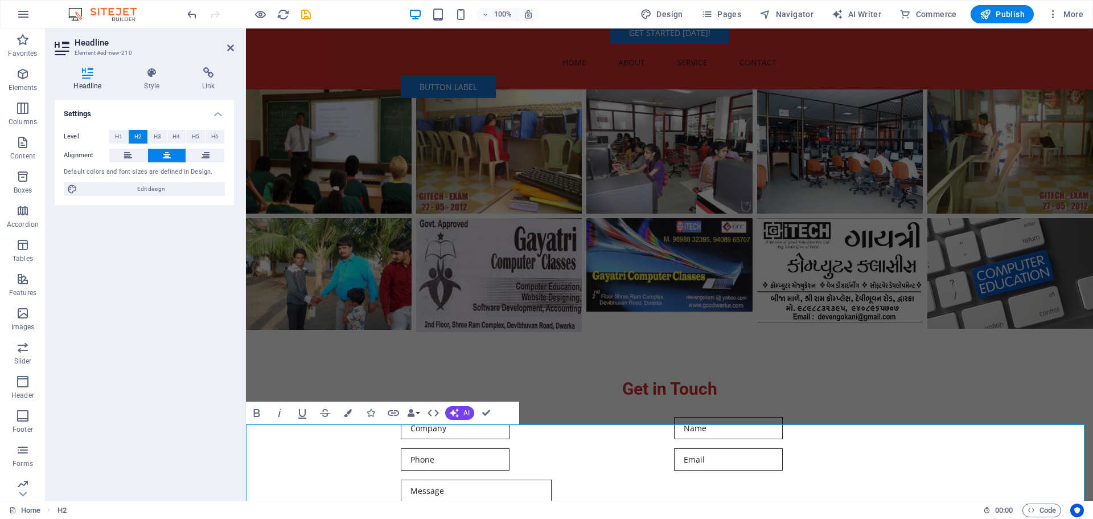
scroll to position [1707, 0]
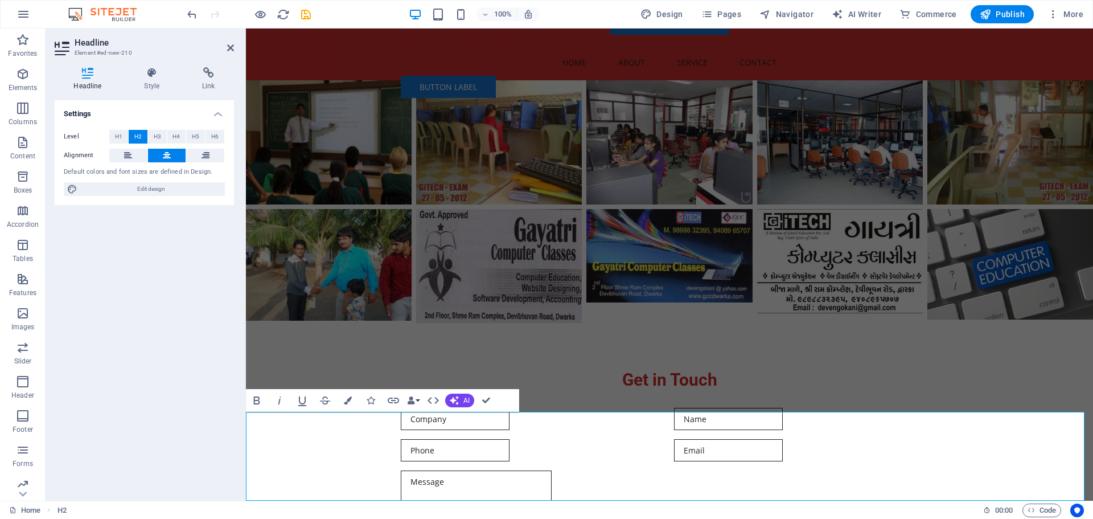
click at [1009, 13] on span "Publish" at bounding box center [1002, 14] width 45 height 11
checkbox input "false"
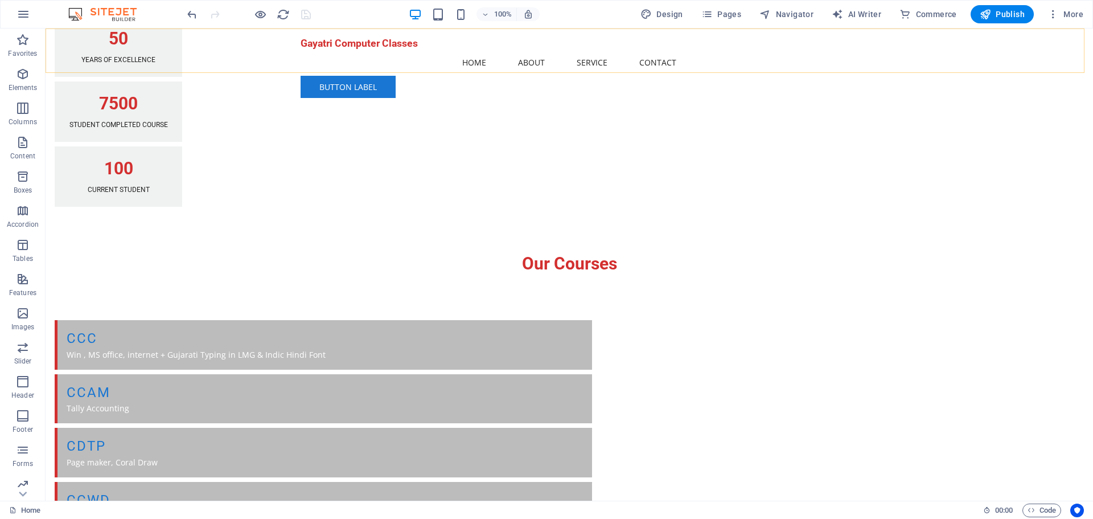
scroll to position [456, 0]
